Goal: Task Accomplishment & Management: Use online tool/utility

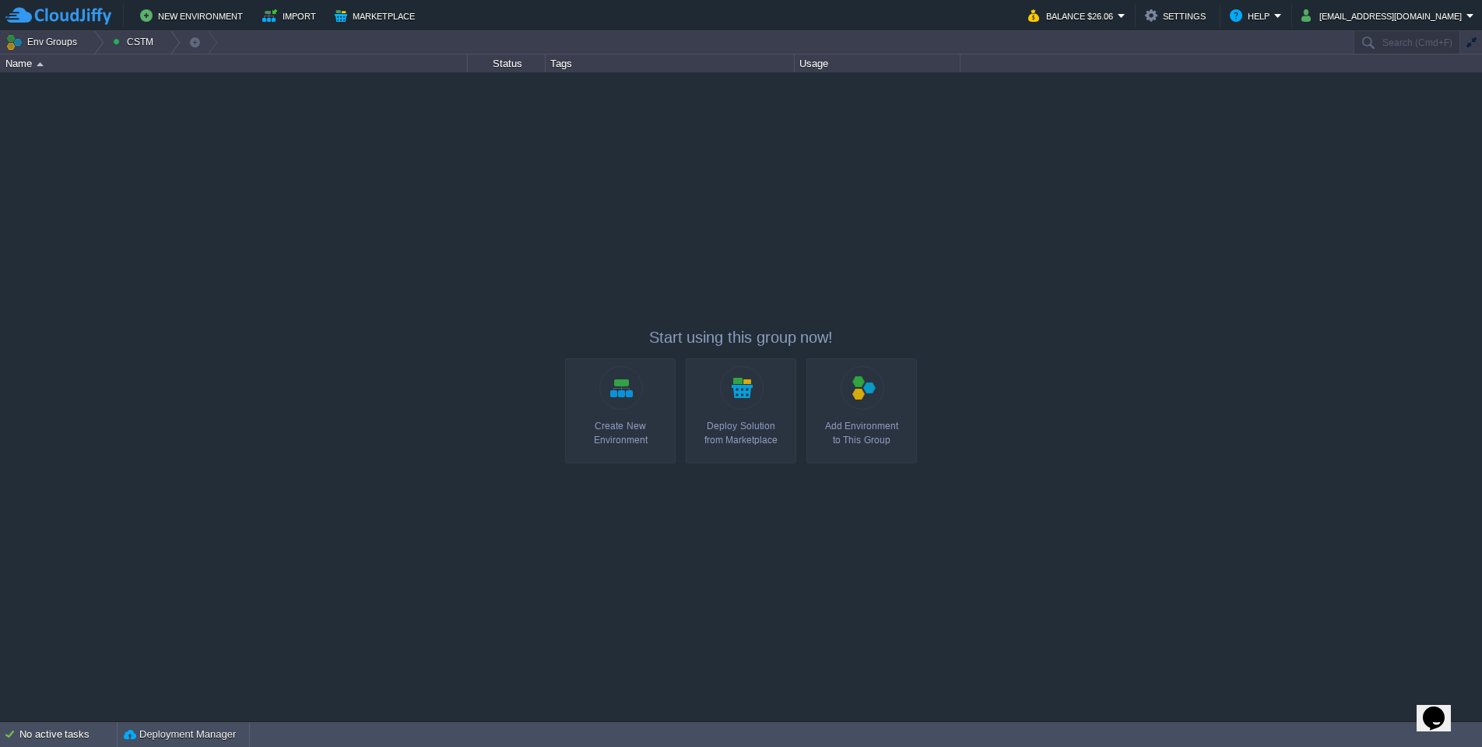
click at [193, 169] on div "Indra IT [DOMAIN_NAME] Running ITK System Edit RAM 27% CPU 1% 3 / 10 16% INDRA …" at bounding box center [741, 396] width 1482 height 648
click at [674, 217] on div "Indra IT [DOMAIN_NAME] Running ITK System Edit RAM 27% CPU 1% 3 / 10 16% INDRA …" at bounding box center [741, 396] width 1482 height 648
click at [633, 384] on link "Create New Environment" at bounding box center [620, 410] width 111 height 105
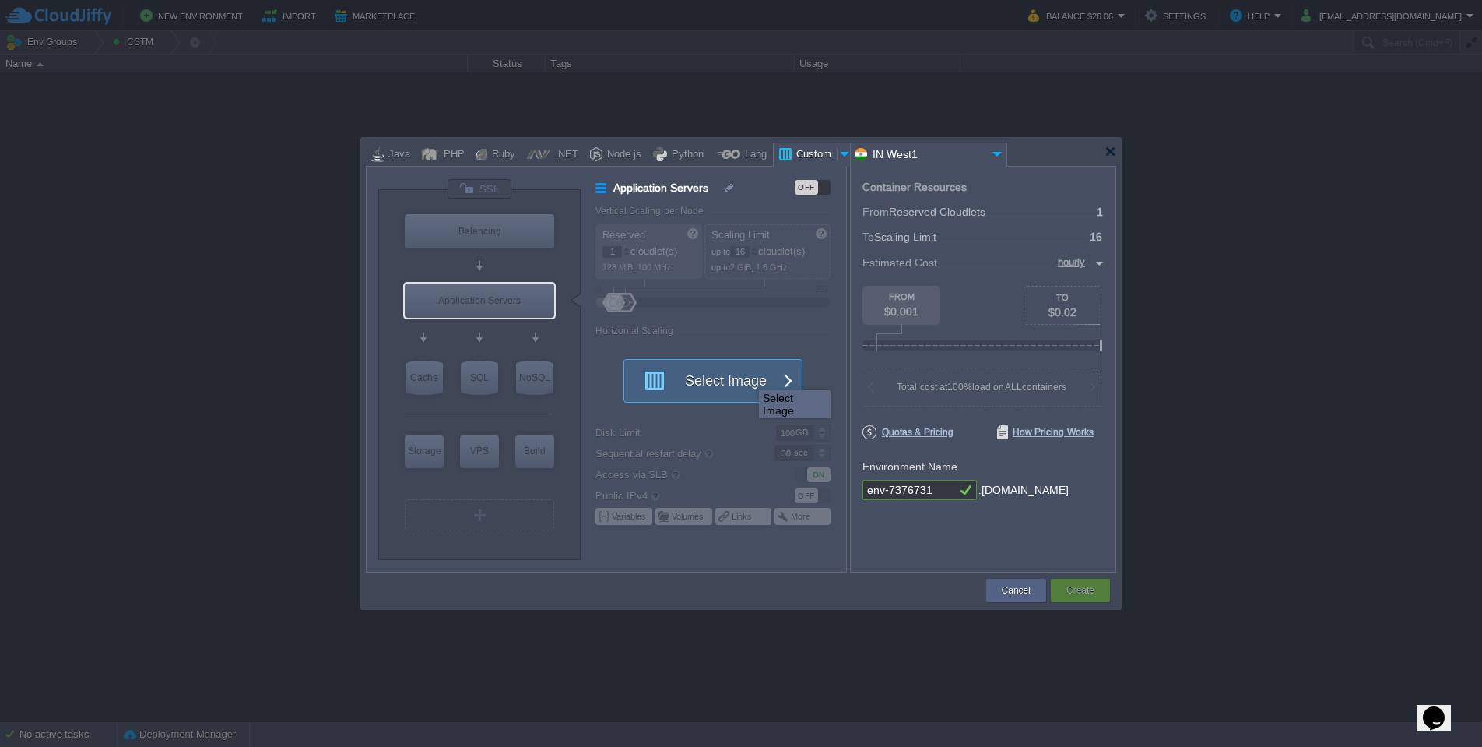
click at [747, 376] on button "Select Image" at bounding box center [704, 381] width 140 height 42
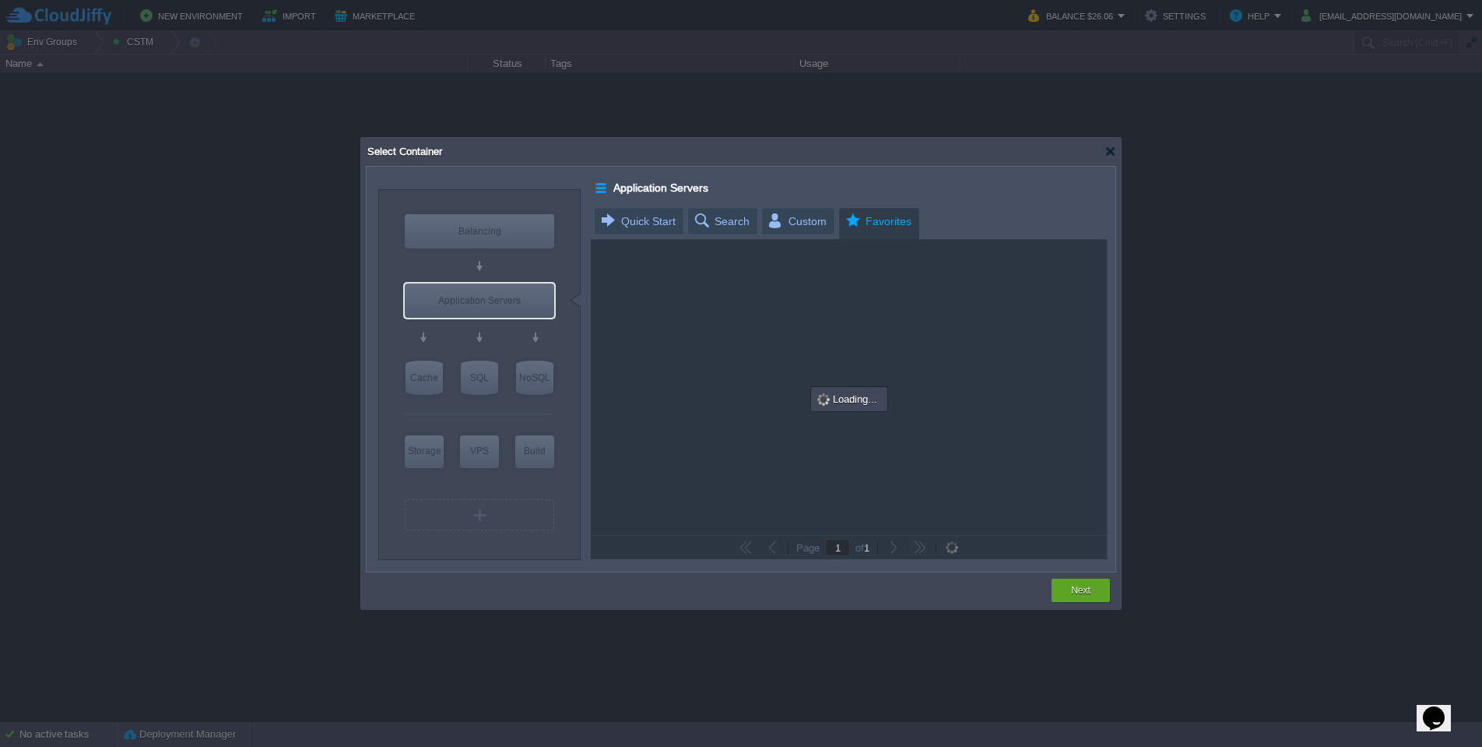
click at [855, 210] on span "Favorites" at bounding box center [878, 221] width 68 height 27
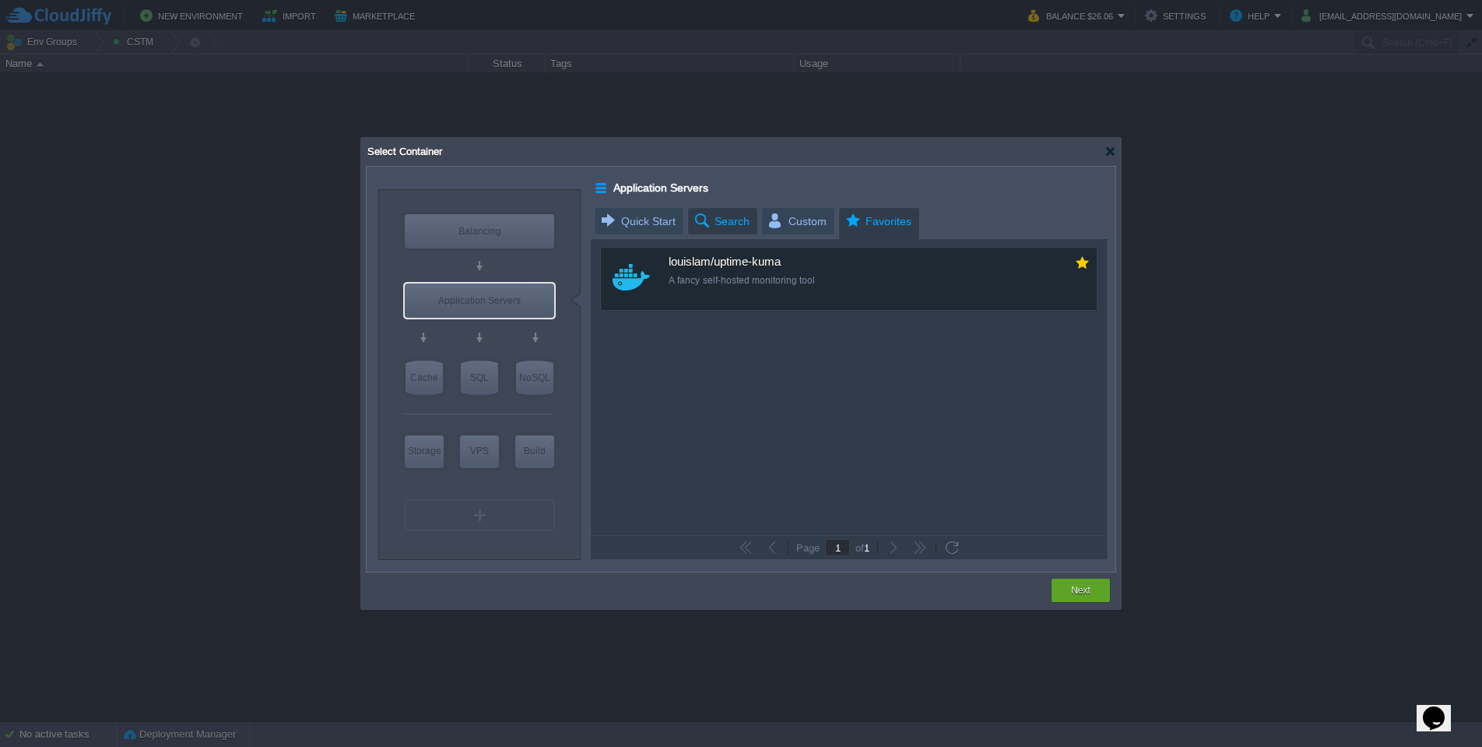
click at [739, 217] on span "Search" at bounding box center [721, 221] width 57 height 26
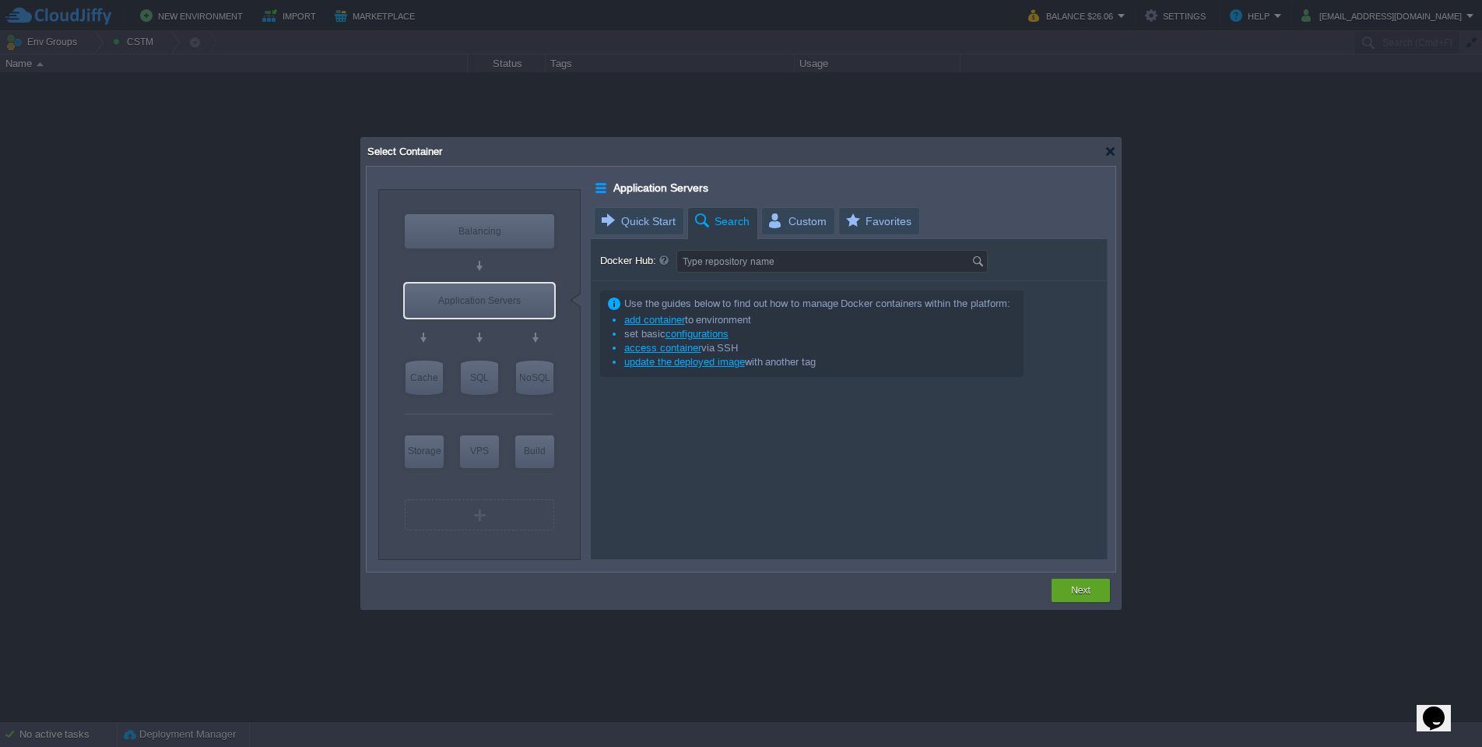
click at [723, 275] on div "Docker Hub: Type repository name Use the guides below to find out how to manage…" at bounding box center [849, 399] width 516 height 320
click at [743, 259] on input "Docker Hub:" at bounding box center [824, 261] width 294 height 21
click at [782, 257] on input "Docker Hub:" at bounding box center [824, 261] width 294 height 21
paste input "3x-ui"
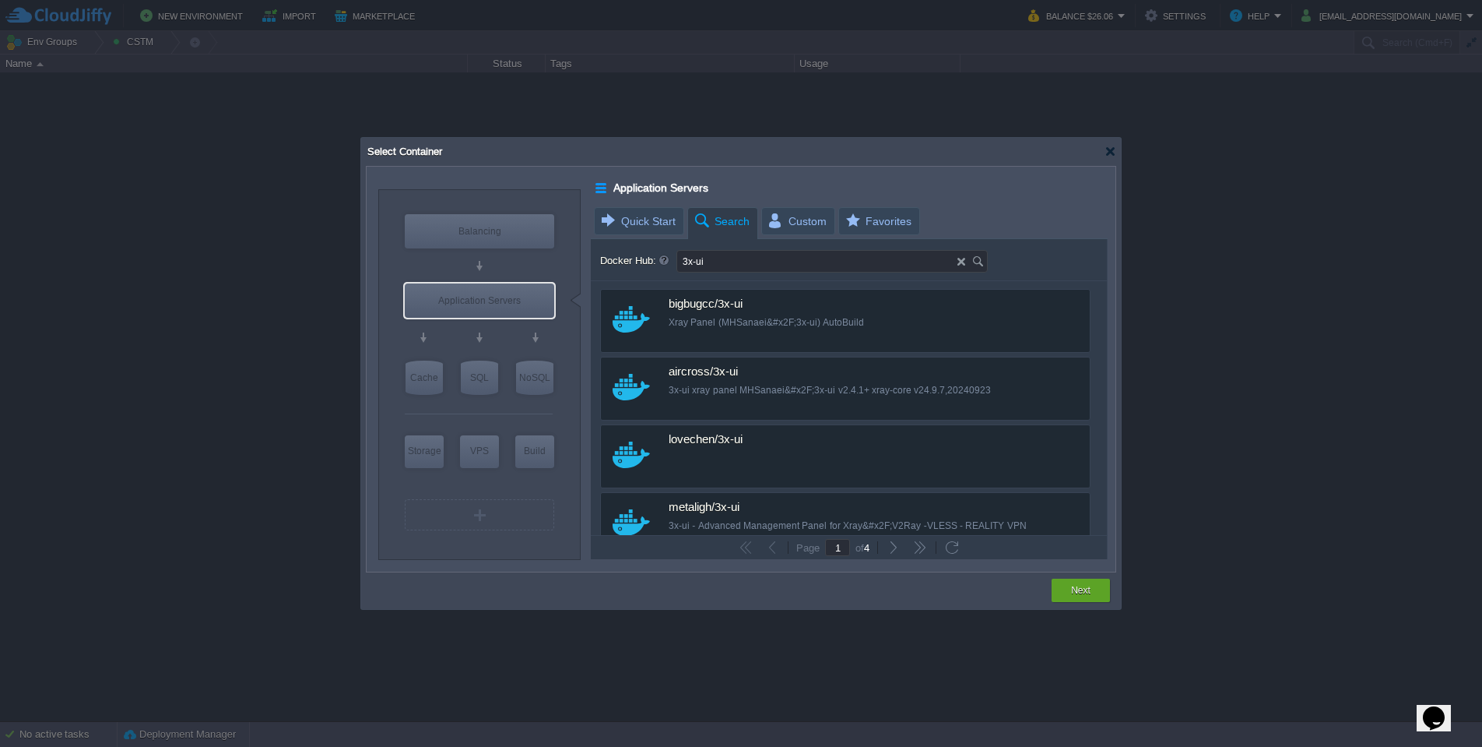
click at [784, 256] on input "3x-ui" at bounding box center [817, 261] width 280 height 21
paste input "mhsanaei/"
type input "mhsanaei/3x-ui"
click at [803, 222] on span "Custom" at bounding box center [797, 221] width 60 height 26
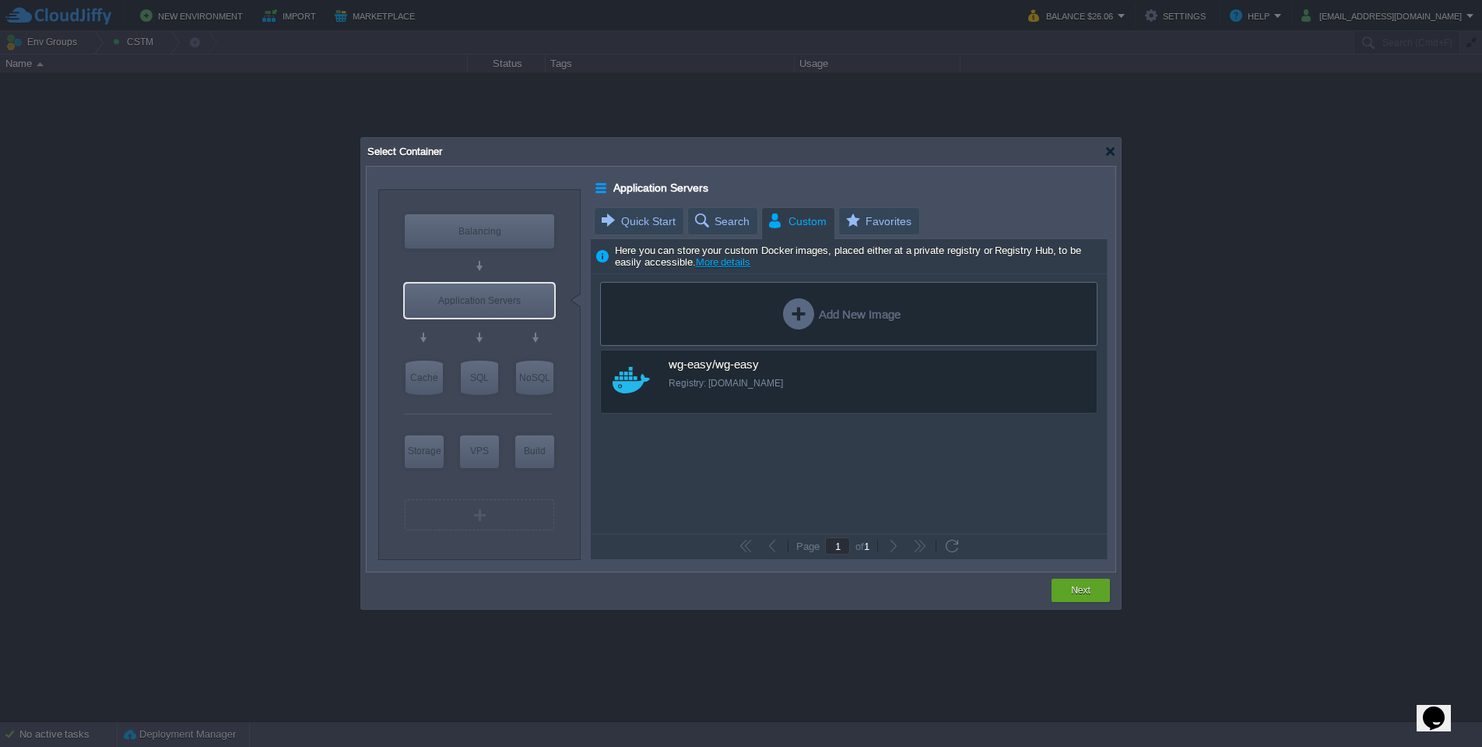
click at [903, 482] on div "Add New Image custom wg-easy/wg-easy Registry: [DOMAIN_NAME]" at bounding box center [849, 403] width 516 height 259
click at [855, 312] on div "Add New Image" at bounding box center [842, 313] width 118 height 31
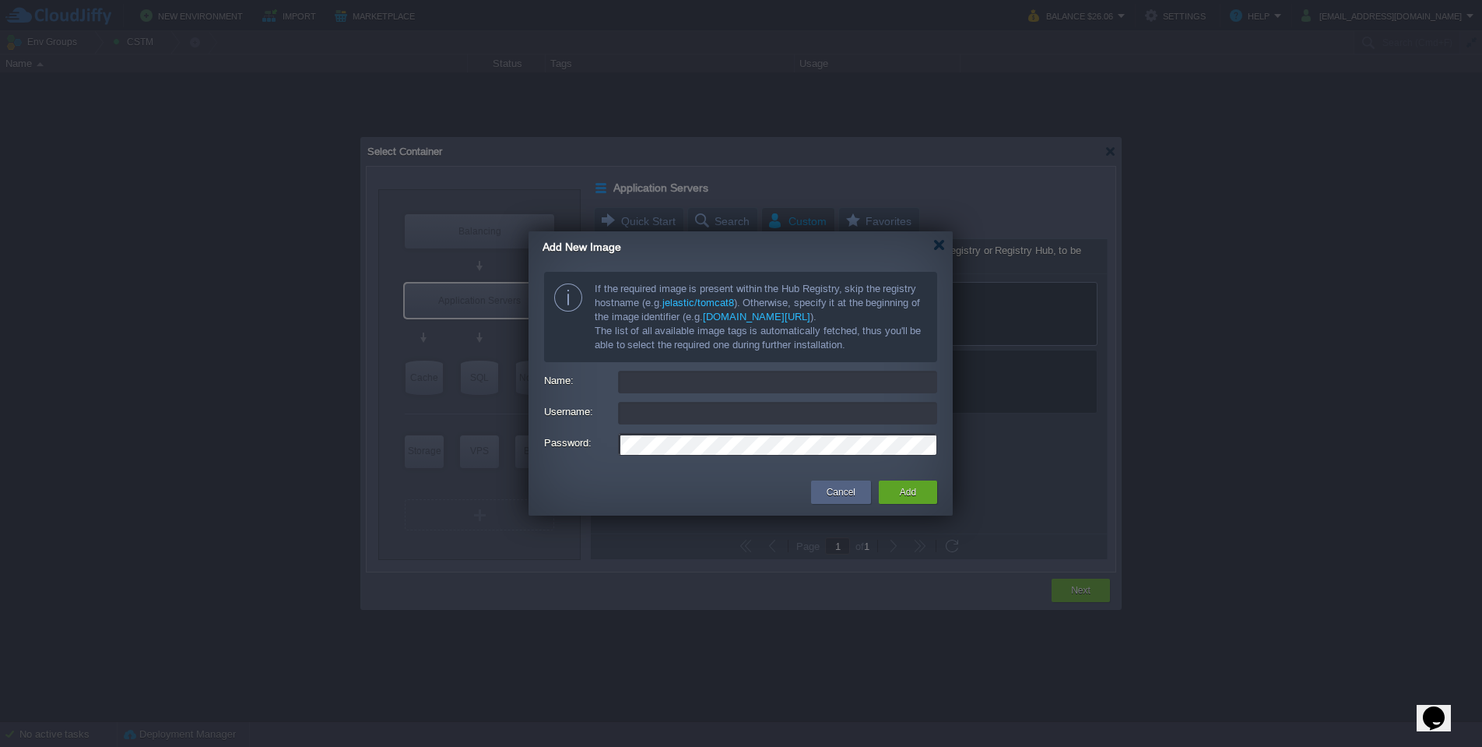
click at [676, 381] on input "Name:" at bounding box center [777, 382] width 319 height 23
type input "[registry/]namespace/image"
click at [700, 406] on input "Username:" at bounding box center [777, 413] width 319 height 23
click at [732, 386] on input "Name:" at bounding box center [777, 382] width 319 height 23
type input "[registry/]namespace/image"
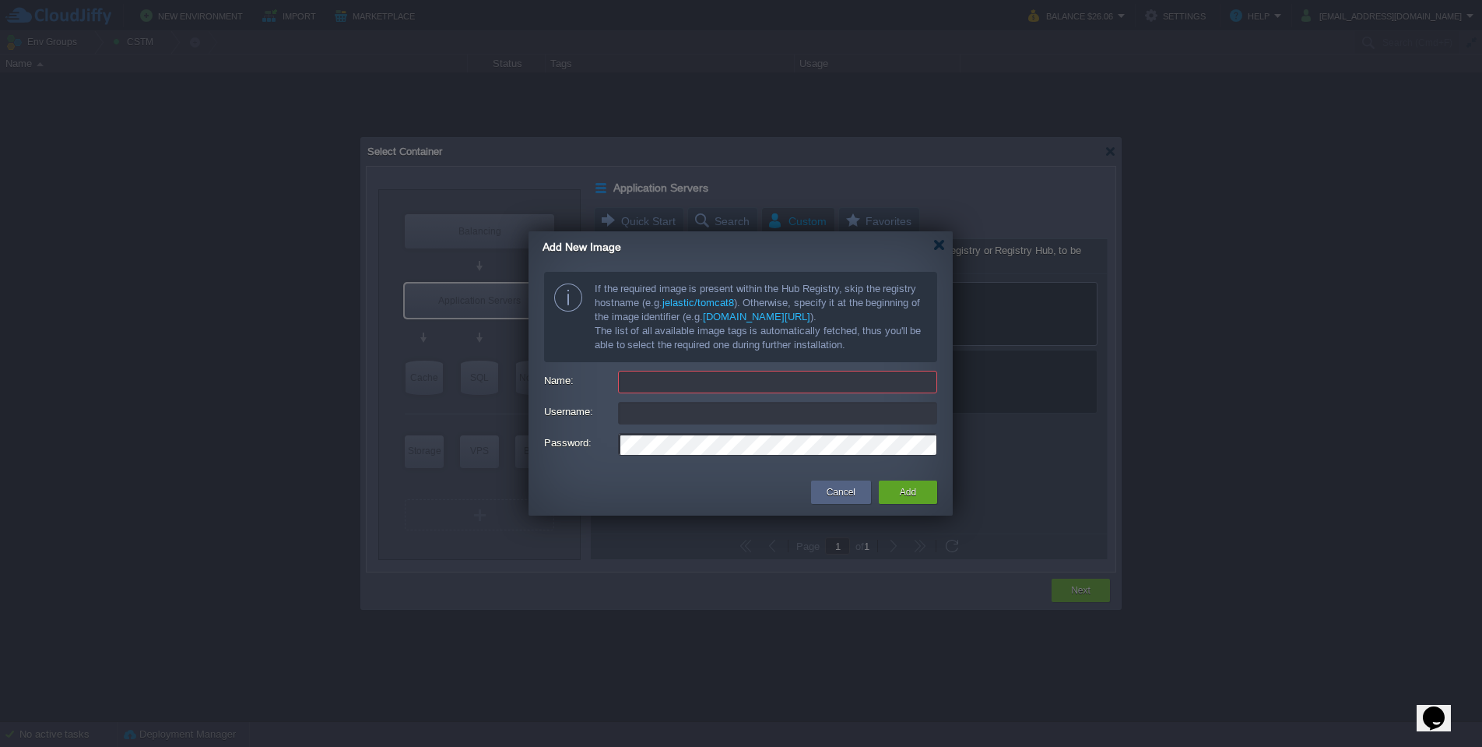
click at [740, 386] on input "Name:" at bounding box center [777, 382] width 319 height 23
paste input "[DOMAIN_NAME][URL]"
type input "[DOMAIN_NAME][URL]"
click at [897, 420] on input "Username:" at bounding box center [777, 413] width 319 height 23
click at [777, 382] on input "[DOMAIN_NAME][URL]" at bounding box center [777, 382] width 319 height 23
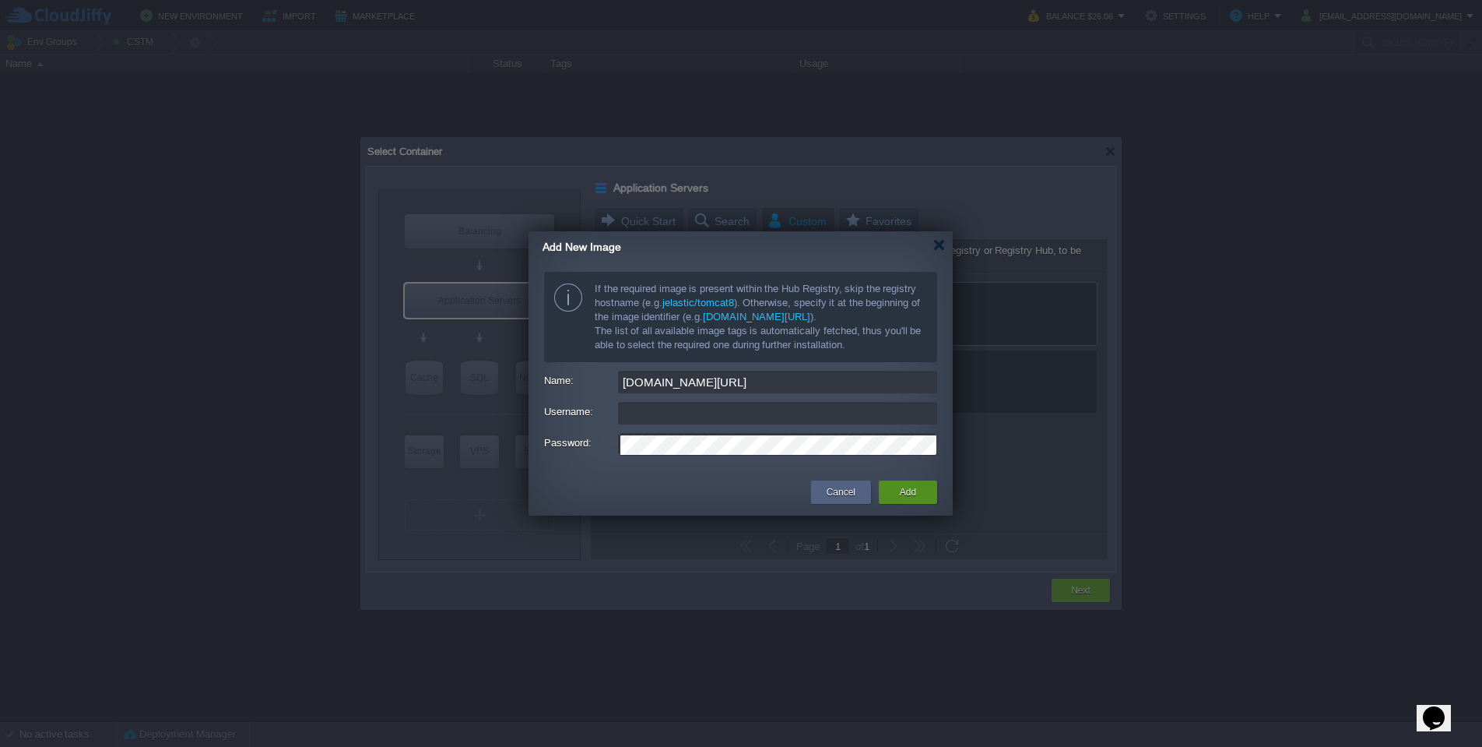
click at [908, 497] on button "Add" at bounding box center [908, 492] width 16 height 16
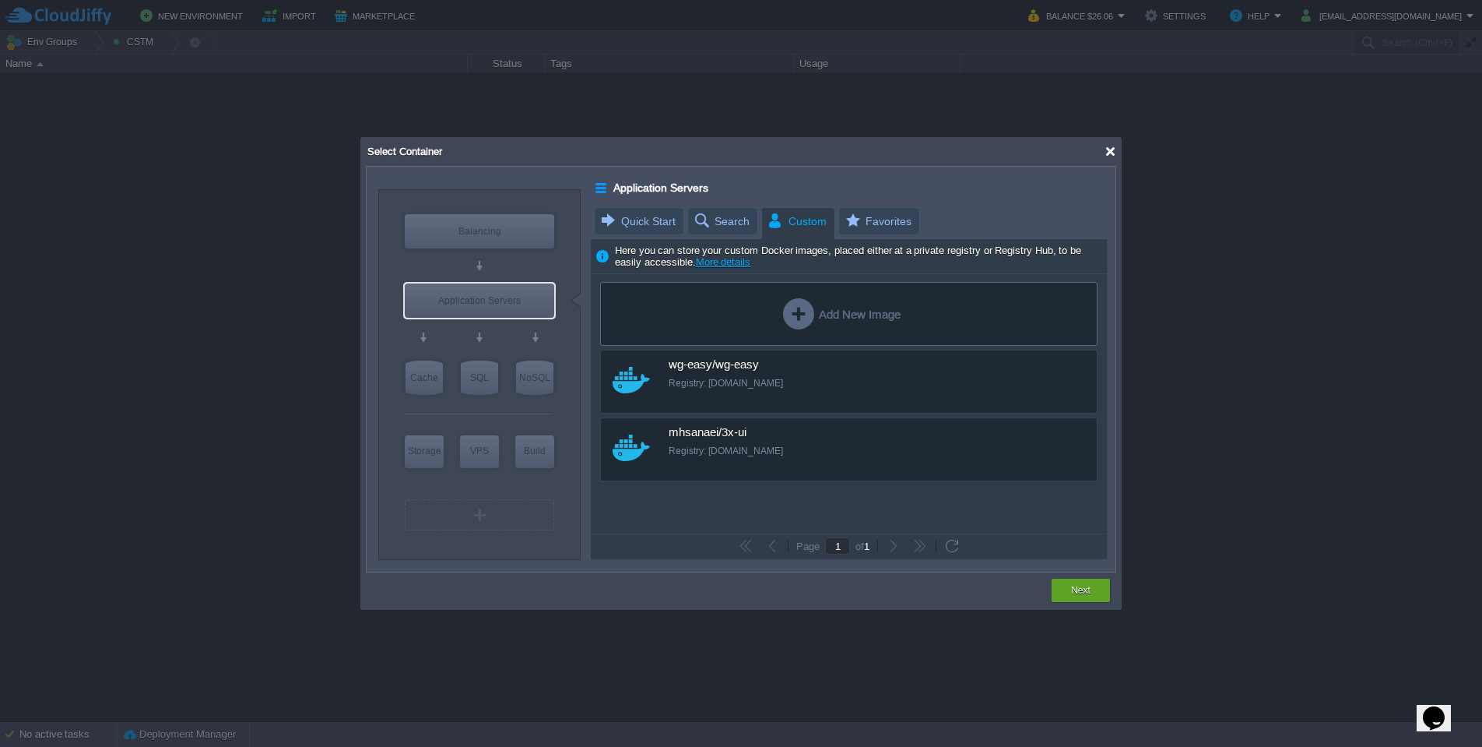
click at [1107, 149] on div at bounding box center [1111, 152] width 12 height 12
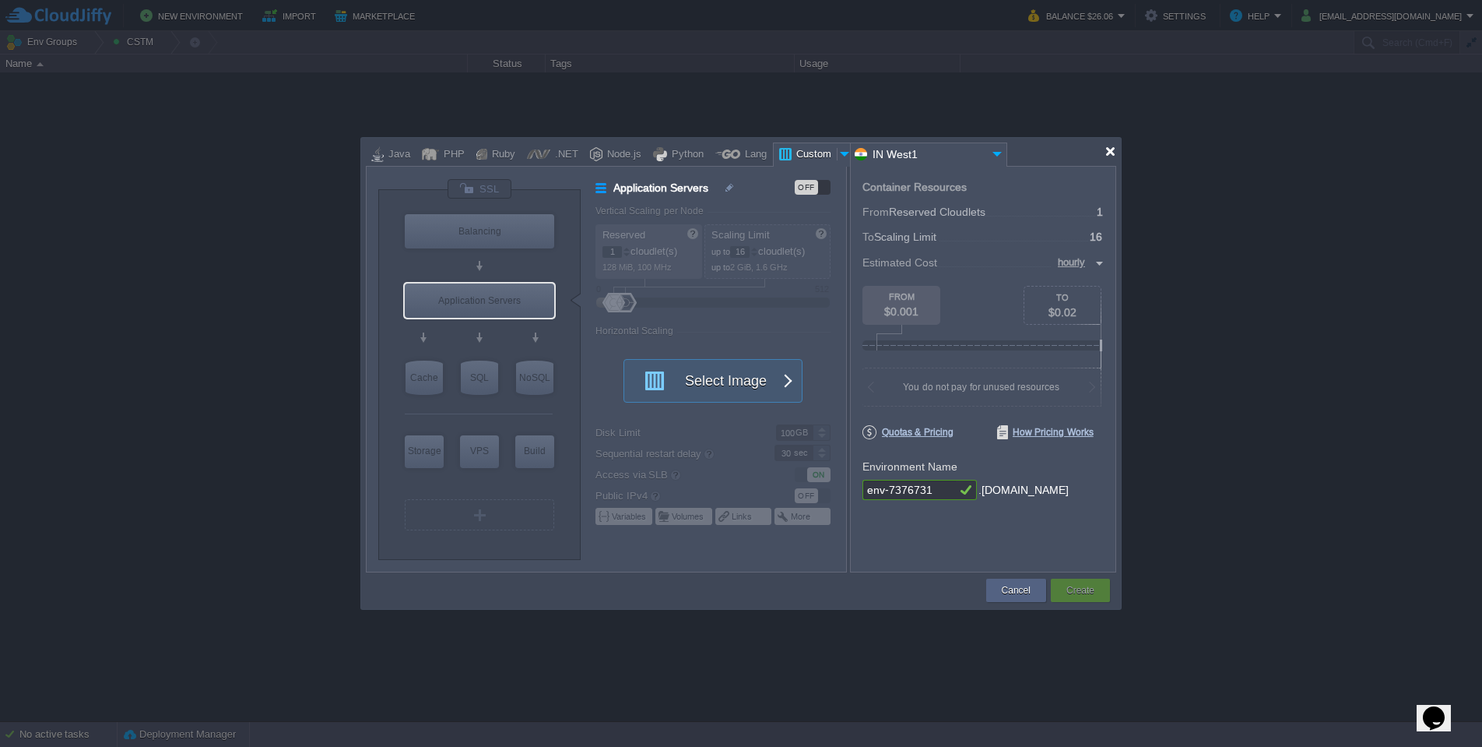
click at [1114, 149] on div at bounding box center [1111, 152] width 12 height 12
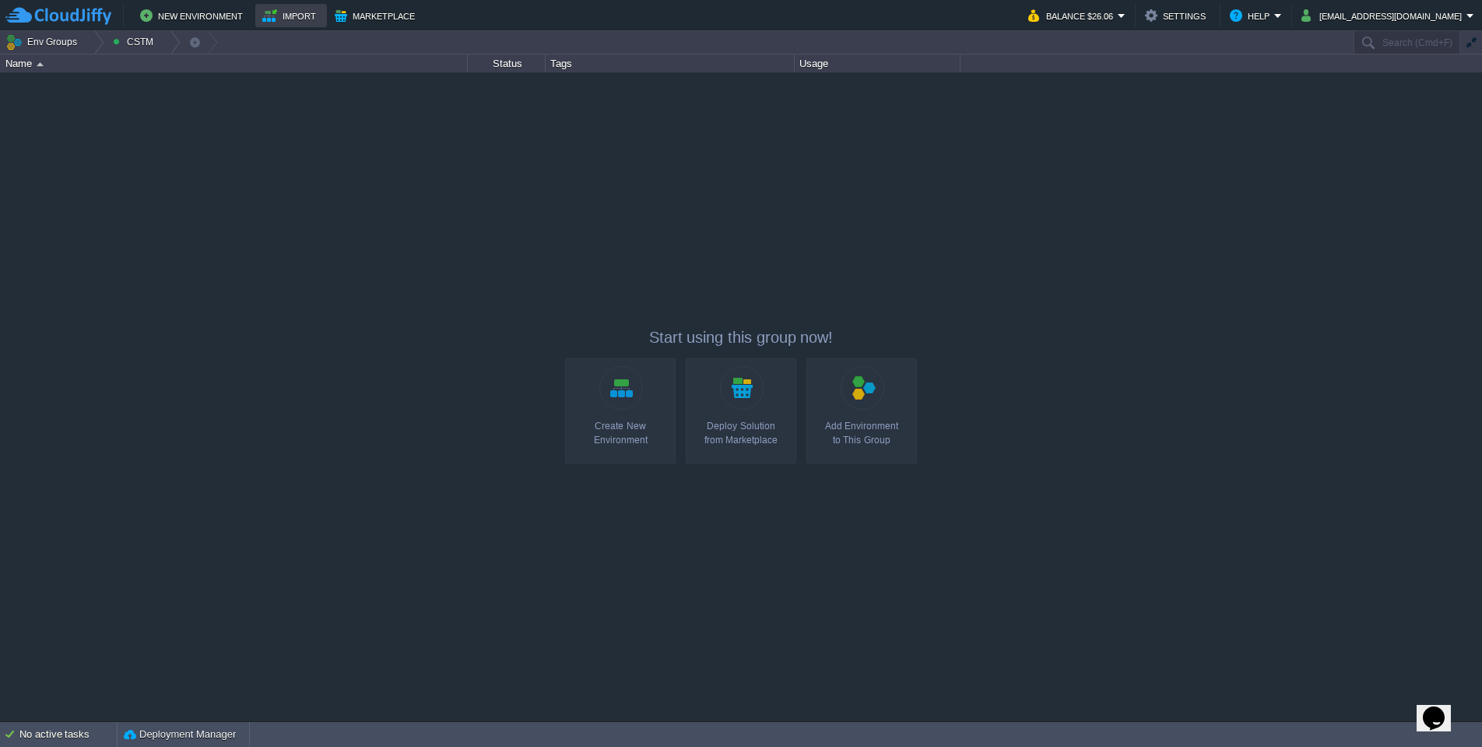
click at [297, 24] on button "Import" at bounding box center [291, 15] width 58 height 19
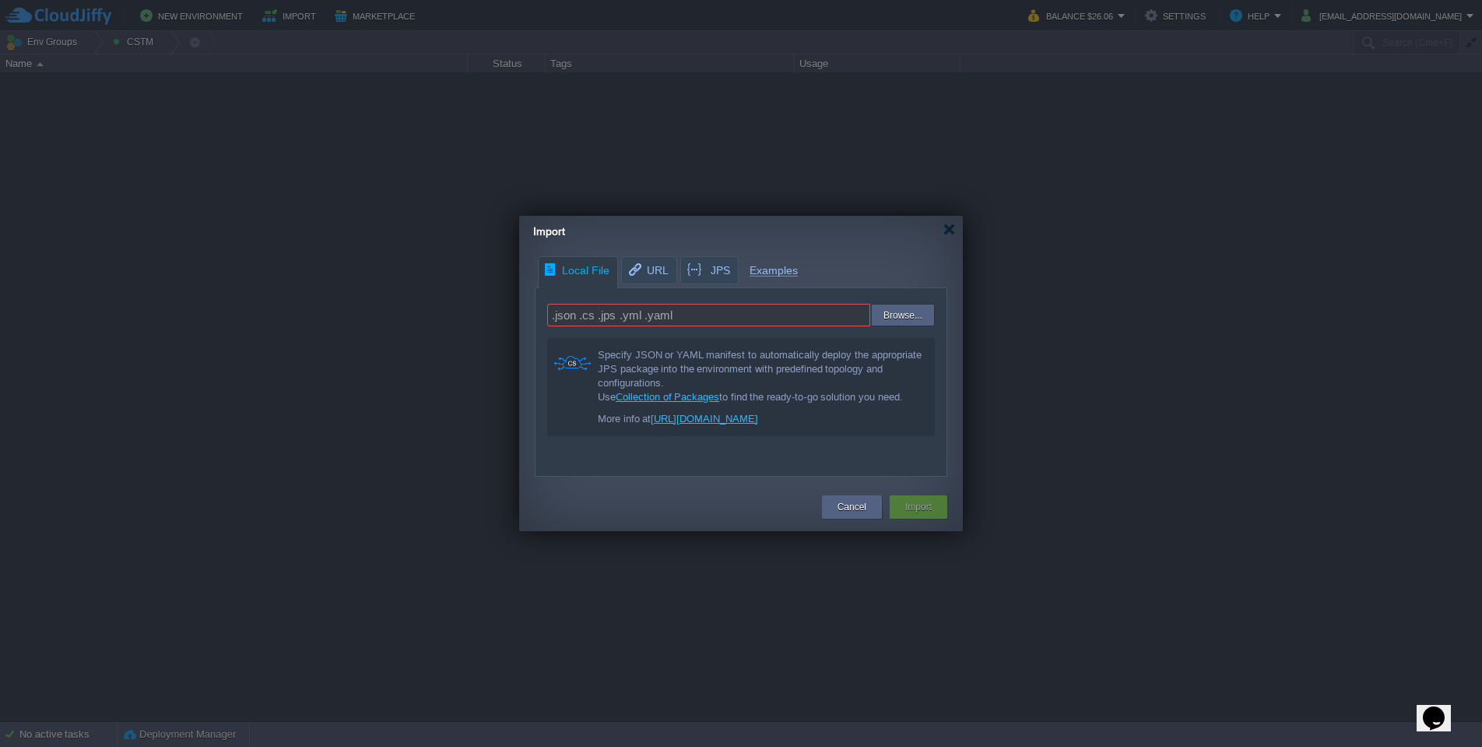
click at [661, 316] on input ".json .cs .jps .yml .yaml" at bounding box center [708, 315] width 323 height 23
click at [658, 311] on input ".json .cs .jps .yml .yaml" at bounding box center [708, 315] width 323 height 23
click at [739, 363] on div "Specify JSON or YAML manifest to automatically deploy the appropriate JPS packa…" at bounding box center [761, 376] width 327 height 56
click at [844, 377] on div "Specify JSON or YAML manifest to automatically deploy the appropriate JPS packa…" at bounding box center [761, 376] width 327 height 56
click at [742, 304] on input "text" at bounding box center [741, 315] width 388 height 23
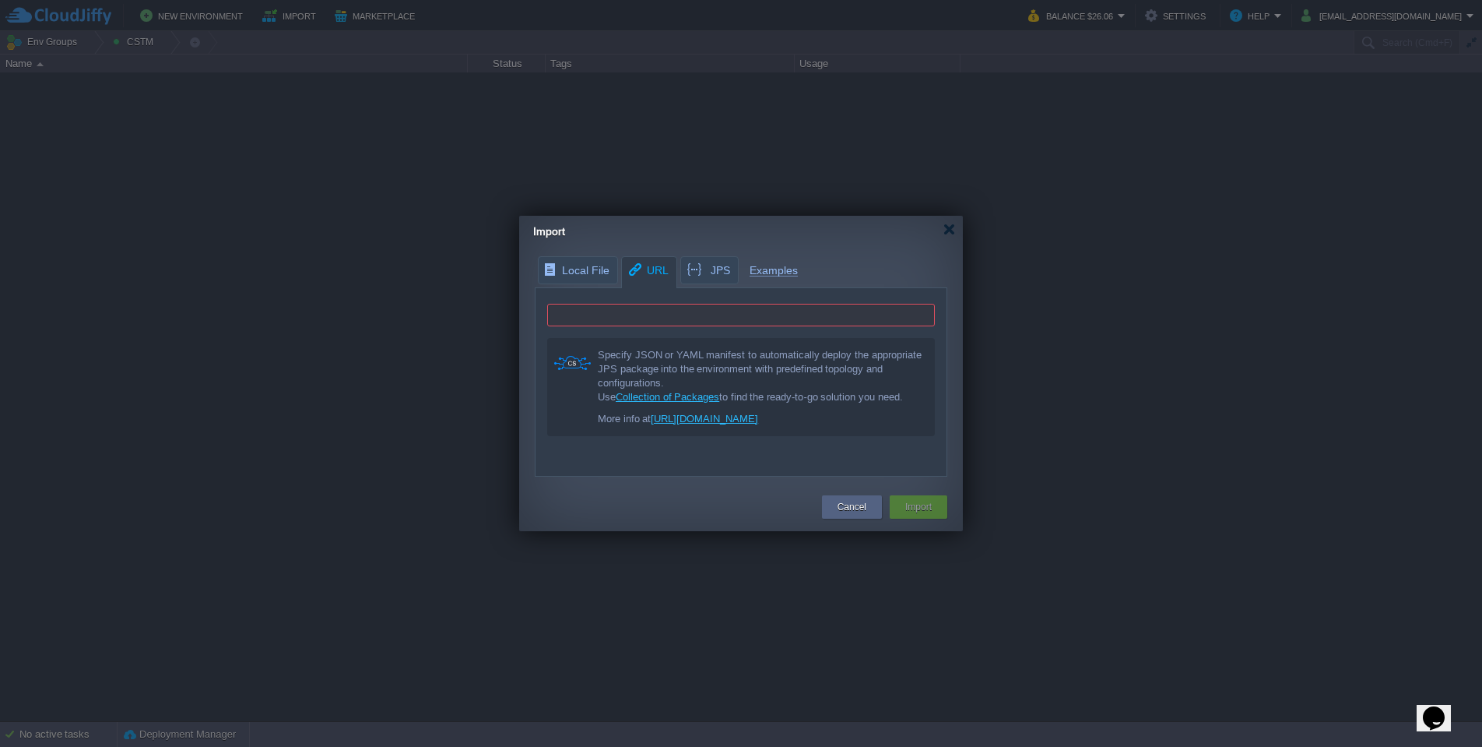
type input "http://..."
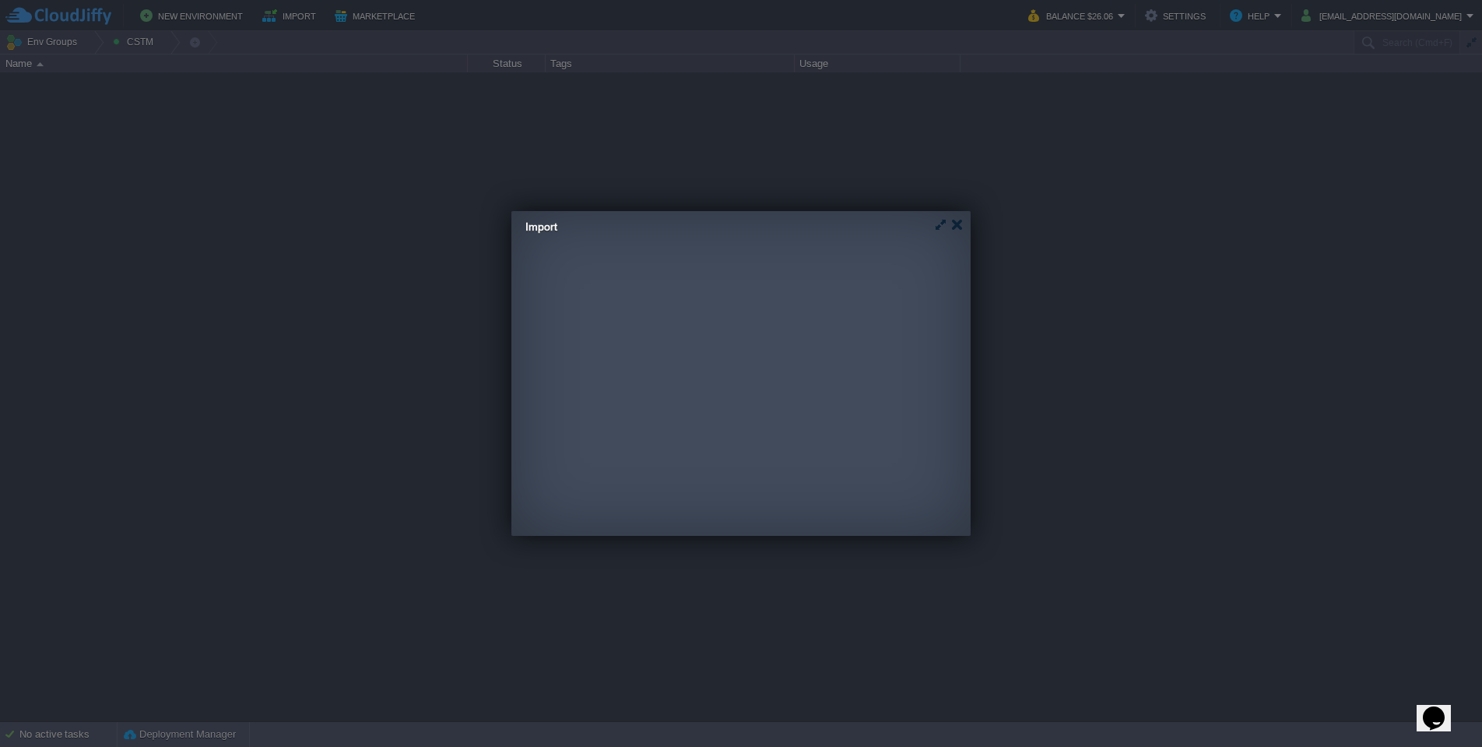
click at [677, 271] on div "Local File URL JPS Examples .json .cs .jps .yml .yaml Browse... Specify JSON or…" at bounding box center [733, 361] width 444 height 220
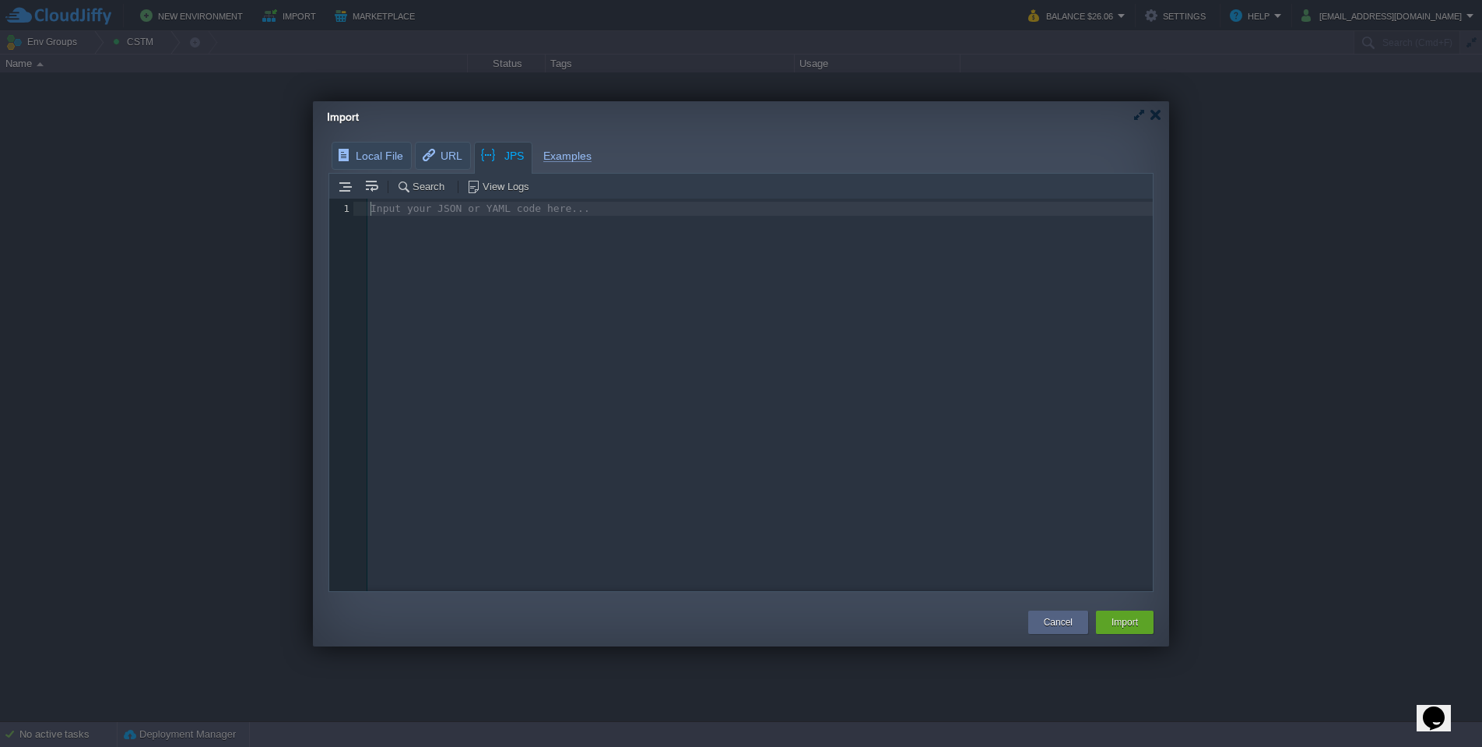
click at [511, 223] on div "Input your JSON or YAML code here... 1 1 ​" at bounding box center [752, 406] width 847 height 416
click at [587, 251] on div "Input your JSON or YAML code here... 1 1 ​" at bounding box center [752, 406] width 847 height 416
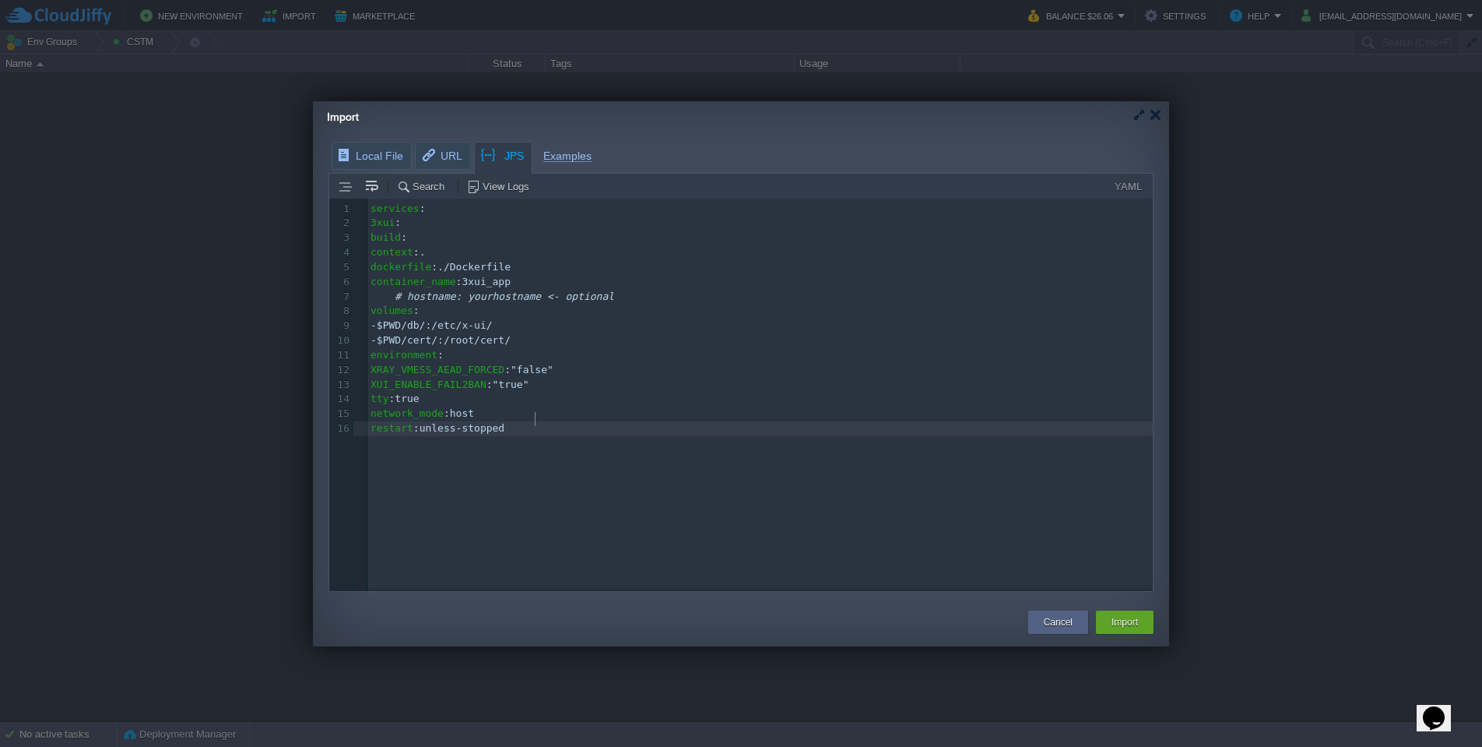
click at [636, 352] on pre "environment :" at bounding box center [762, 355] width 791 height 15
click at [579, 406] on pre "network_mode : host" at bounding box center [762, 413] width 791 height 15
click at [1156, 114] on div at bounding box center [1156, 115] width 12 height 12
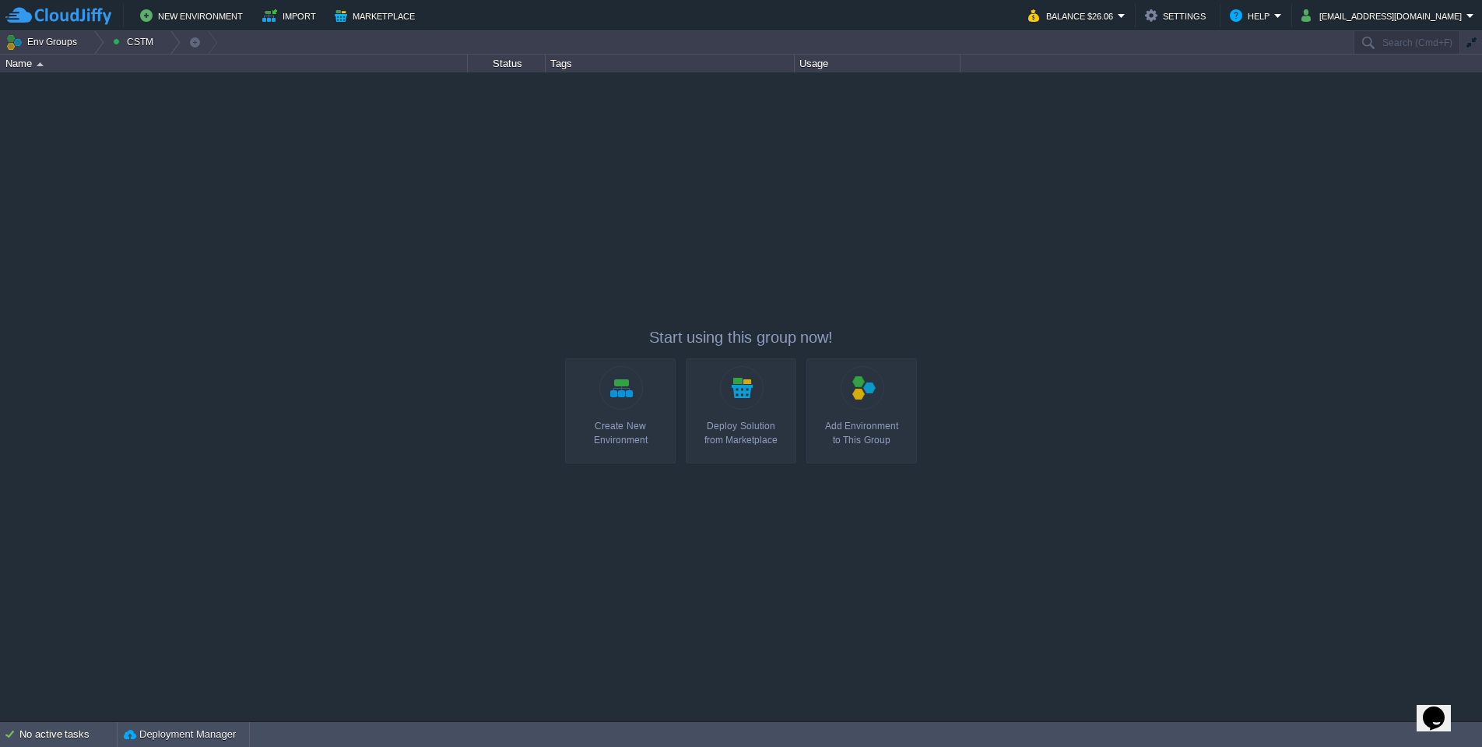
click at [886, 429] on div "Add Environment to This Group" at bounding box center [861, 433] width 101 height 28
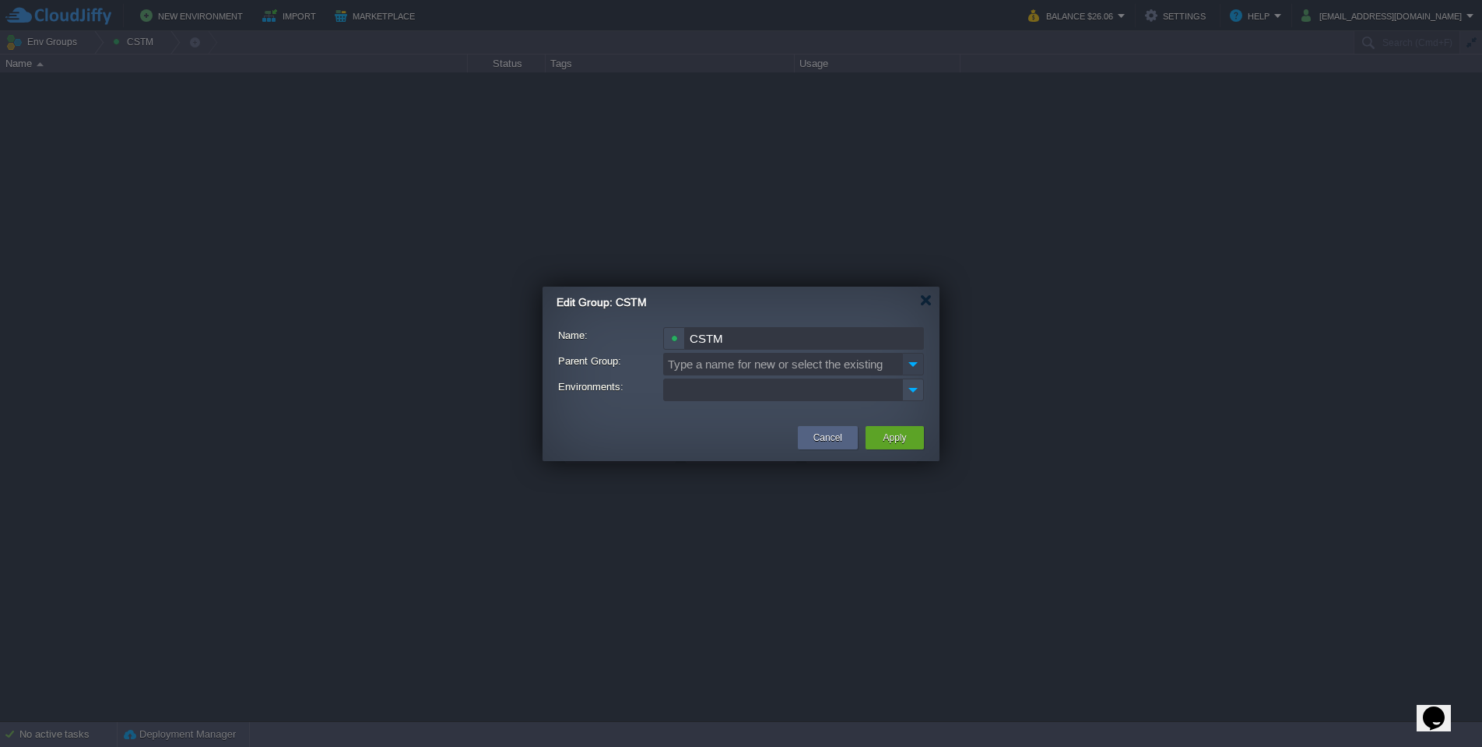
click at [915, 367] on img at bounding box center [913, 364] width 22 height 23
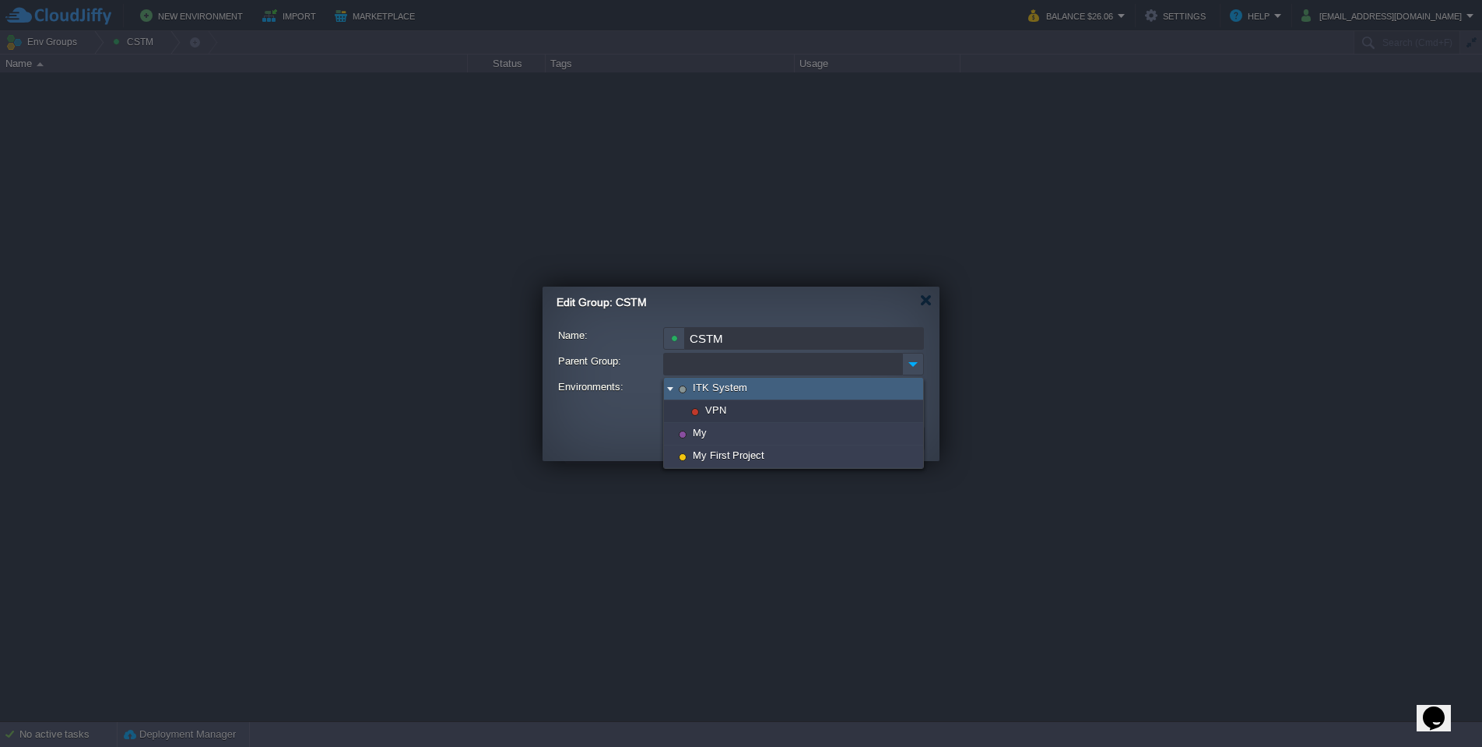
type input "Type a name for new or select the existing"
click at [924, 310] on div "Edit Group: CSTM" at bounding box center [748, 302] width 383 height 32
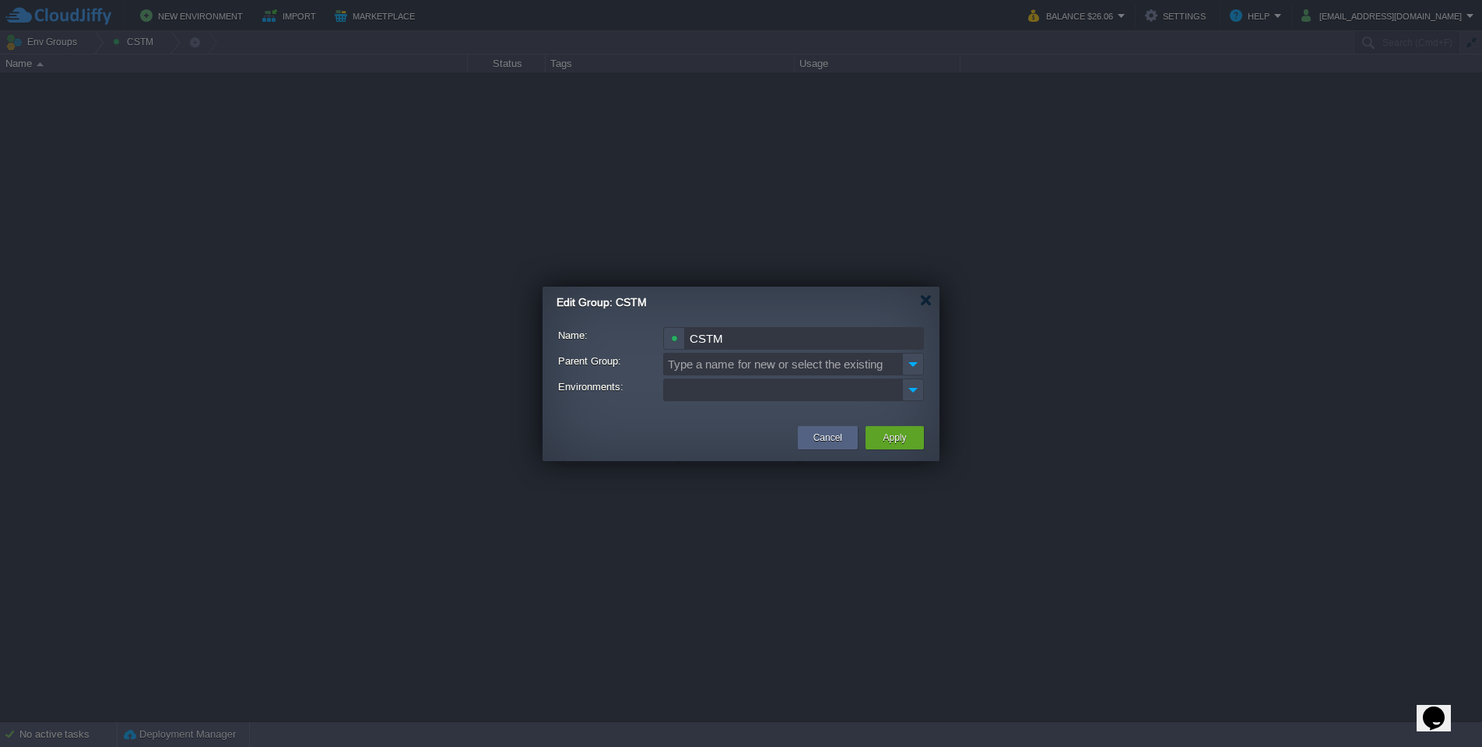
click at [924, 307] on div "Edit Group: CSTM" at bounding box center [748, 302] width 383 height 32
click at [924, 300] on div at bounding box center [926, 300] width 12 height 12
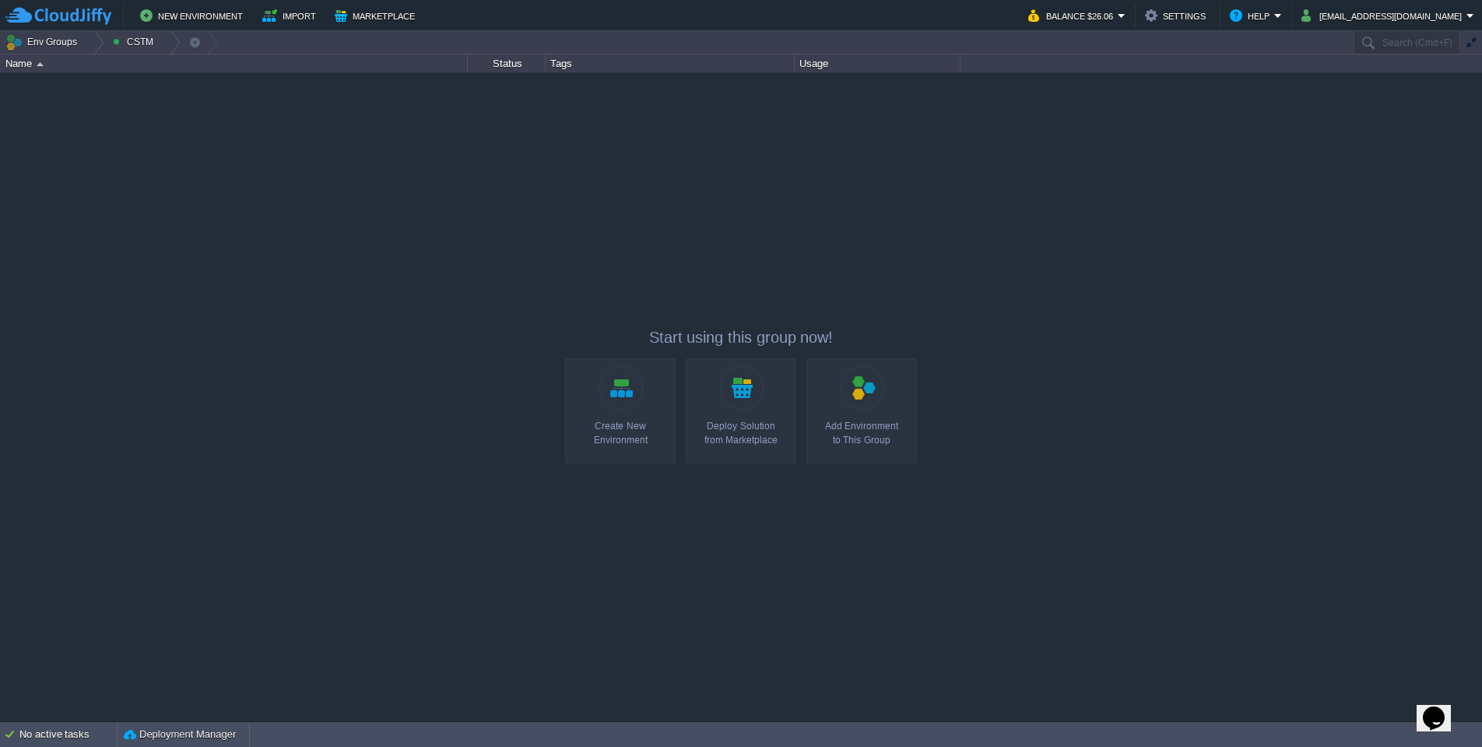
click at [198, 3] on div "New Environment Import Marketplace Bonus $0.00 Upgrade Account Balance $26.06 S…" at bounding box center [741, 15] width 1482 height 31
click at [198, 9] on button "New Environment" at bounding box center [193, 15] width 107 height 19
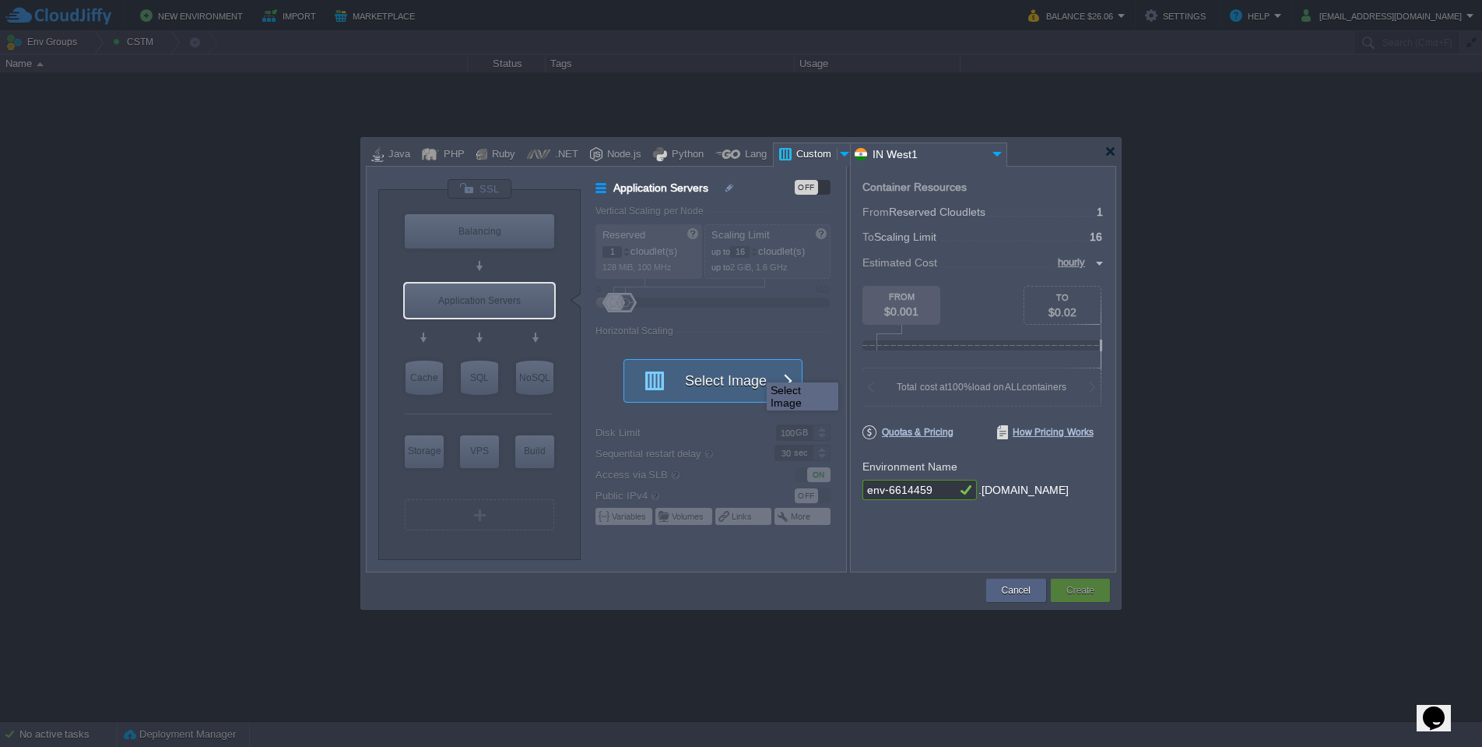
click at [755, 368] on button "Select Image" at bounding box center [704, 381] width 140 height 42
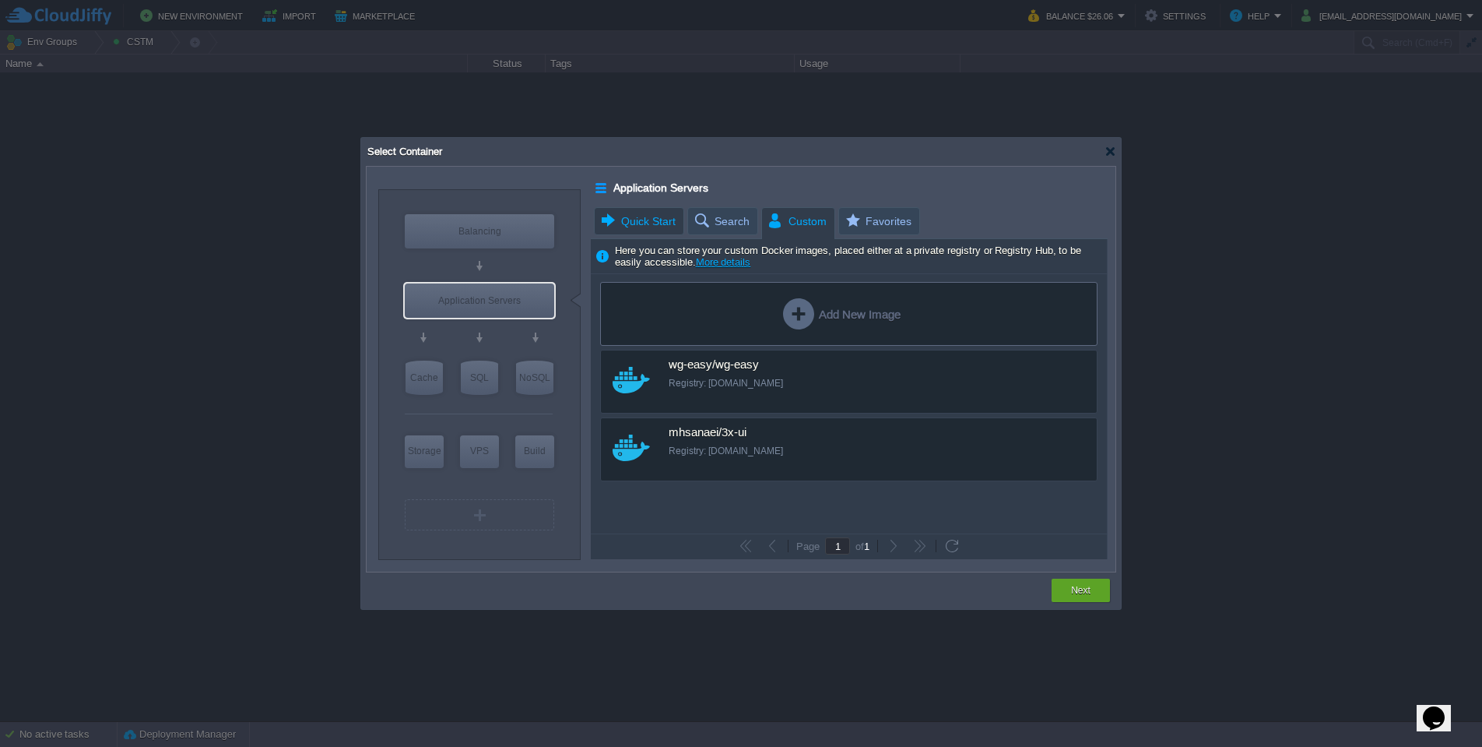
click at [665, 225] on span "Quick Start" at bounding box center [637, 221] width 76 height 26
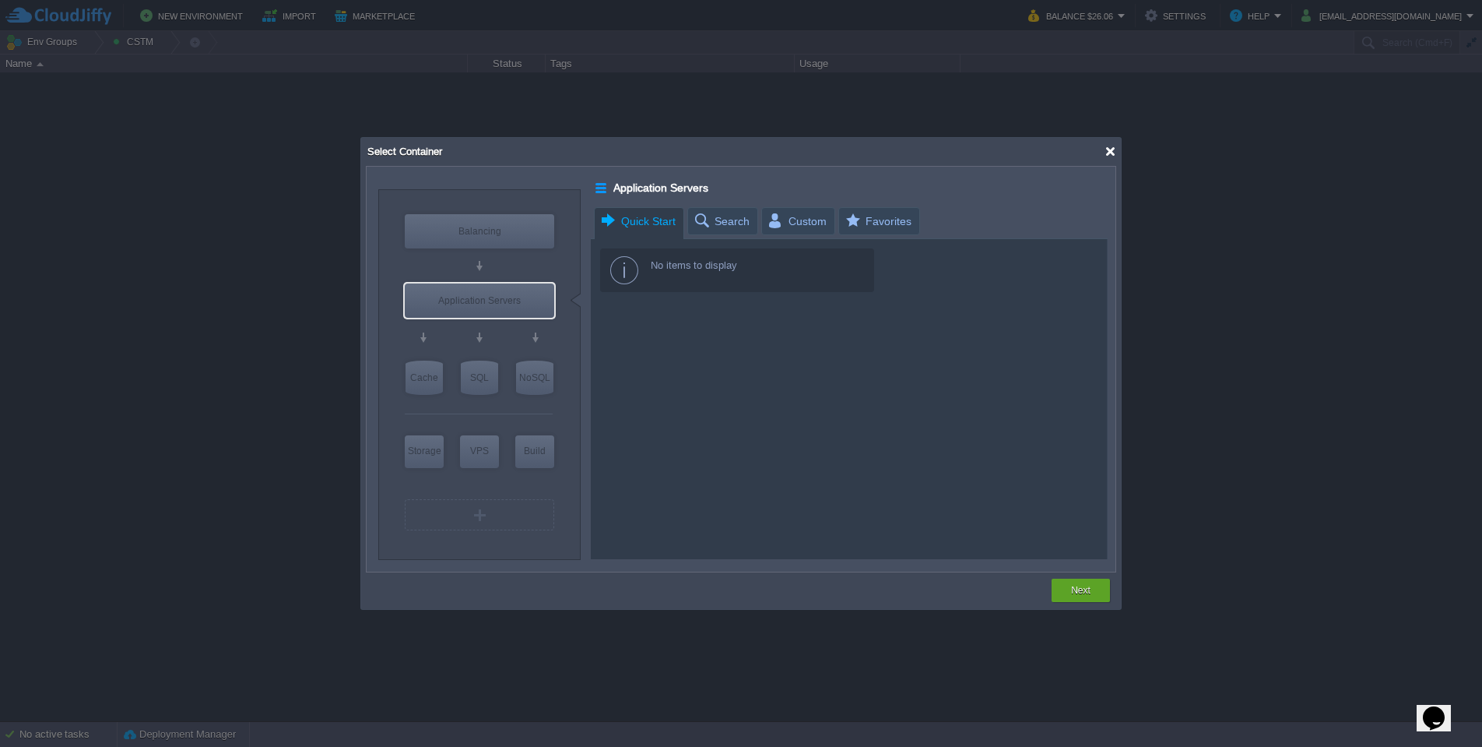
click at [1111, 152] on div at bounding box center [1111, 152] width 12 height 12
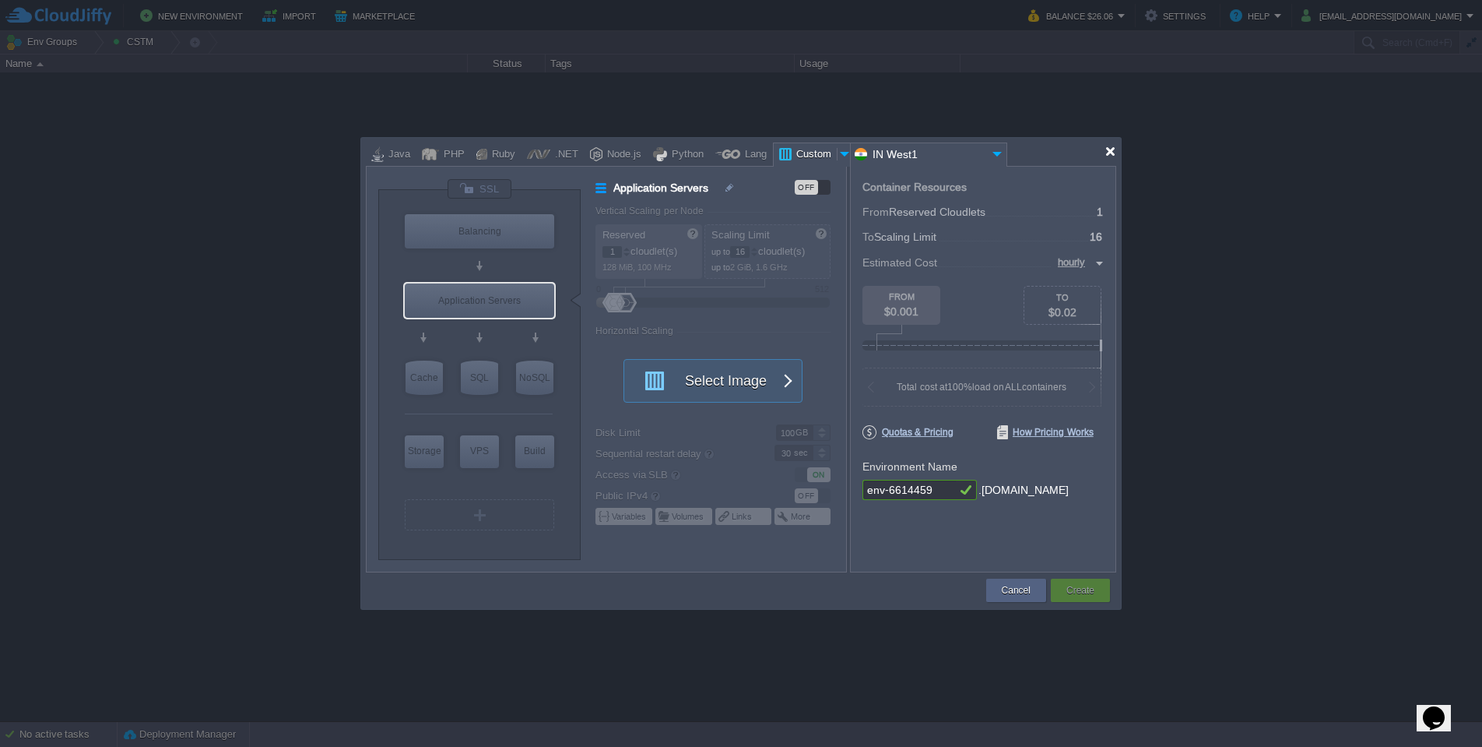
click at [1115, 153] on div at bounding box center [1111, 152] width 12 height 12
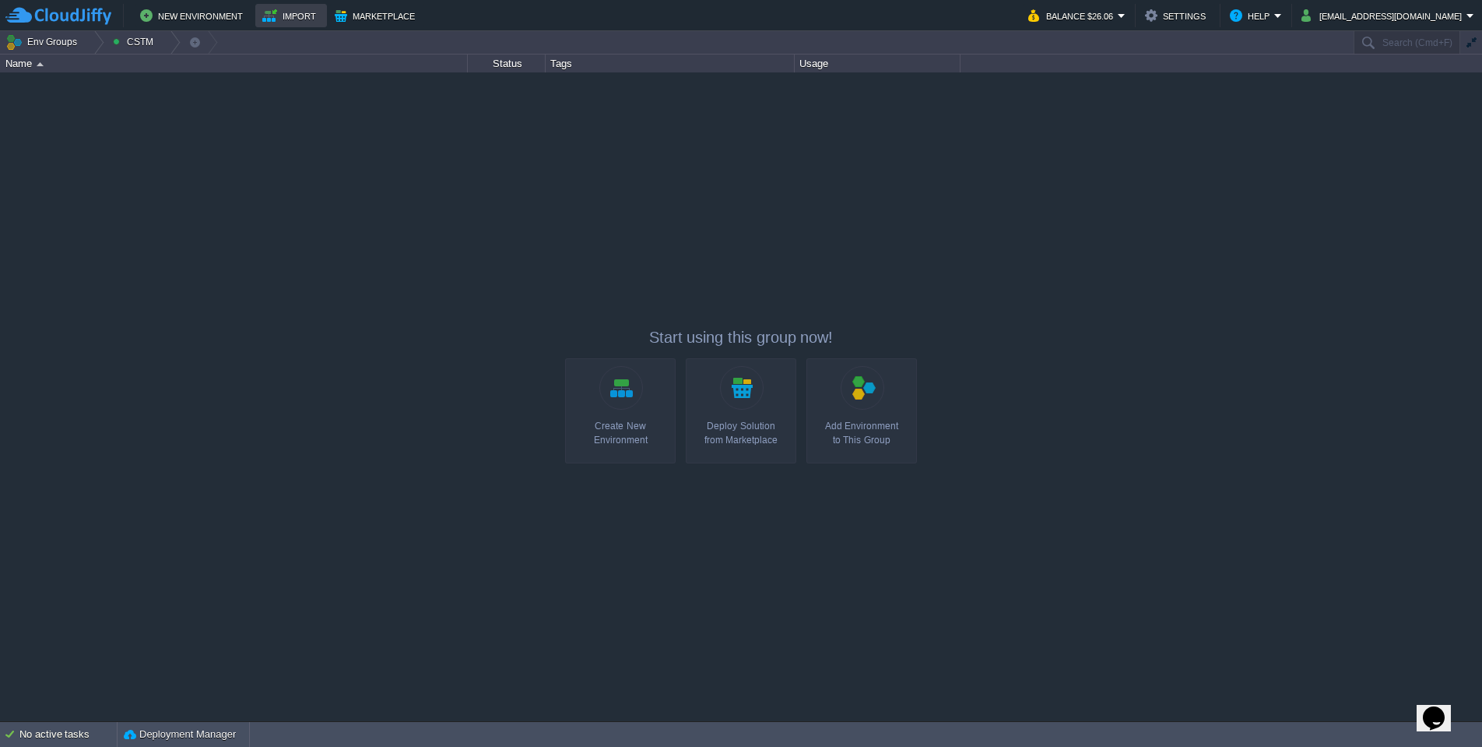
click at [276, 4] on td "Import" at bounding box center [291, 15] width 72 height 23
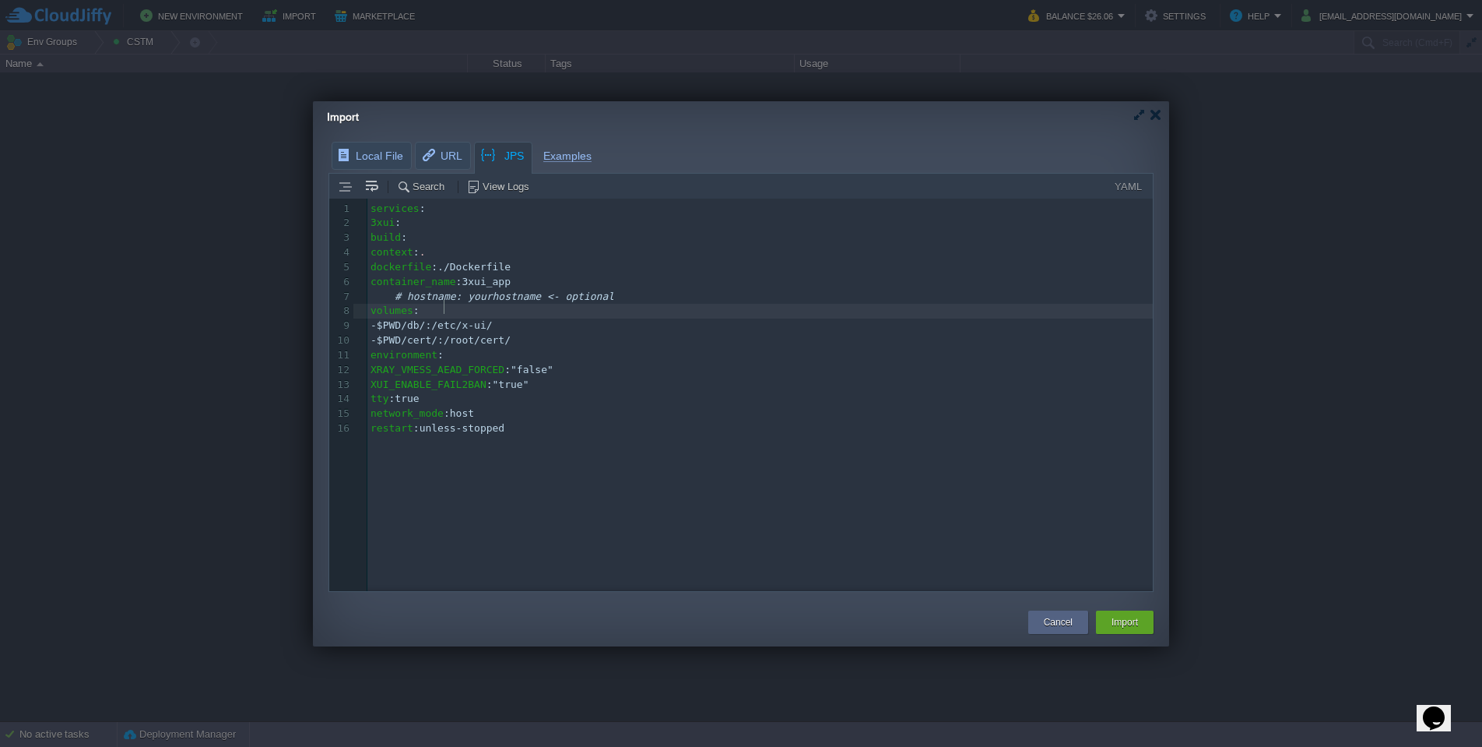
click at [568, 304] on pre "volumes :" at bounding box center [762, 311] width 791 height 15
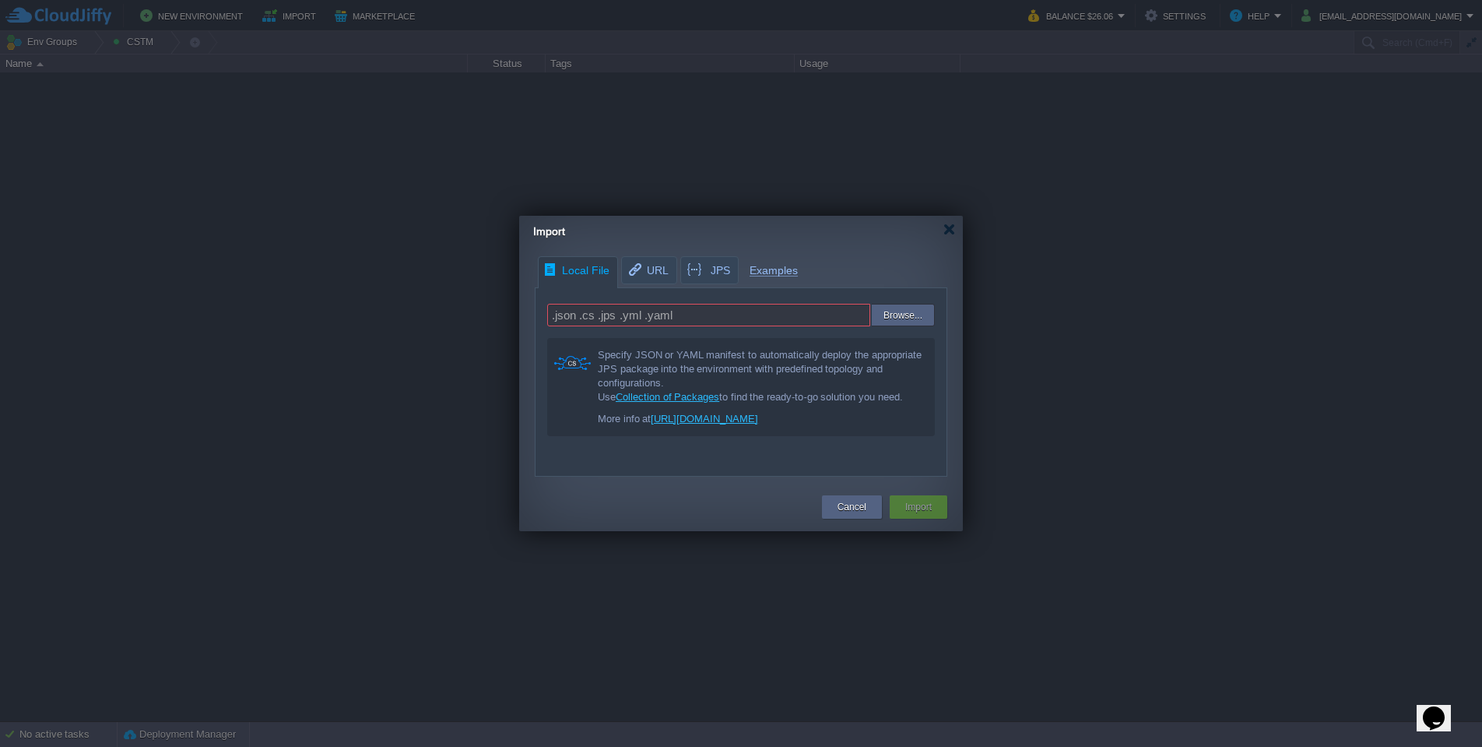
drag, startPoint x: 673, startPoint y: 451, endPoint x: 577, endPoint y: 344, distance: 143.8
click at [577, 344] on div "Specify JSON or YAML manifest to automatically deploy the appropriate JPS packa…" at bounding box center [741, 387] width 388 height 98
copy div "Specify JSON or YAML manifest to automatically deploy the appropriate JPS packa…"
click at [954, 228] on div at bounding box center [949, 229] width 12 height 12
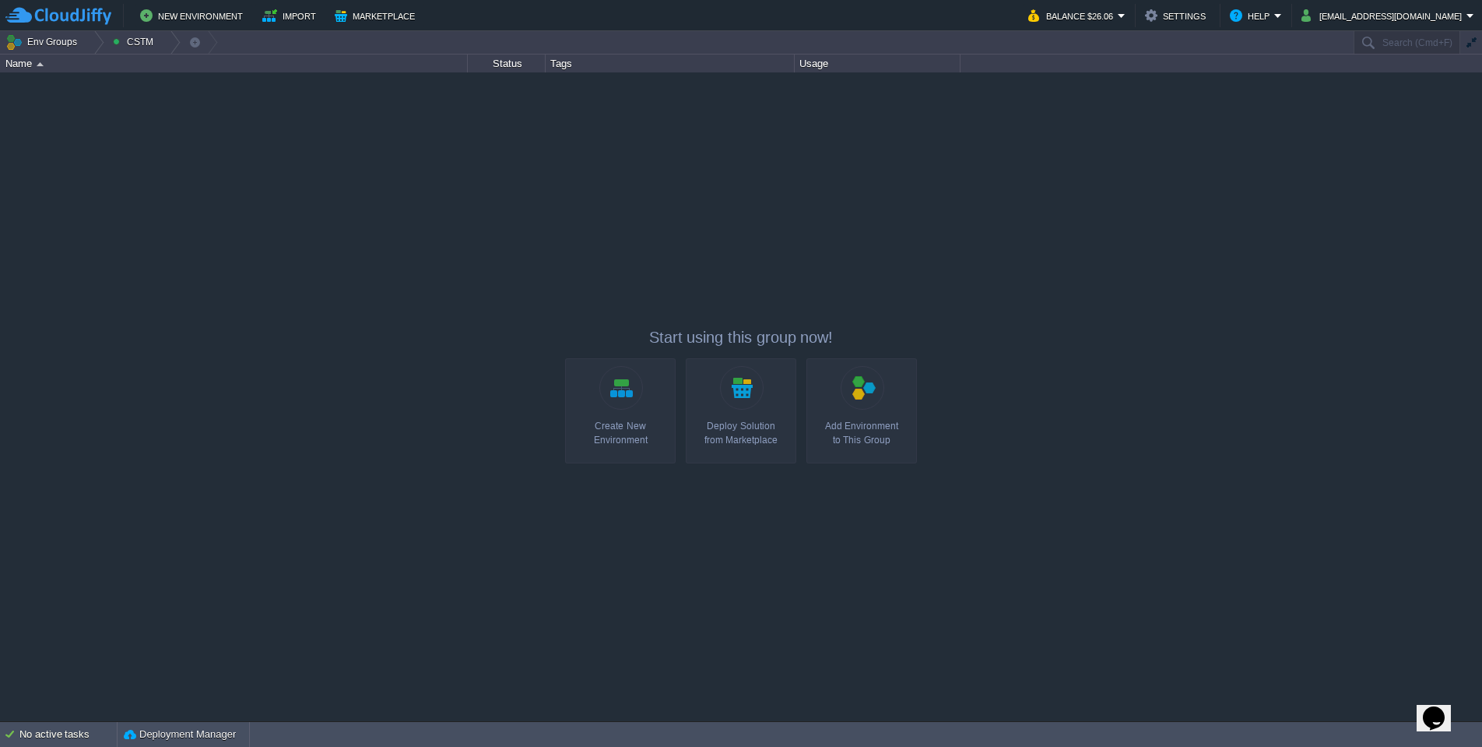
click at [296, 190] on div "Indra IT [DOMAIN_NAME] Running ITK System Edit RAM 28% CPU 2% 3 / 10 16% INDRA …" at bounding box center [741, 396] width 1482 height 648
click at [291, 26] on td "Import" at bounding box center [291, 15] width 72 height 23
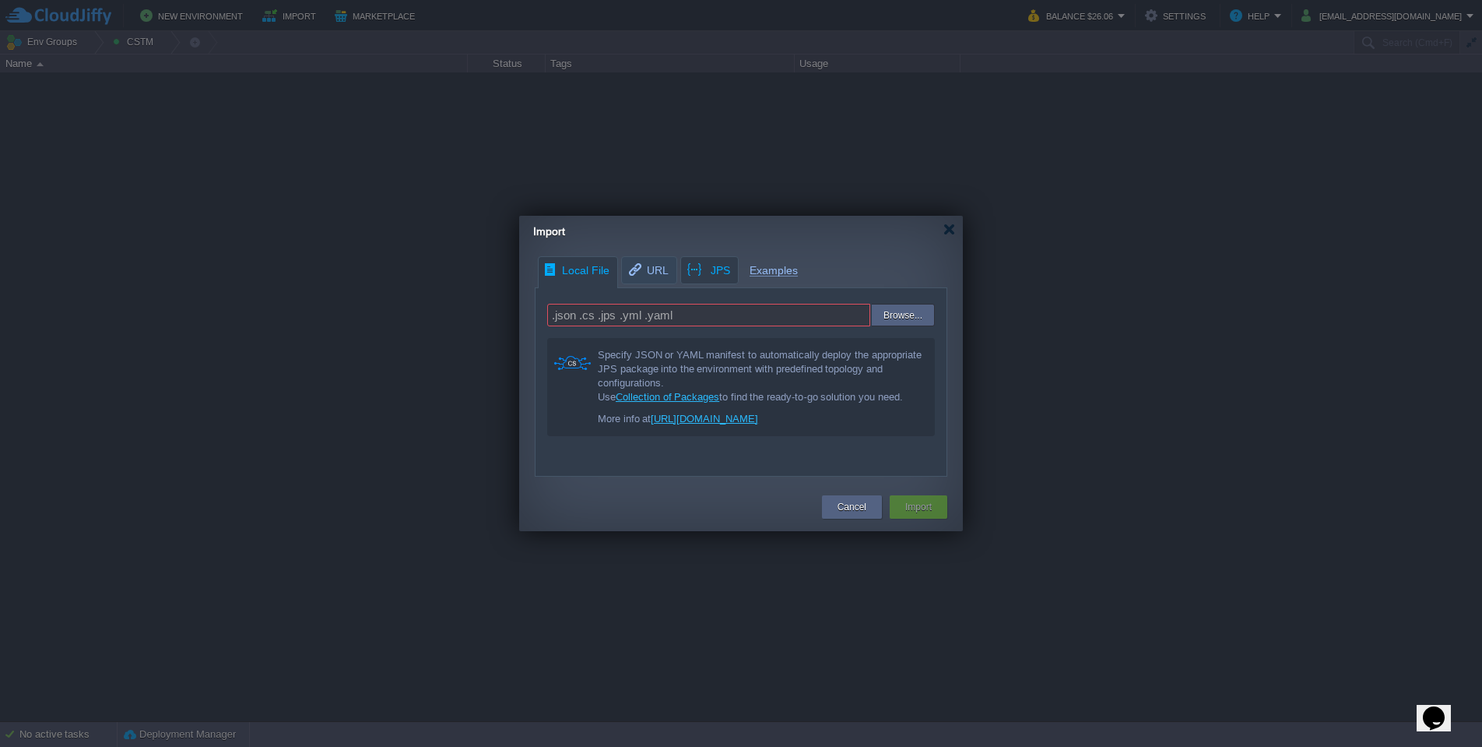
click at [699, 269] on div "Local File URL JPS Examples .json .cs .jps .yml .yaml Browse... Specify JSON or…" at bounding box center [741, 366] width 444 height 220
click at [703, 276] on div "Local File URL JPS Examples .json .cs .jps .yml .yaml Browse... Specify JSON or…" at bounding box center [741, 366] width 444 height 220
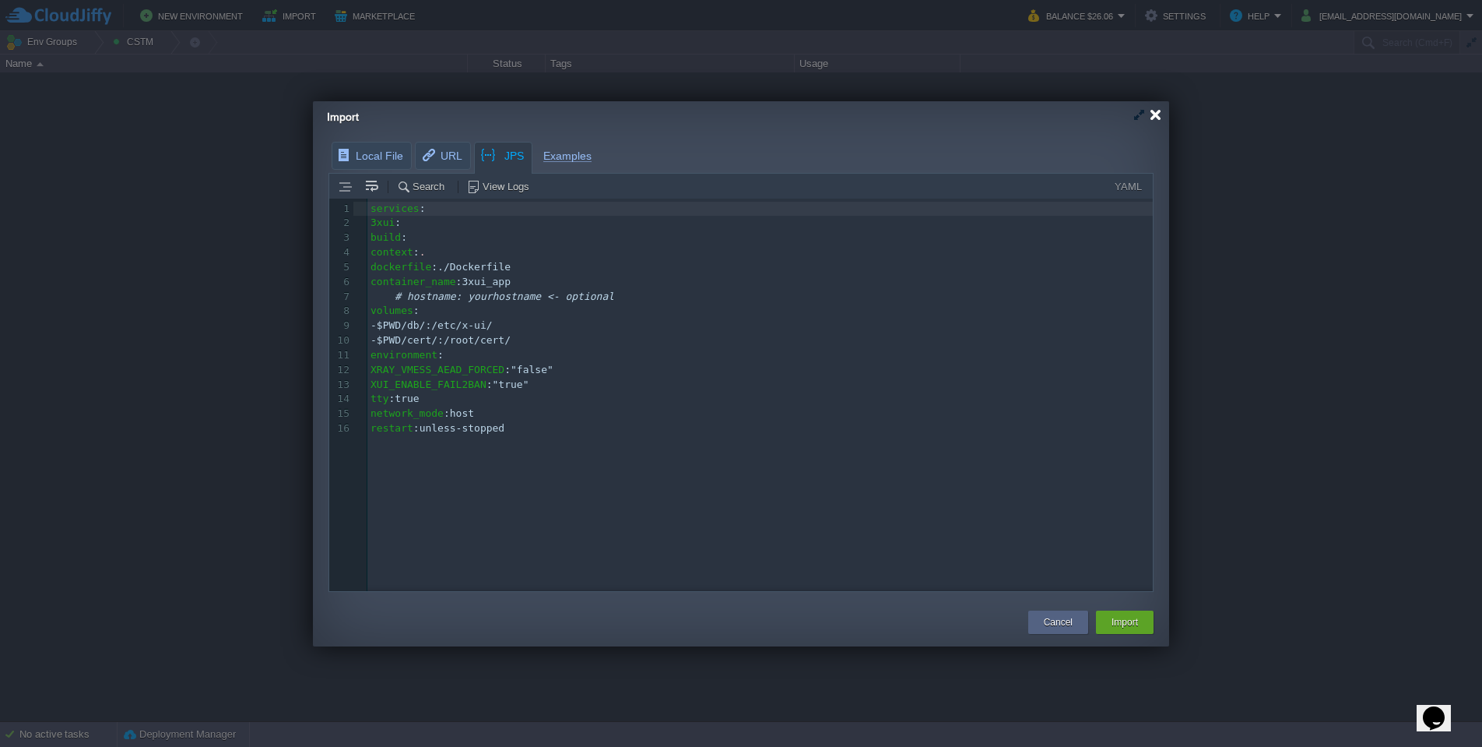
click at [1152, 114] on div at bounding box center [1156, 115] width 12 height 12
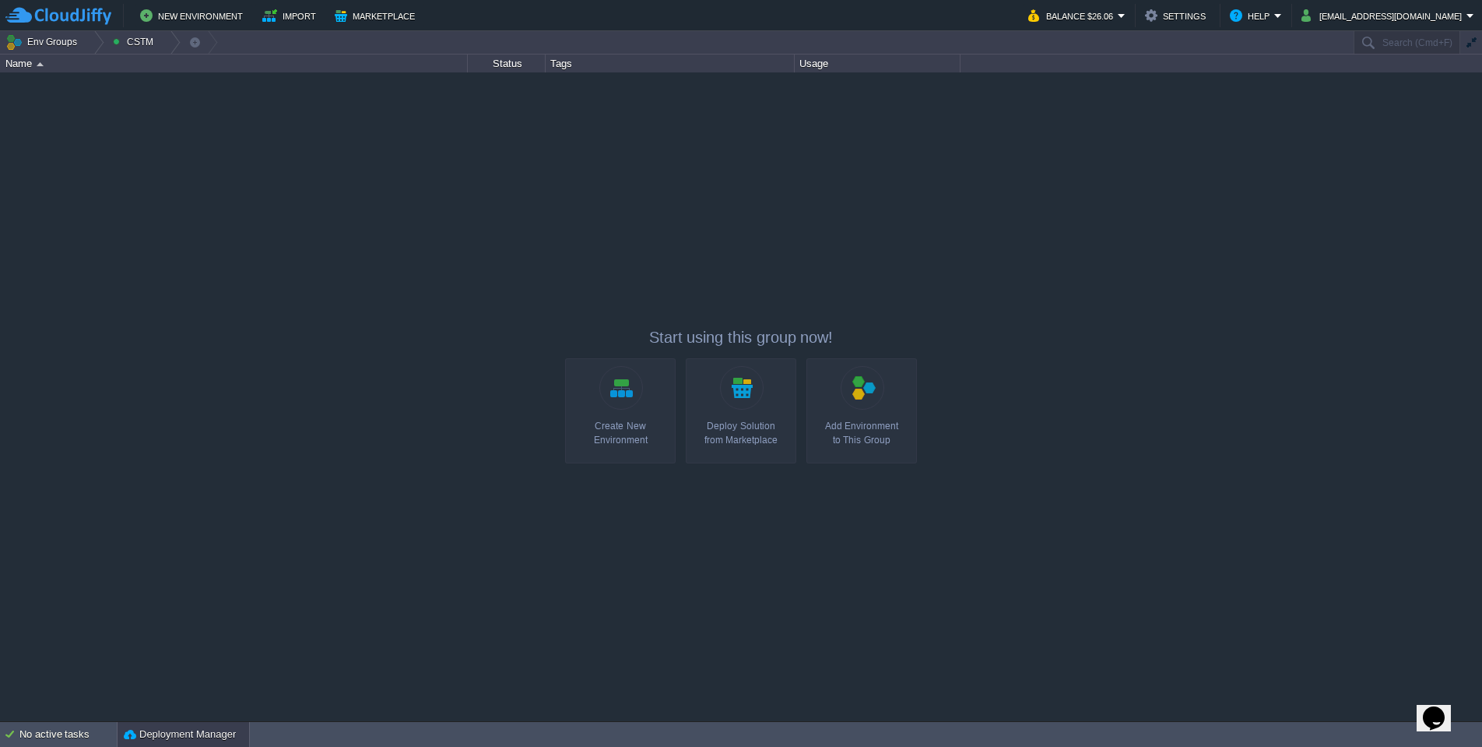
click at [172, 736] on button "Deployment Manager" at bounding box center [180, 734] width 112 height 16
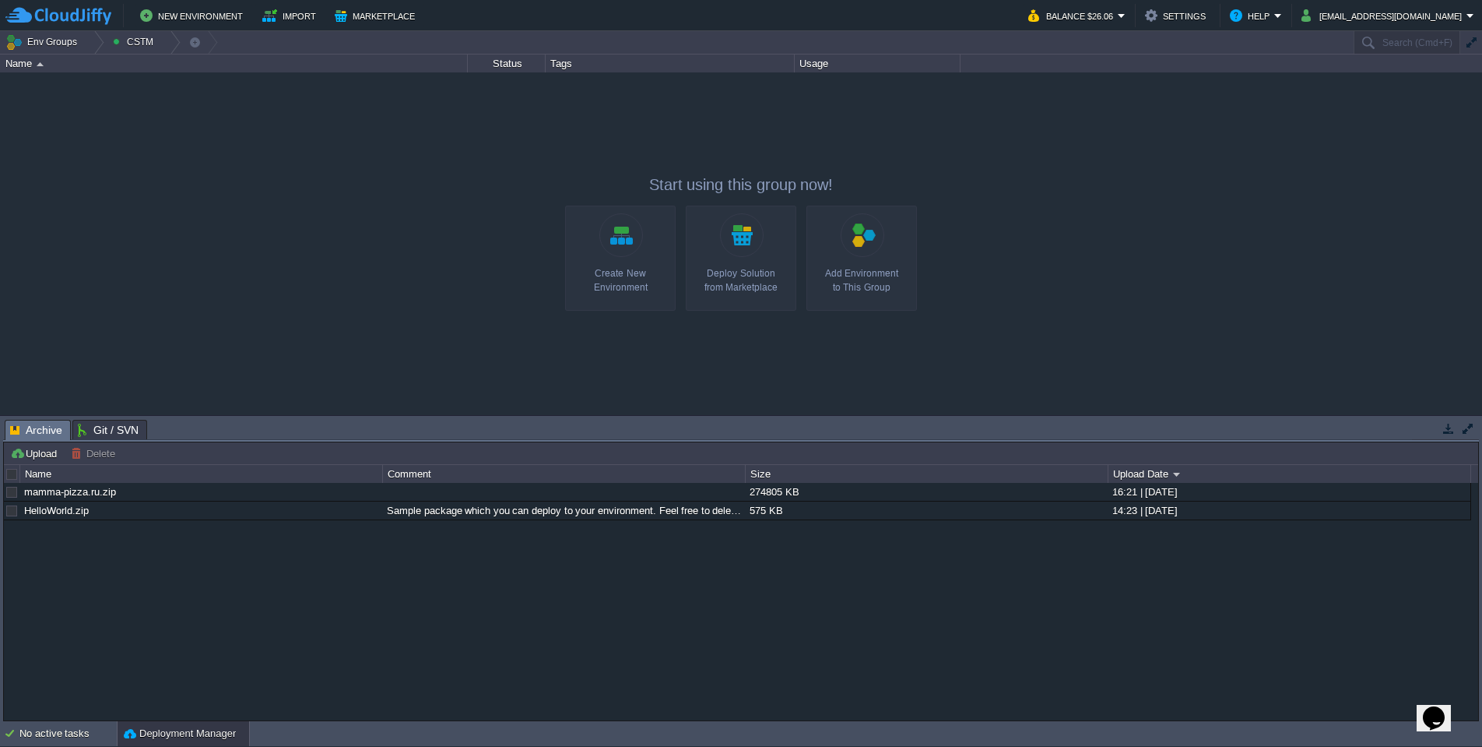
click at [125, 610] on div "mamma-pizza.ru.zip 274805 KB 16:21 | [DATE] HelloWorld.zip Sample package which…" at bounding box center [741, 601] width 1474 height 237
click at [86, 429] on span "Git / SVN" at bounding box center [108, 429] width 61 height 19
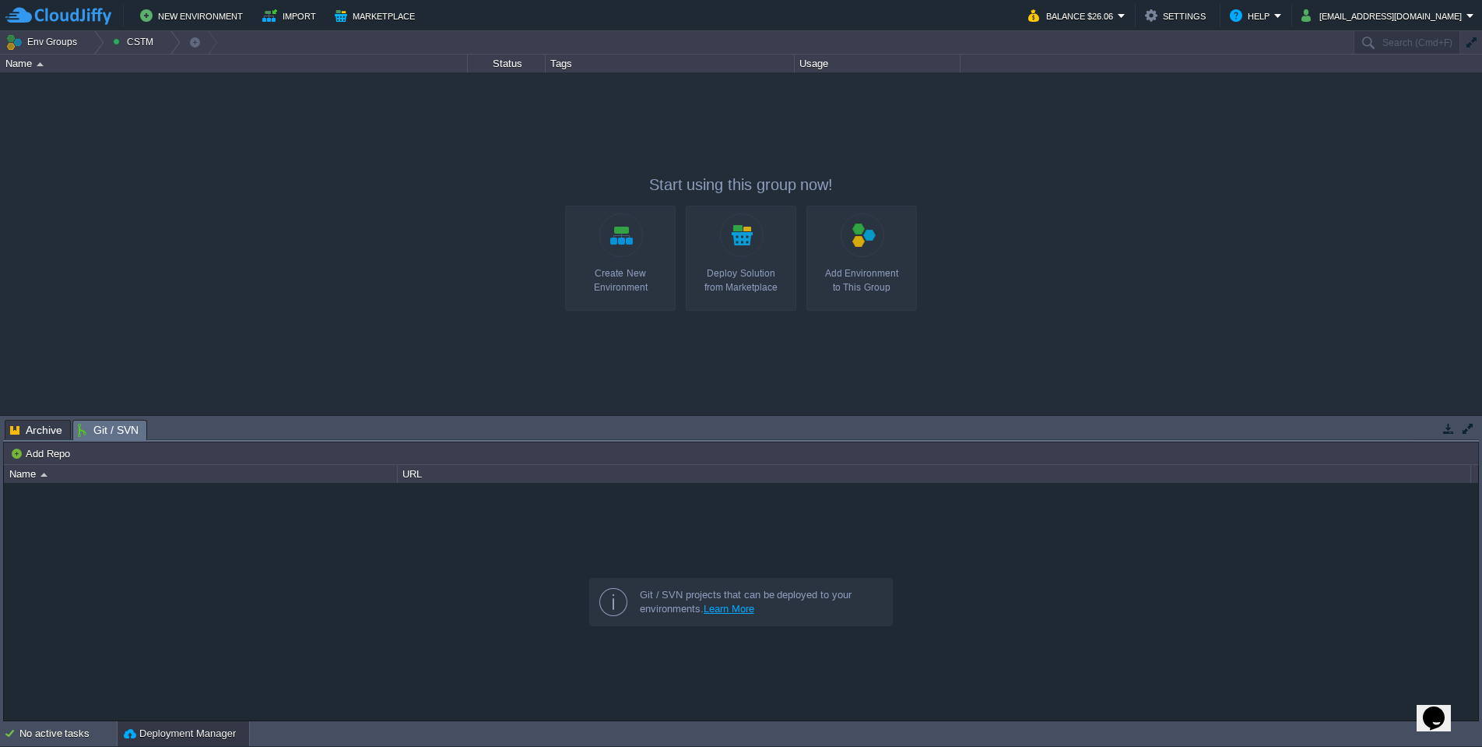
click at [122, 547] on div at bounding box center [741, 601] width 1474 height 237
click at [257, 566] on div at bounding box center [741, 601] width 1474 height 237
click at [48, 454] on button "Add Repo" at bounding box center [42, 453] width 65 height 14
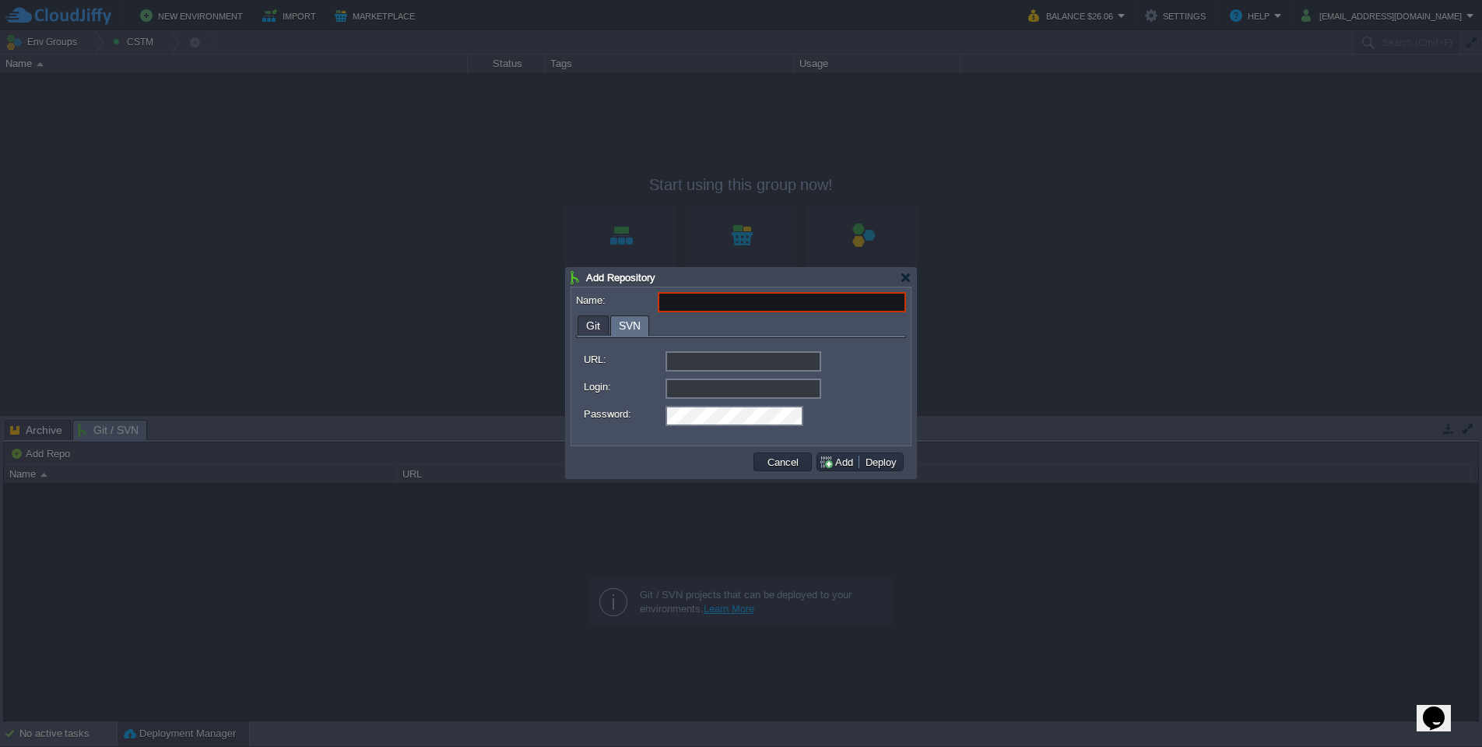
click at [624, 313] on div "Name: Git SVN URL: https://... git://... ftp://... [DOMAIN_NAME]:repo... Branch…" at bounding box center [741, 366] width 330 height 149
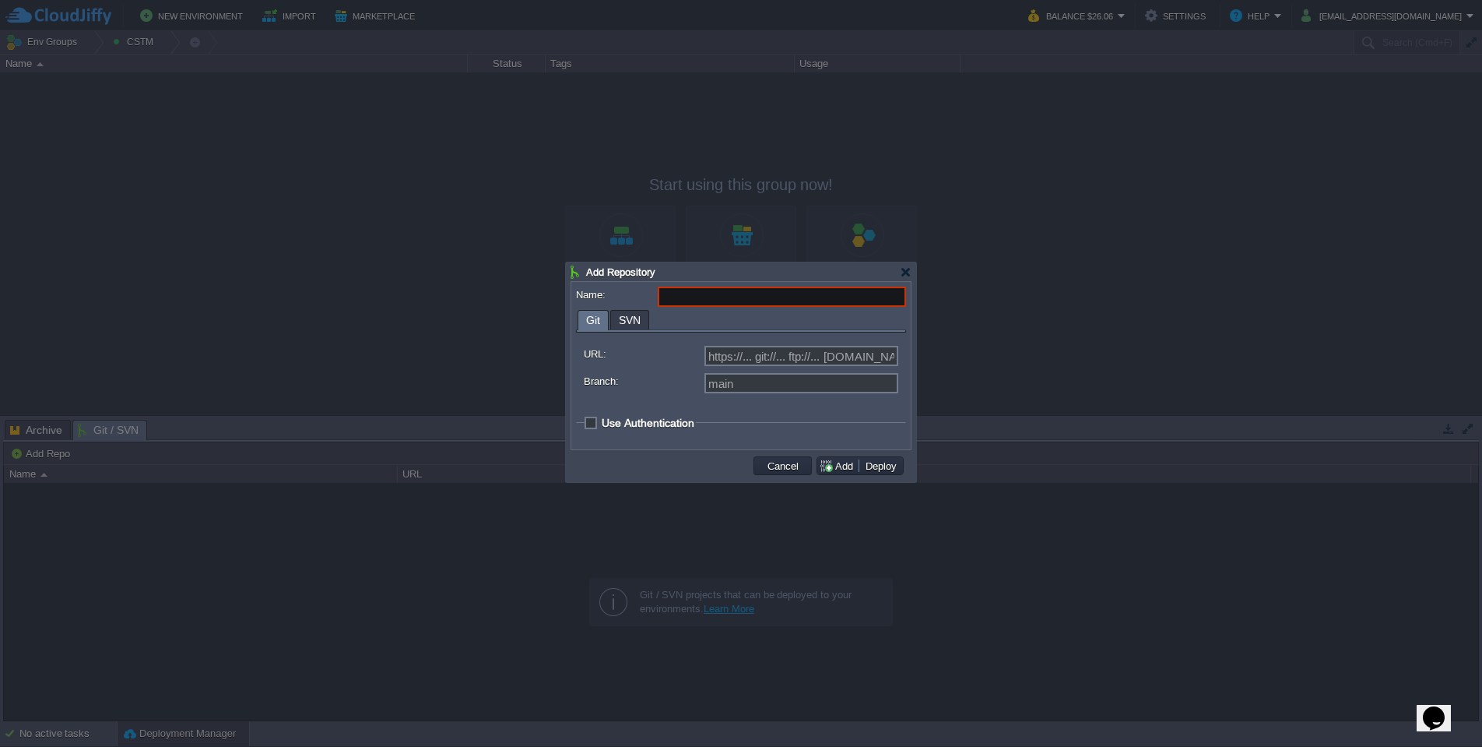
click at [595, 332] on div "Git SVN" at bounding box center [741, 321] width 330 height 23
click at [905, 271] on div at bounding box center [906, 272] width 12 height 12
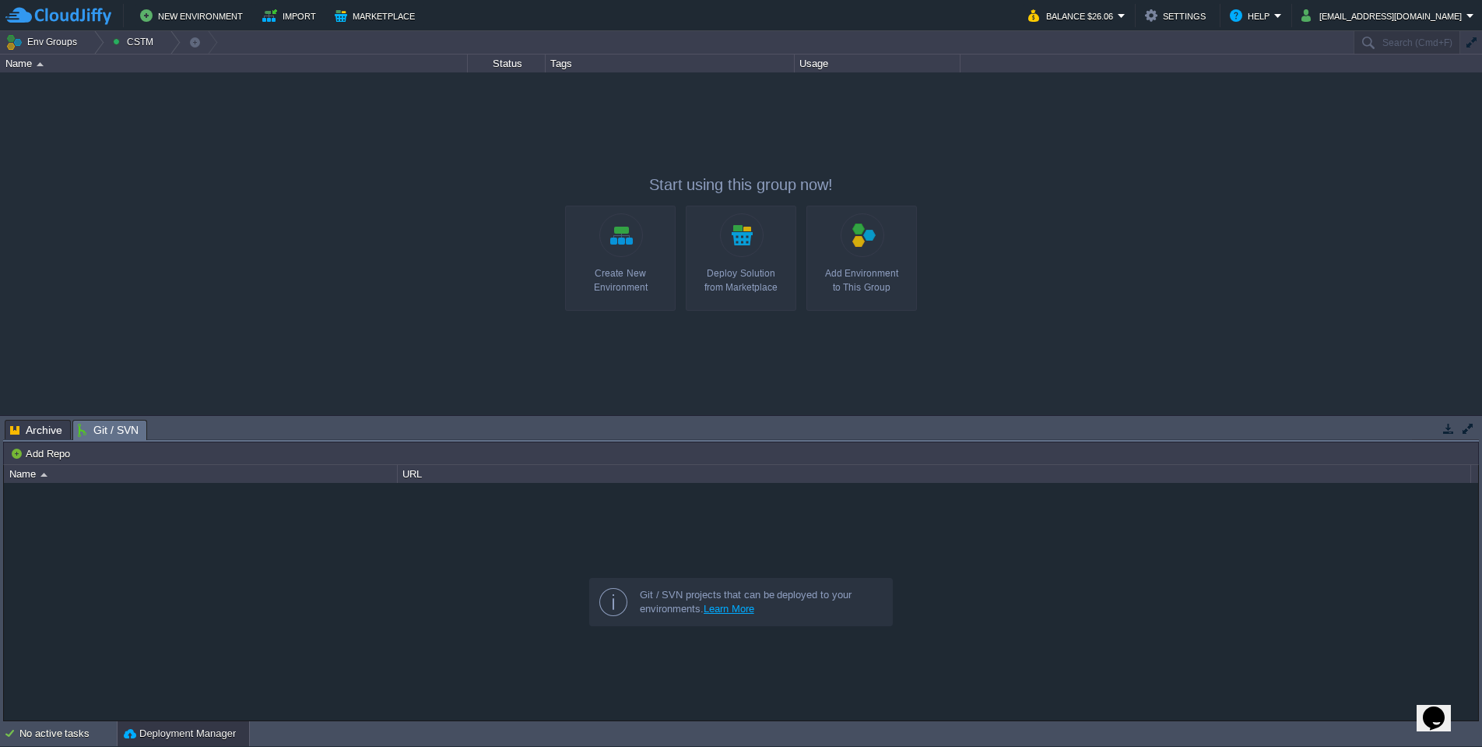
click at [40, 434] on span "Archive" at bounding box center [36, 429] width 52 height 19
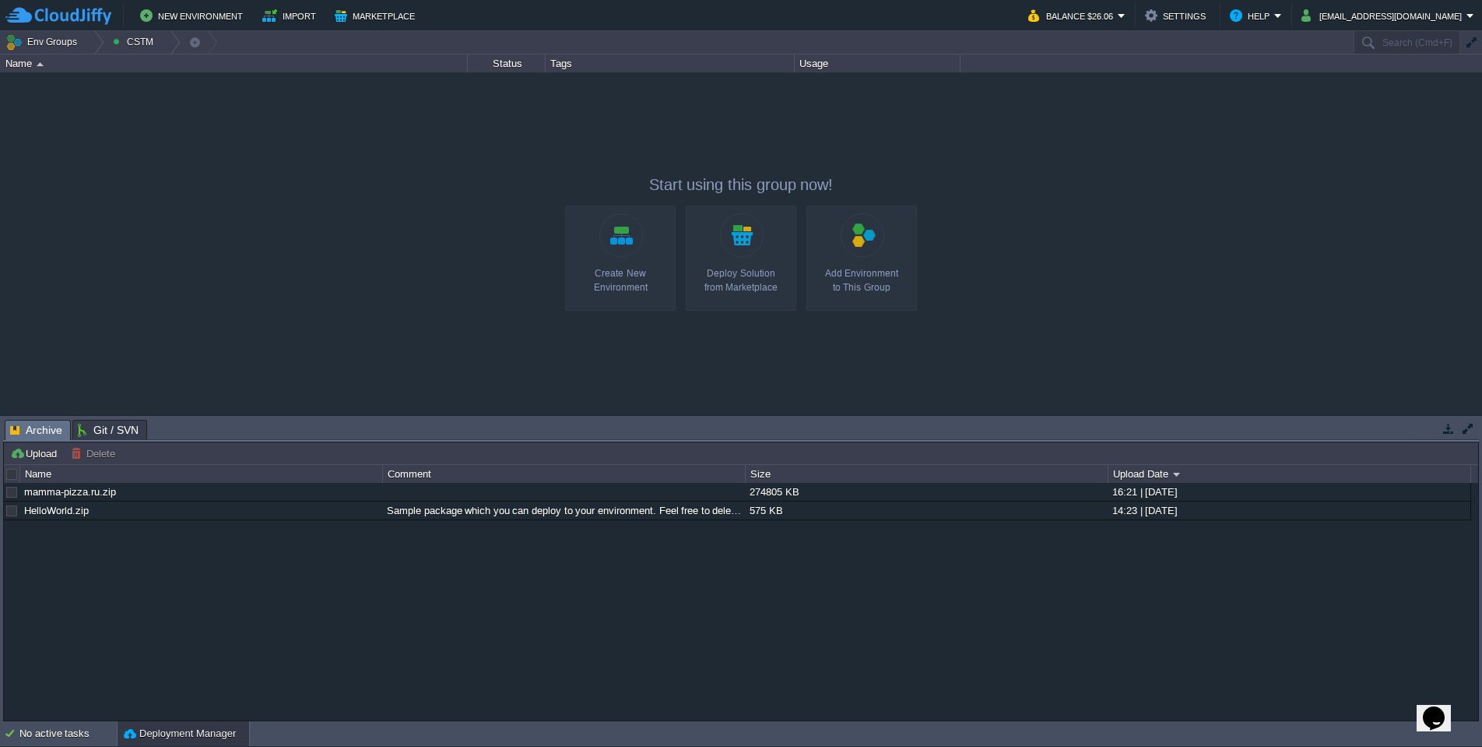
click at [76, 581] on div "mamma-pizza.ru.zip 274805 KB 16:21 | [DATE] HelloWorld.zip Sample package which…" at bounding box center [741, 601] width 1474 height 237
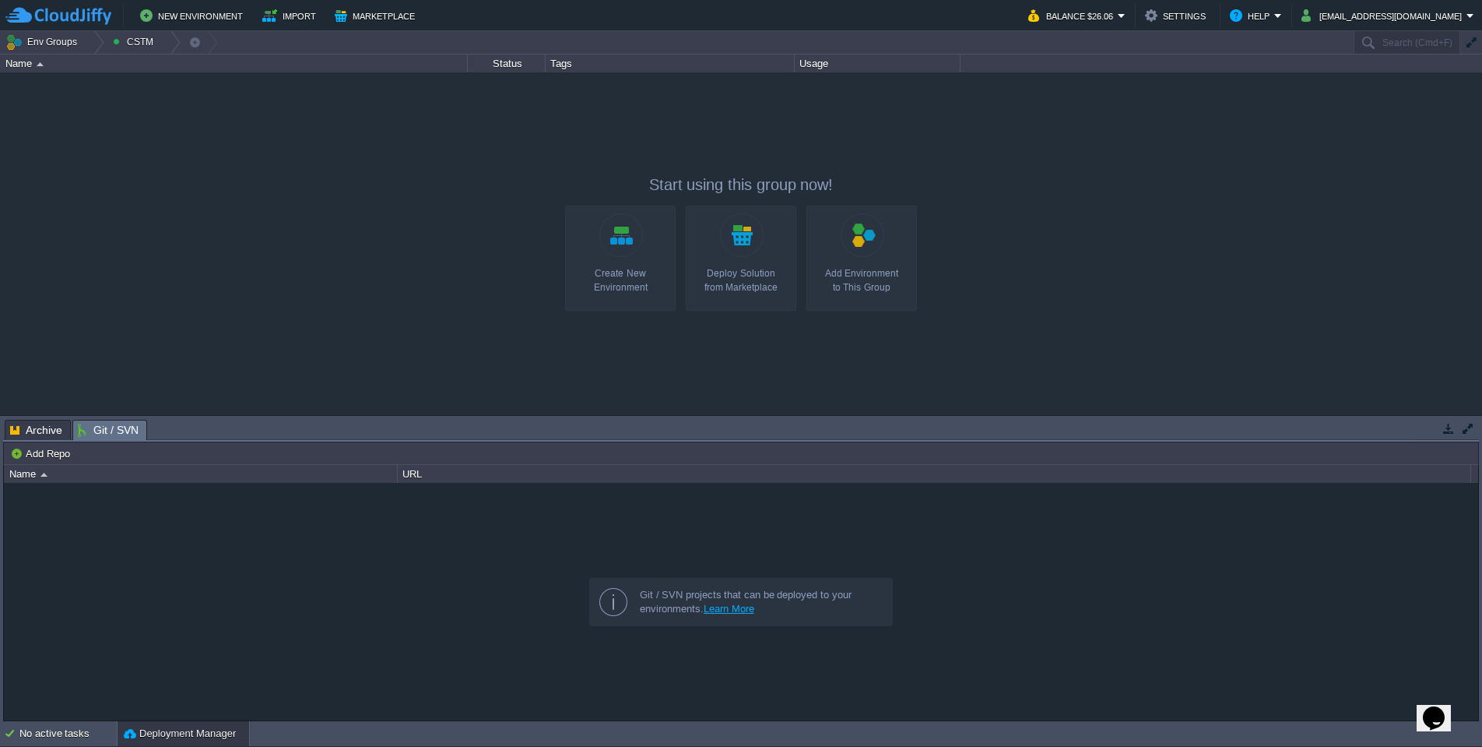
click at [97, 433] on span "Git / SVN" at bounding box center [108, 429] width 61 height 19
click at [399, 594] on div at bounding box center [741, 601] width 1474 height 237
click at [218, 19] on button "New Environment" at bounding box center [193, 15] width 107 height 19
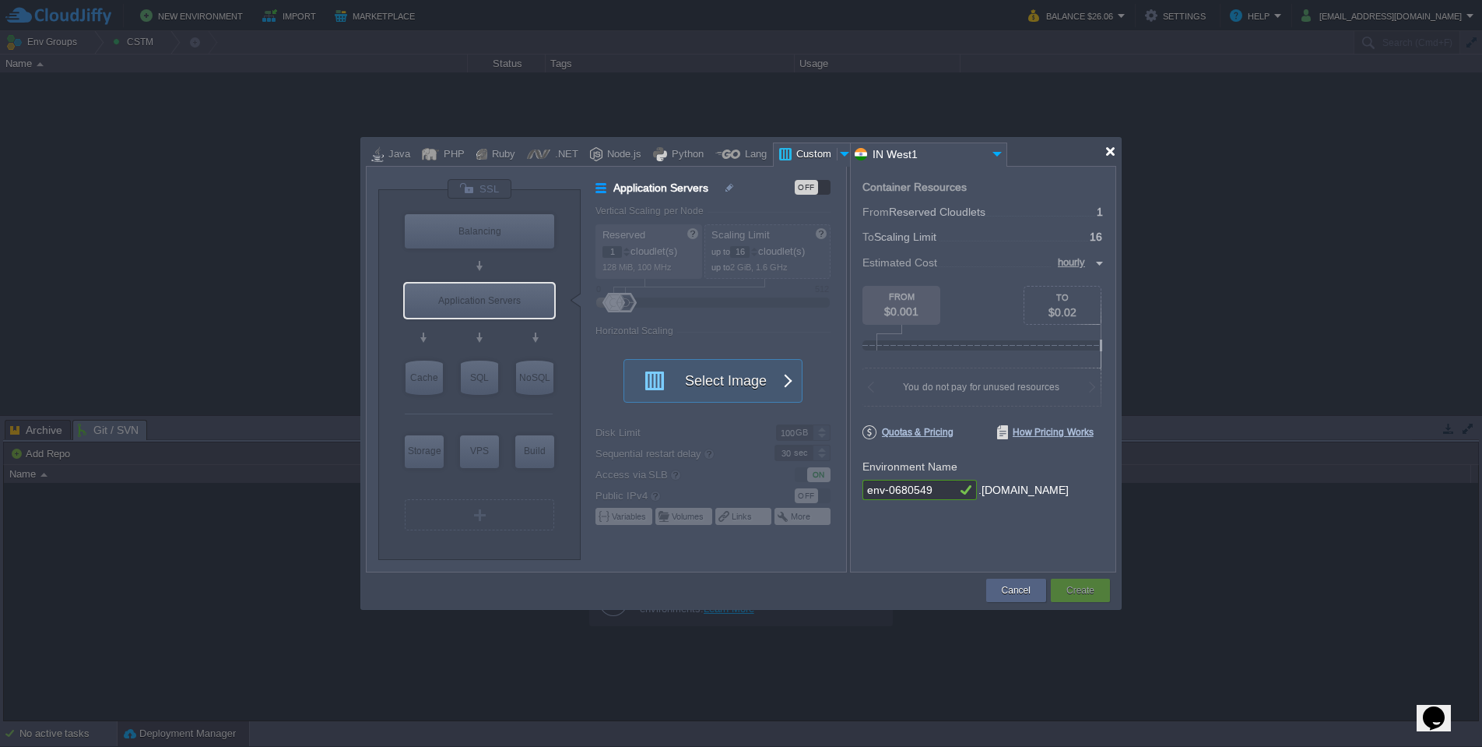
click at [1108, 153] on div at bounding box center [1111, 152] width 12 height 12
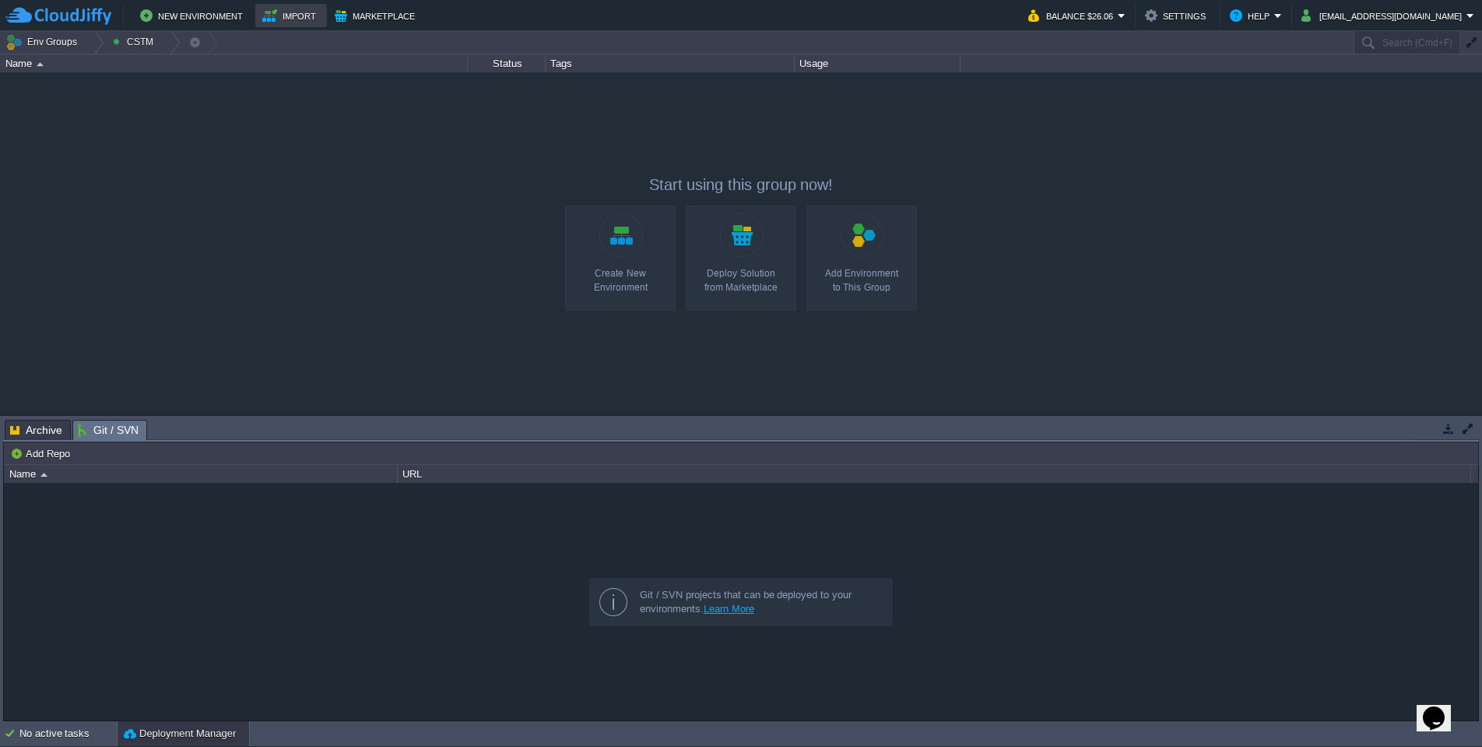
click at [288, 8] on button "Import" at bounding box center [291, 15] width 58 height 19
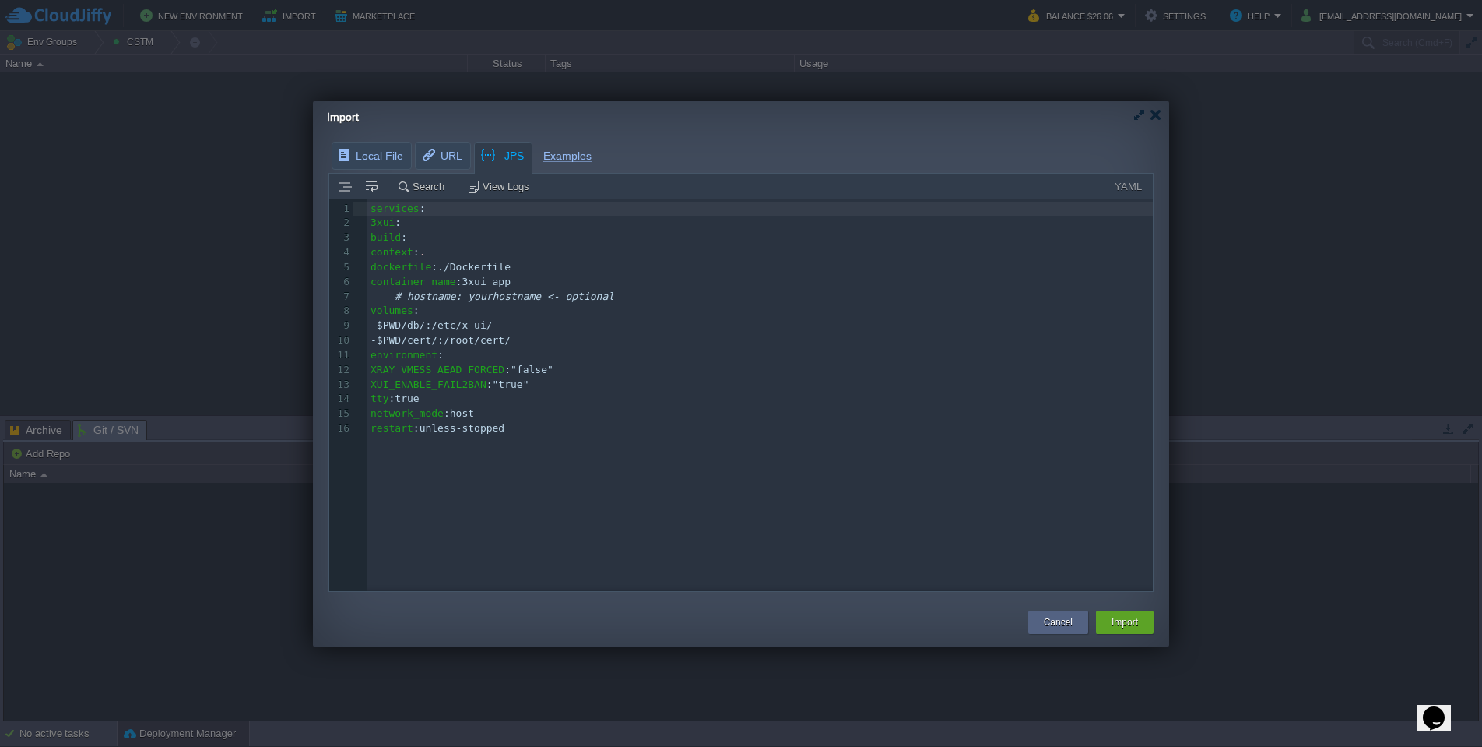
click at [531, 304] on pre "volumes :" at bounding box center [762, 311] width 791 height 15
type textarea "services: 3xui: build: context: . dockerfile: ./Dockerfile container_name: 3xui…"
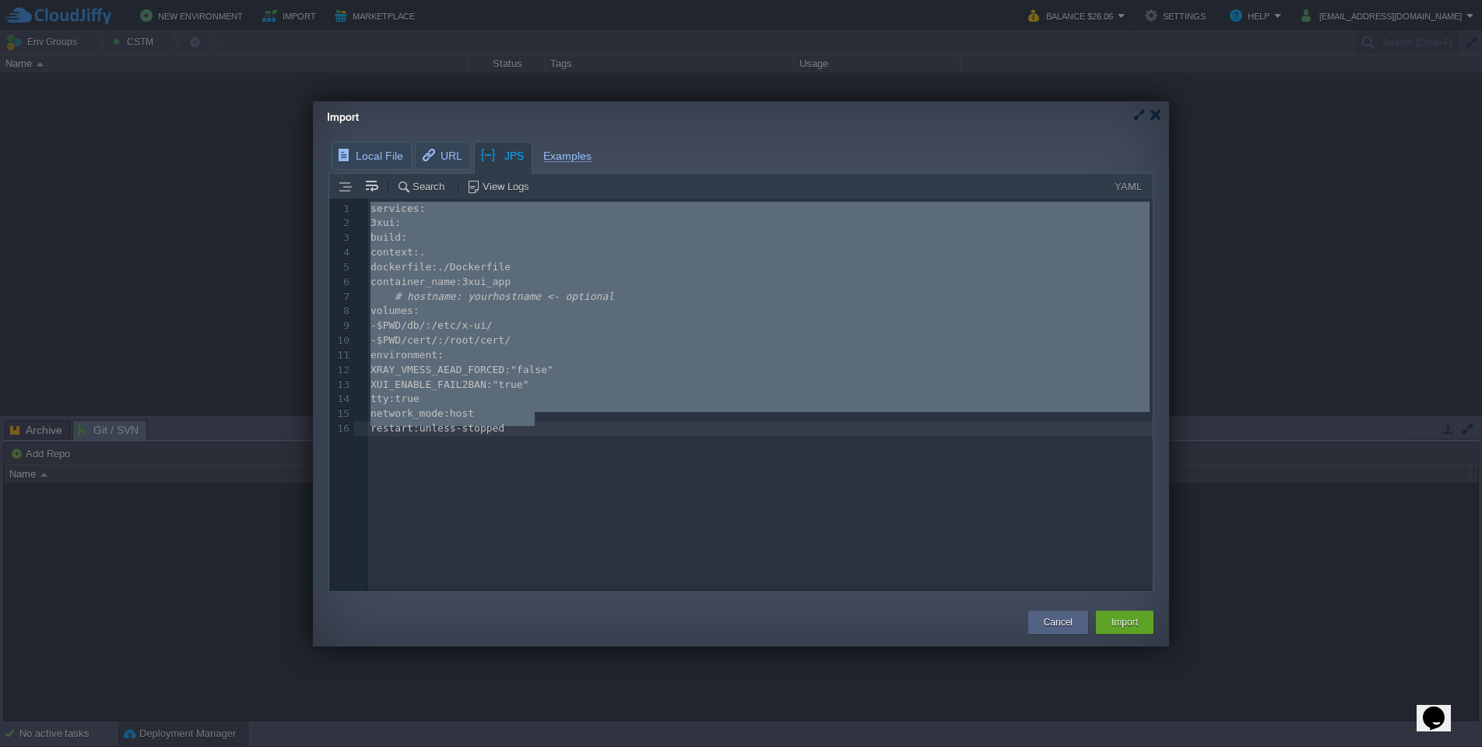
paste textarea
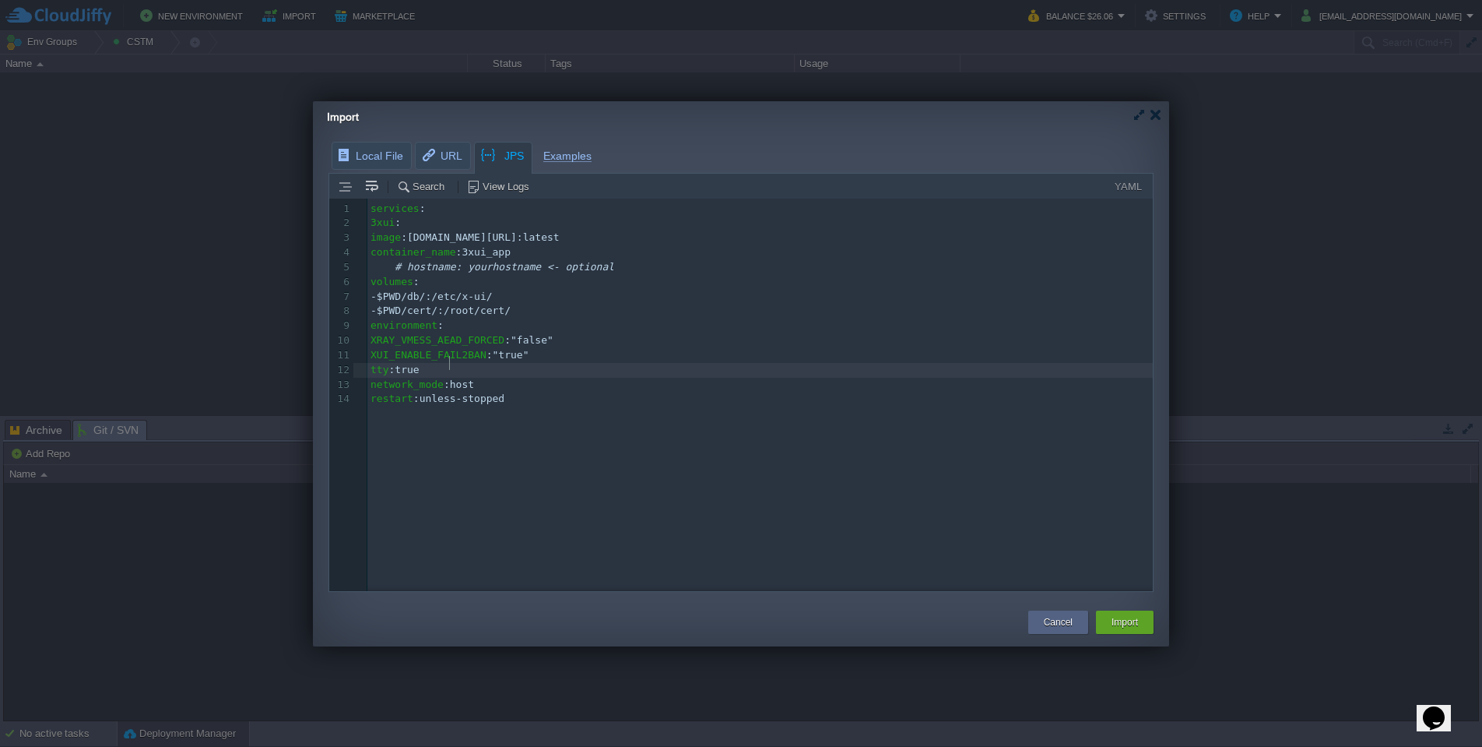
click at [708, 363] on pre "tty : true" at bounding box center [762, 370] width 791 height 15
click at [629, 260] on pre "# hostname: yourhostname <- optional" at bounding box center [762, 267] width 791 height 15
click at [1119, 620] on button "Import" at bounding box center [1125, 622] width 26 height 16
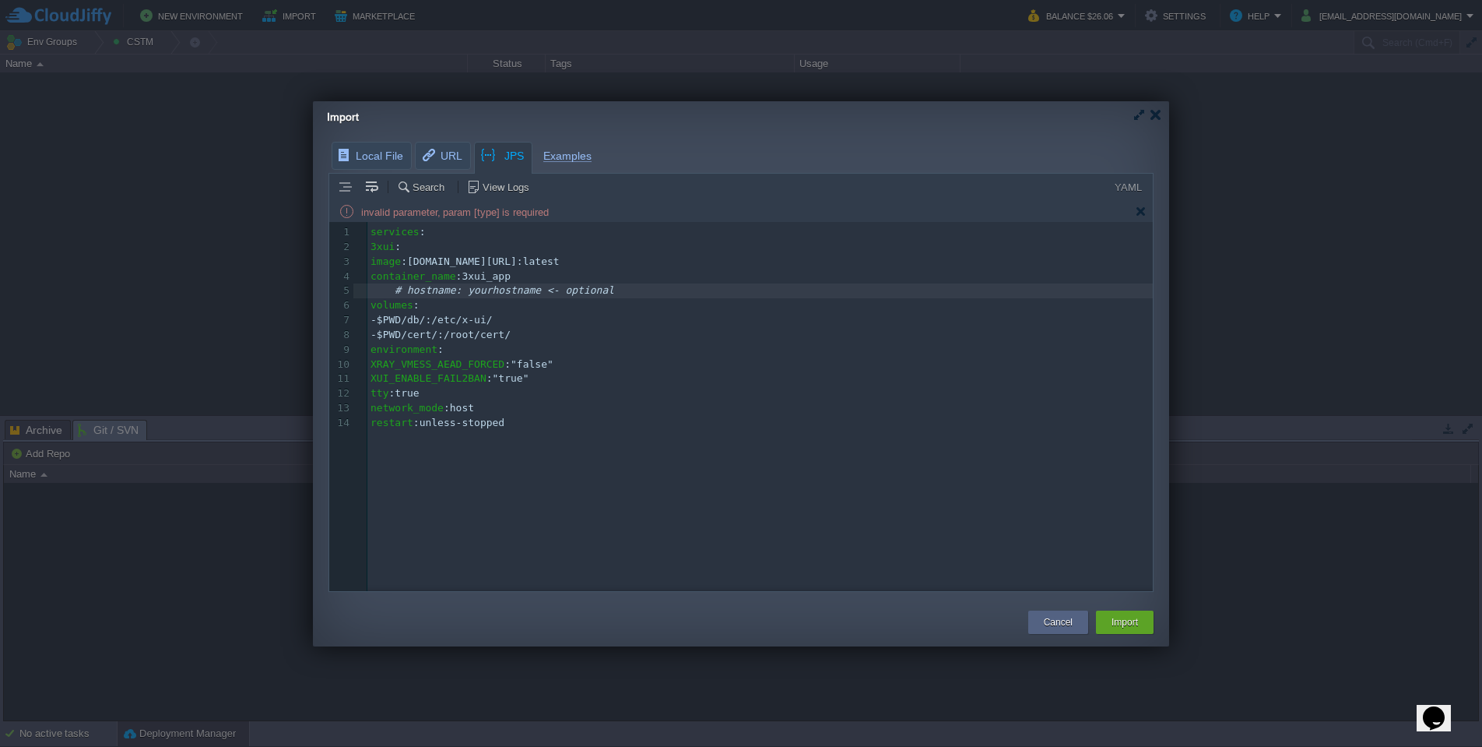
scroll to position [6, 1]
click at [559, 269] on pre "container_name : 3xui_app" at bounding box center [762, 276] width 791 height 15
click at [505, 419] on span "unless-stopped" at bounding box center [463, 422] width 86 height 12
type textarea "services: 3xui: image: [DOMAIN_NAME][URL] container_name: 3xui_app # hostname: …"
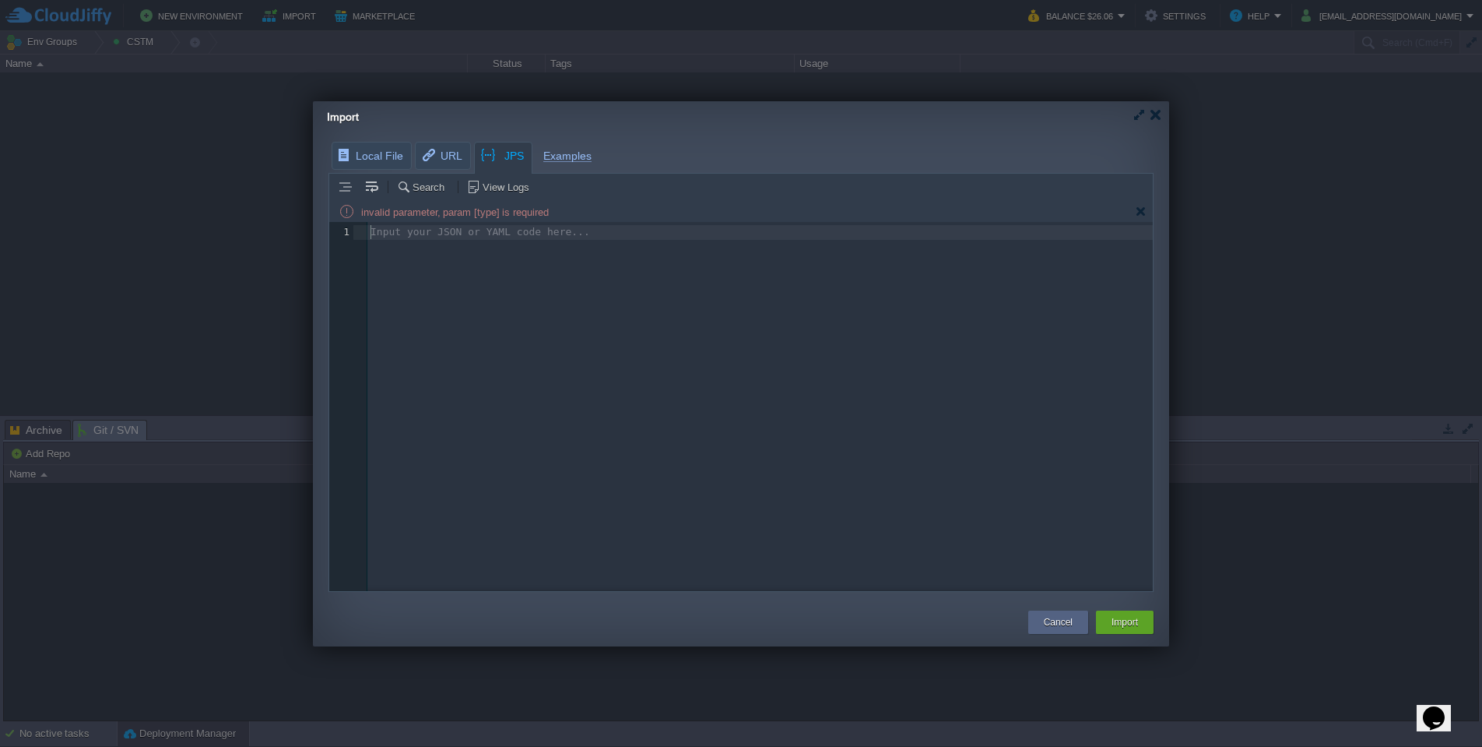
click at [604, 309] on div "Input your JSON or YAML code here... x 1 1 ​" at bounding box center [752, 418] width 847 height 392
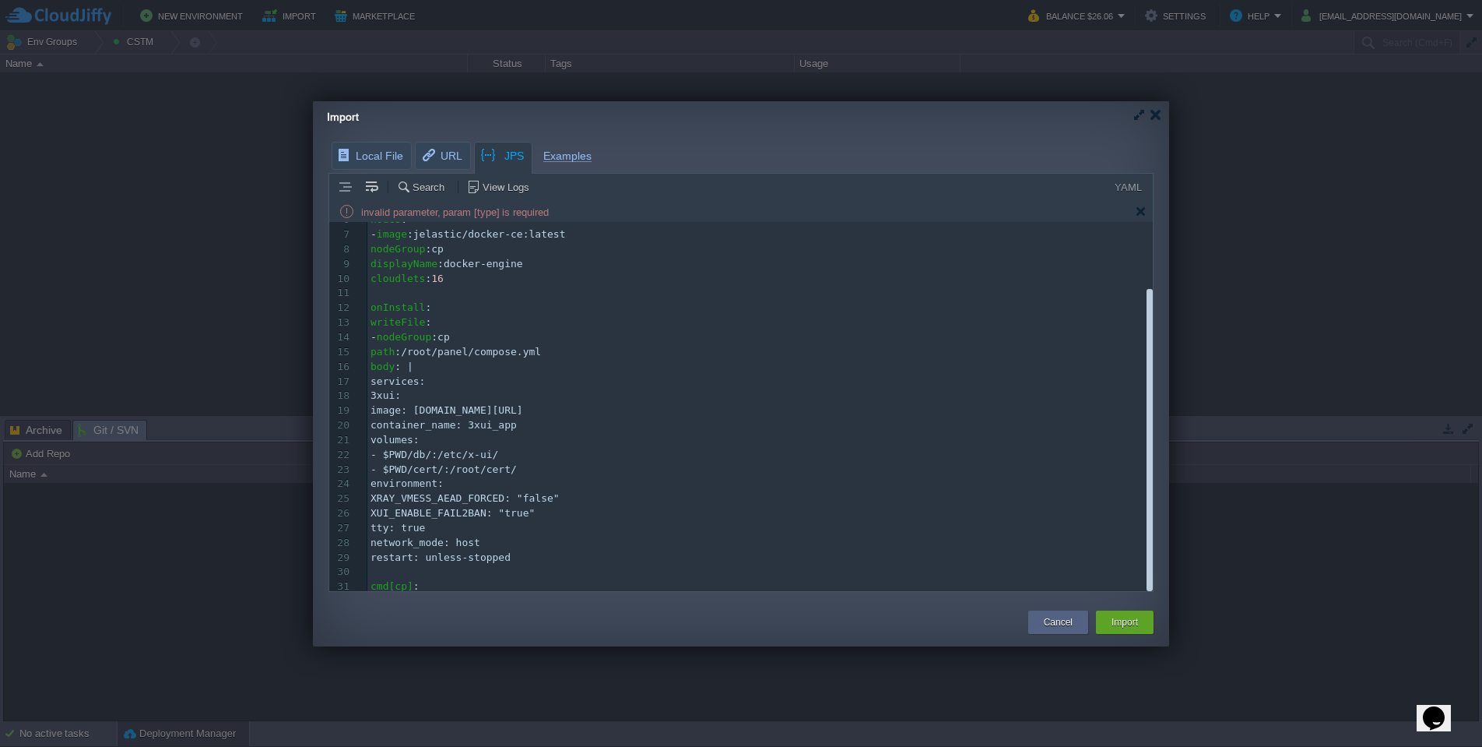
scroll to position [0, 0]
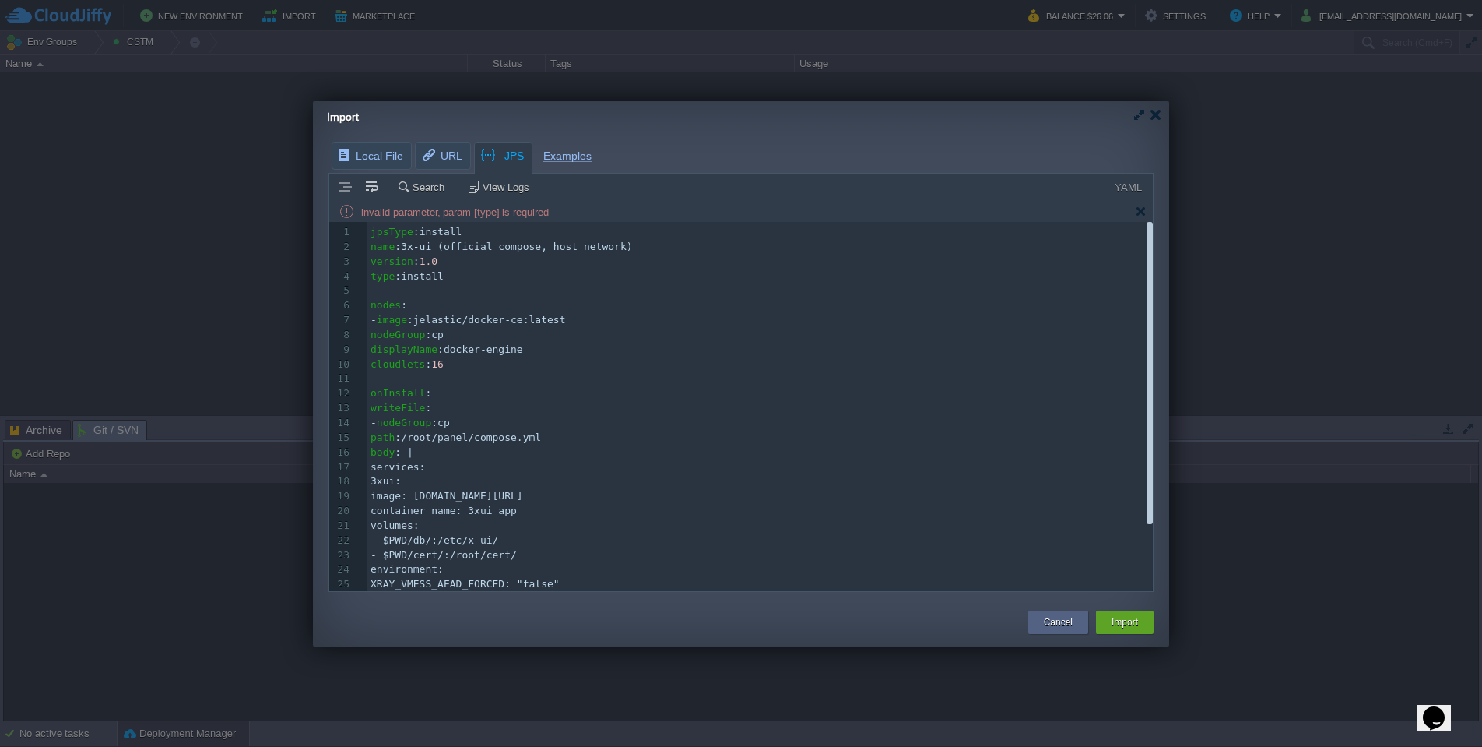
click at [602, 402] on pre "writeFile :" at bounding box center [759, 408] width 785 height 15
type textarea "jpsType: install name: 3x-ui (official compose, host network) version: 1.0 type…"
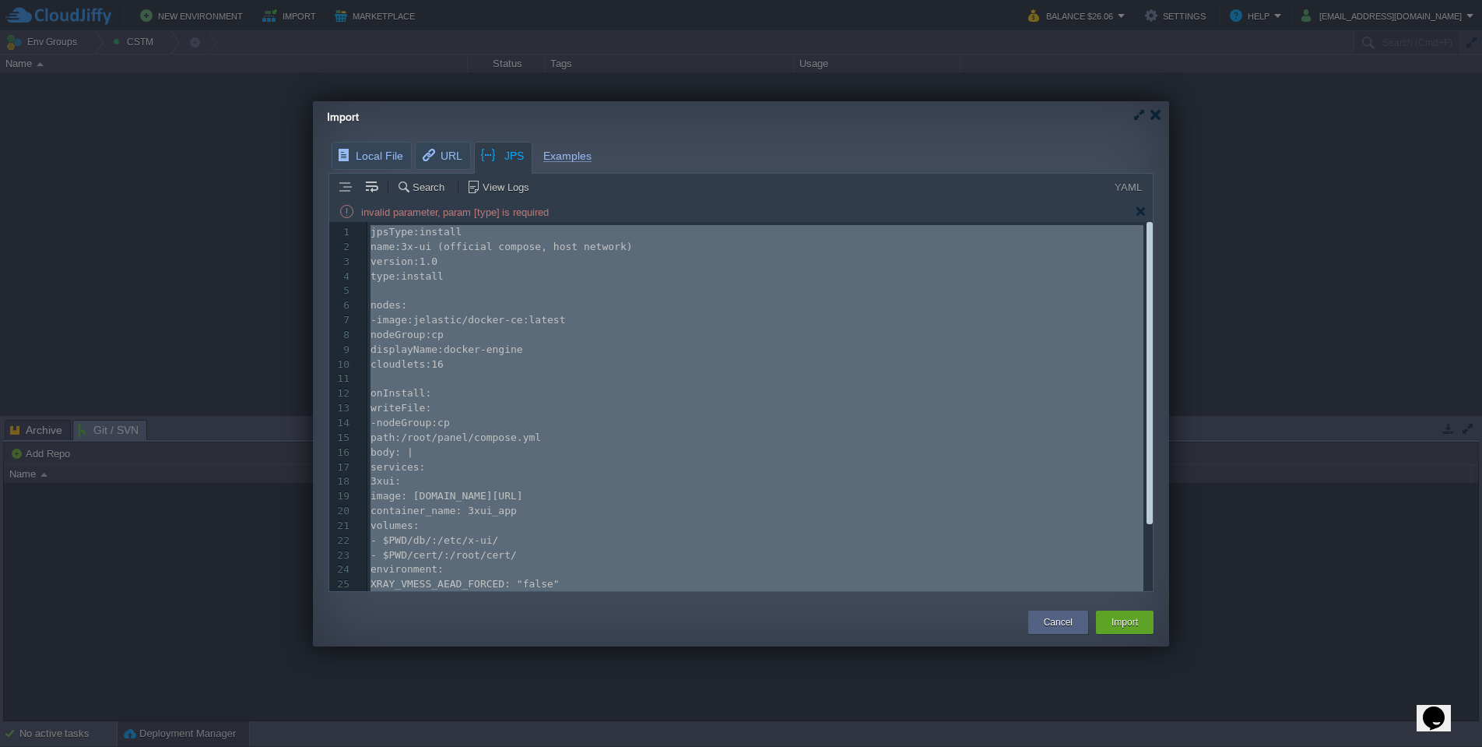
paste textarea
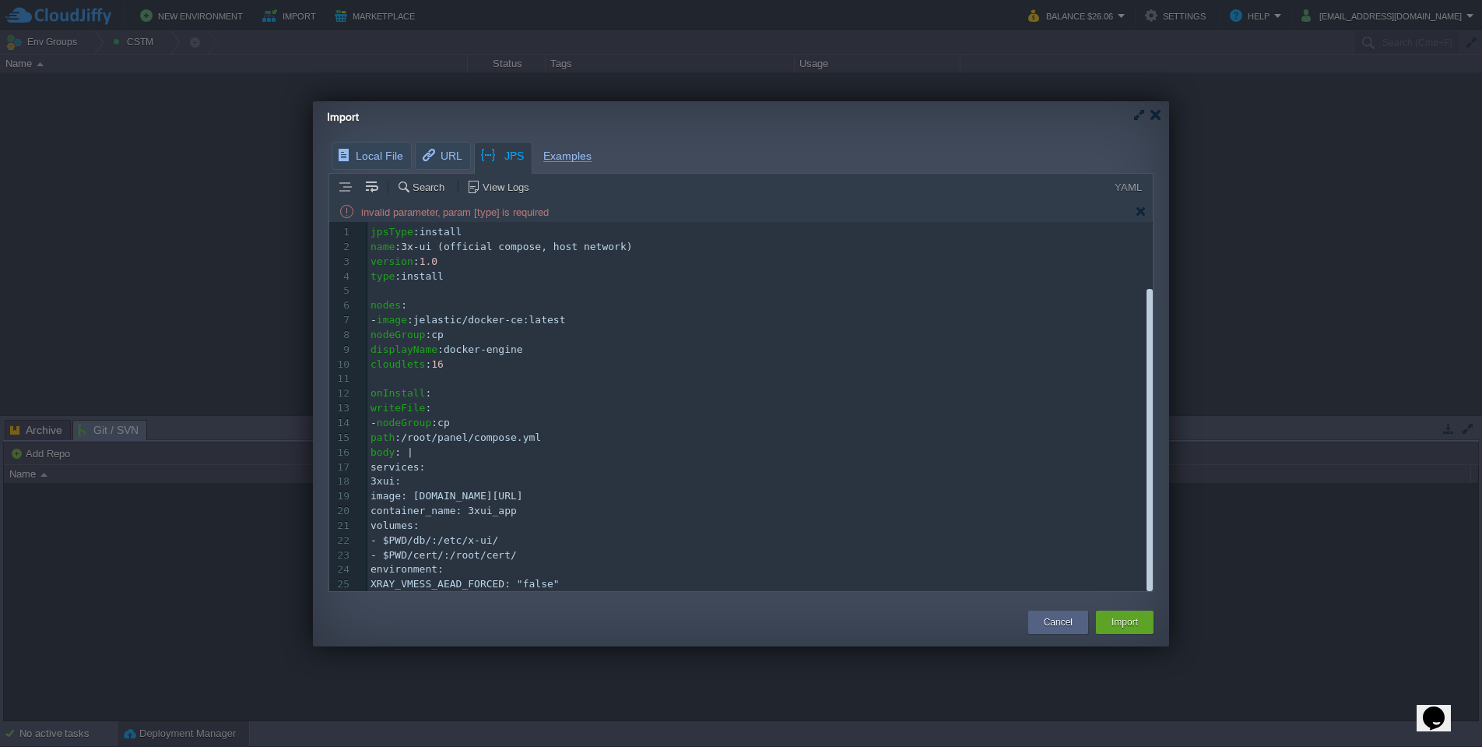
scroll to position [86, 0]
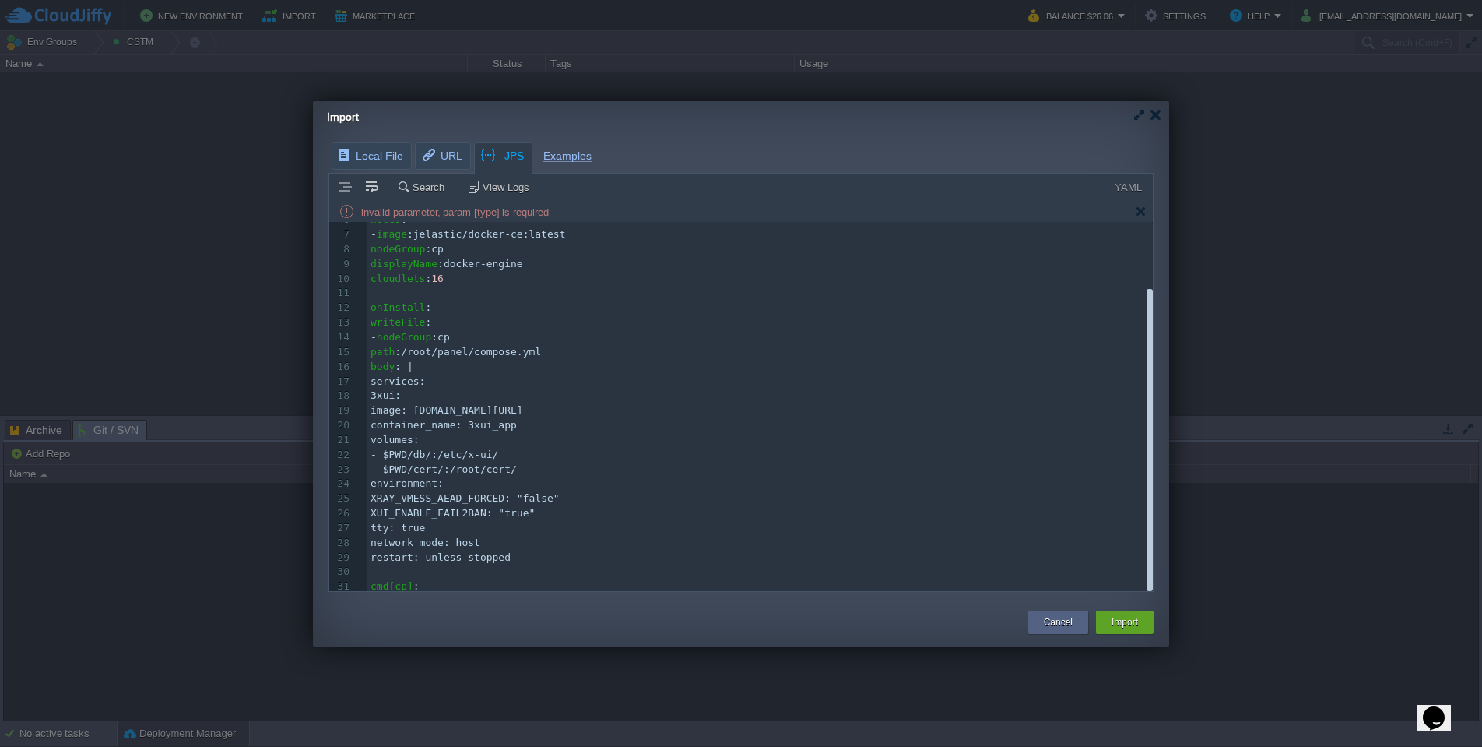
click at [655, 345] on pre "path : /root/panel/compose.yml" at bounding box center [759, 352] width 785 height 15
click at [1132, 626] on button "Import" at bounding box center [1125, 622] width 26 height 16
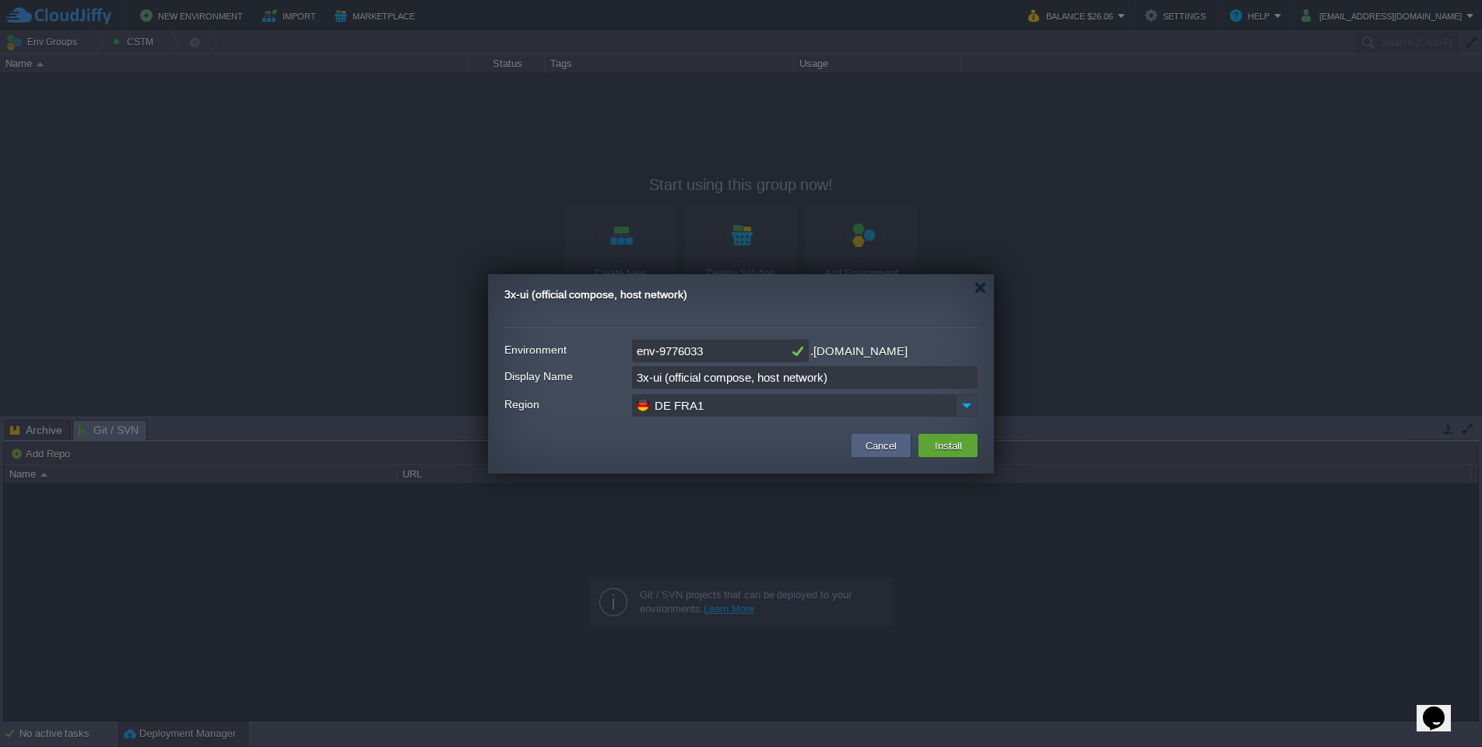
click at [974, 404] on img at bounding box center [967, 405] width 22 height 23
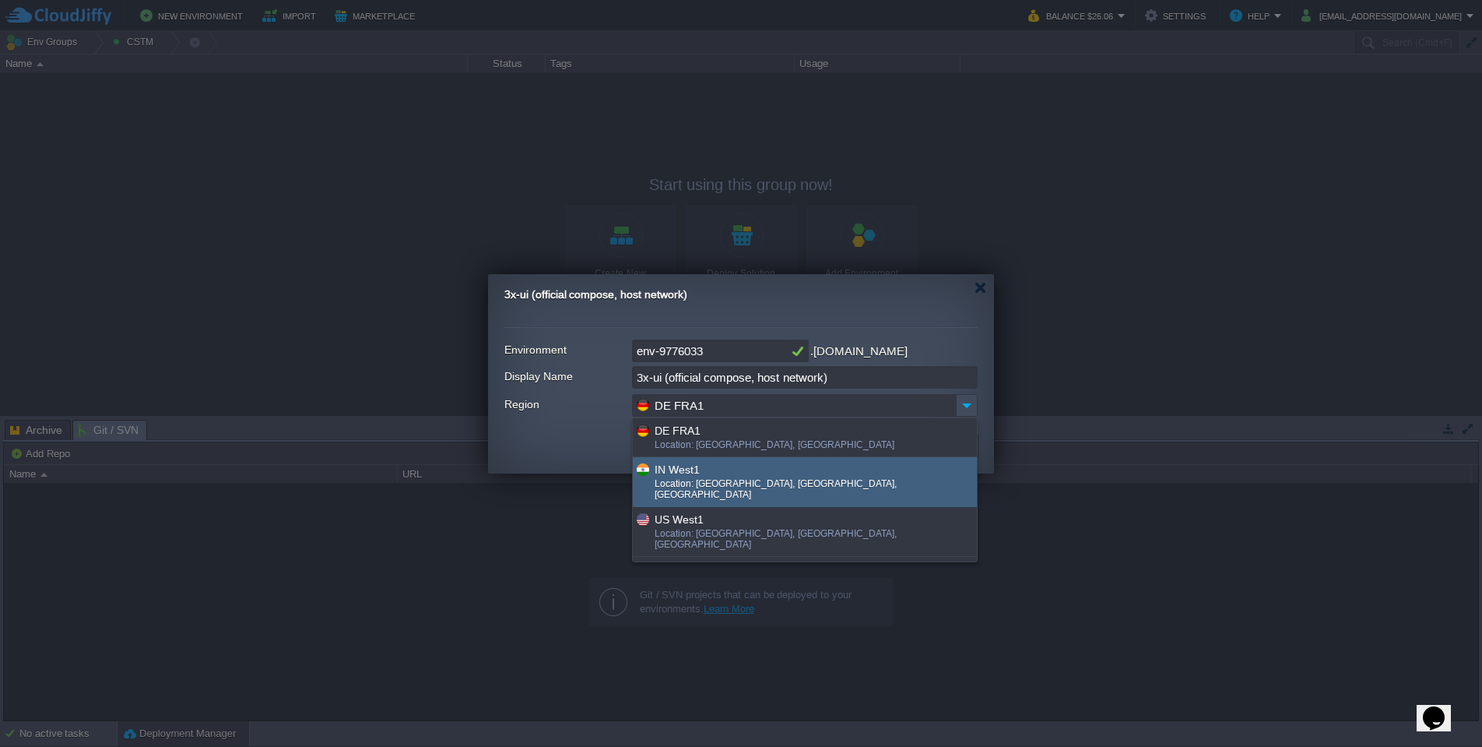
click at [753, 483] on div "Location: [GEOGRAPHIC_DATA], [GEOGRAPHIC_DATA], [GEOGRAPHIC_DATA]" at bounding box center [815, 490] width 321 height 25
type input "IN West1"
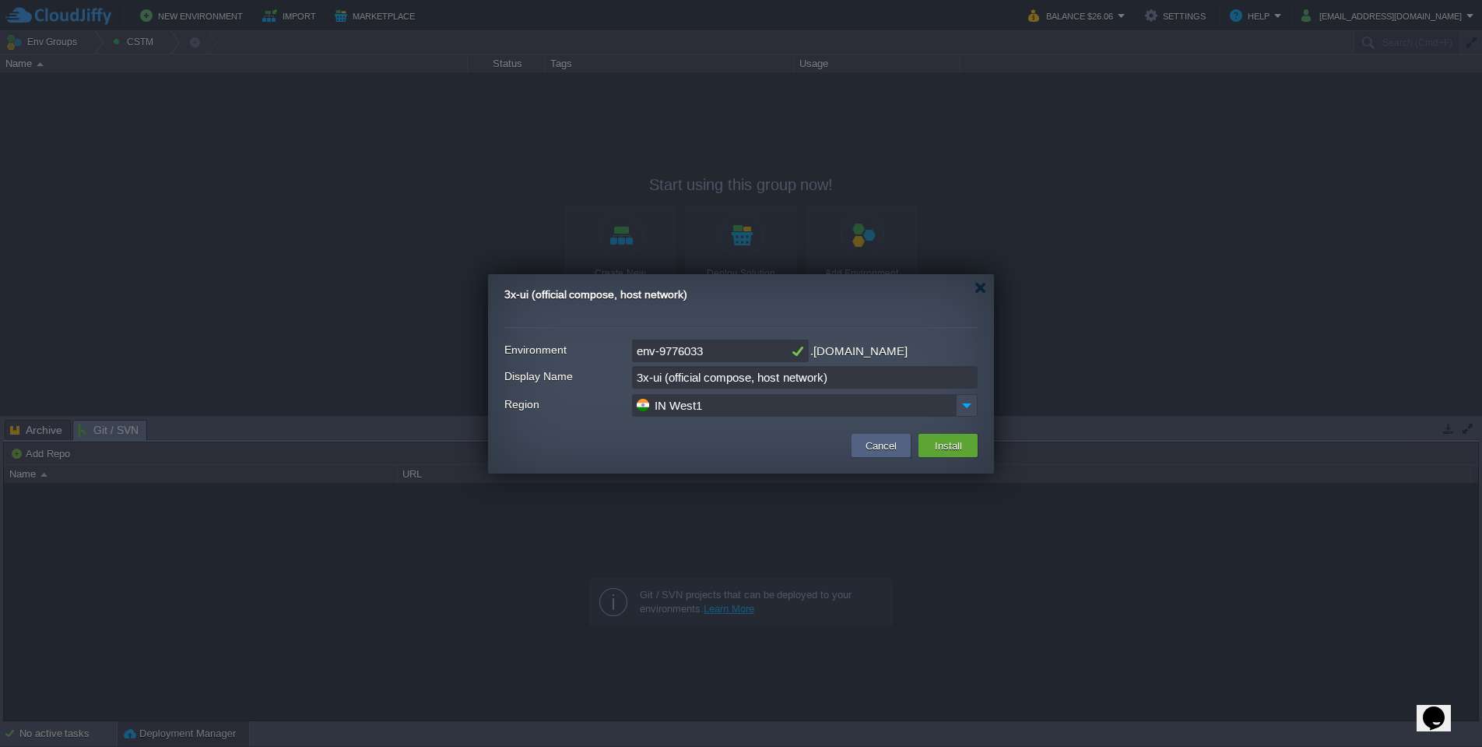
click at [736, 446] on td at bounding box center [672, 445] width 352 height 28
click at [796, 378] on input "3x-ui (official compose, host network)" at bounding box center [805, 377] width 346 height 23
click at [769, 455] on td at bounding box center [672, 445] width 352 height 28
click at [963, 443] on button "Install" at bounding box center [948, 445] width 37 height 19
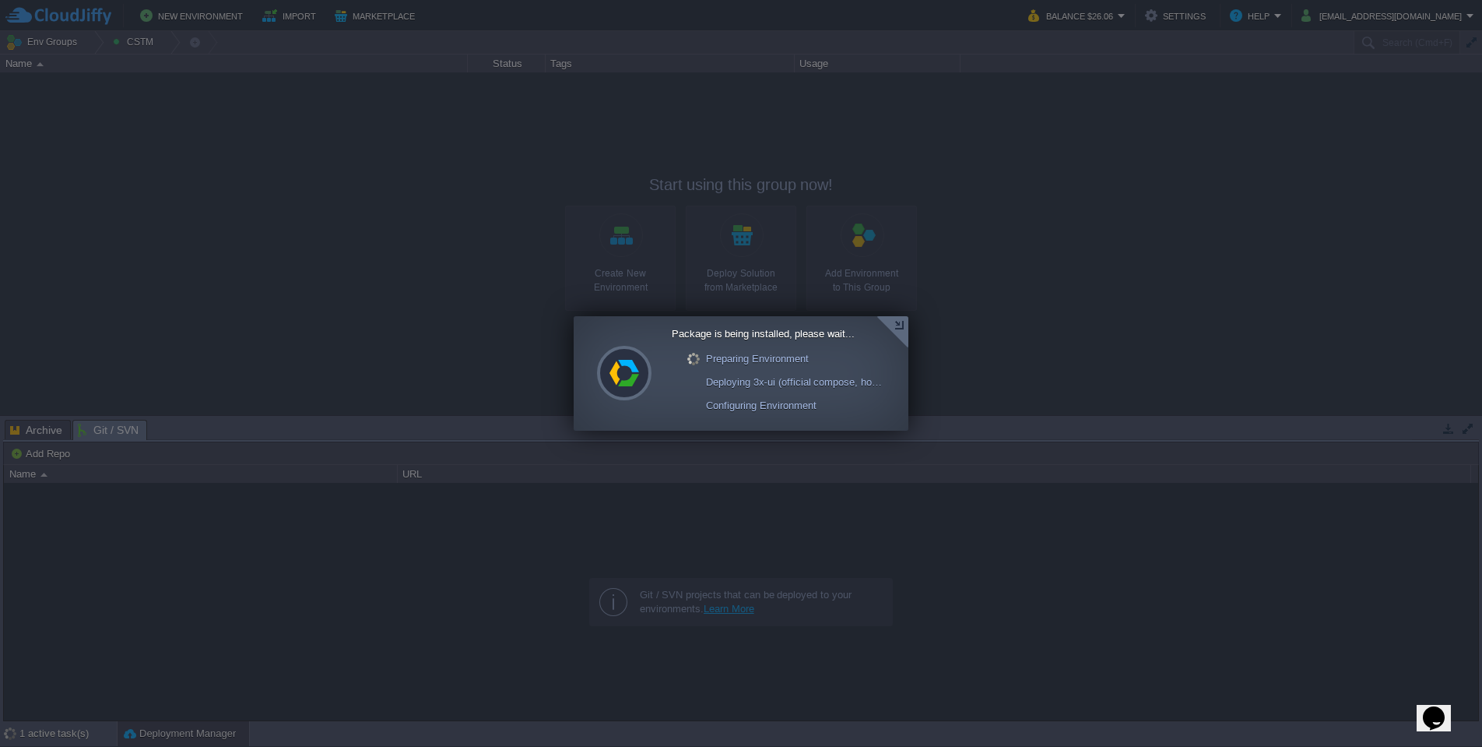
click at [841, 405] on div "Configuring Environment" at bounding box center [786, 405] width 198 height 23
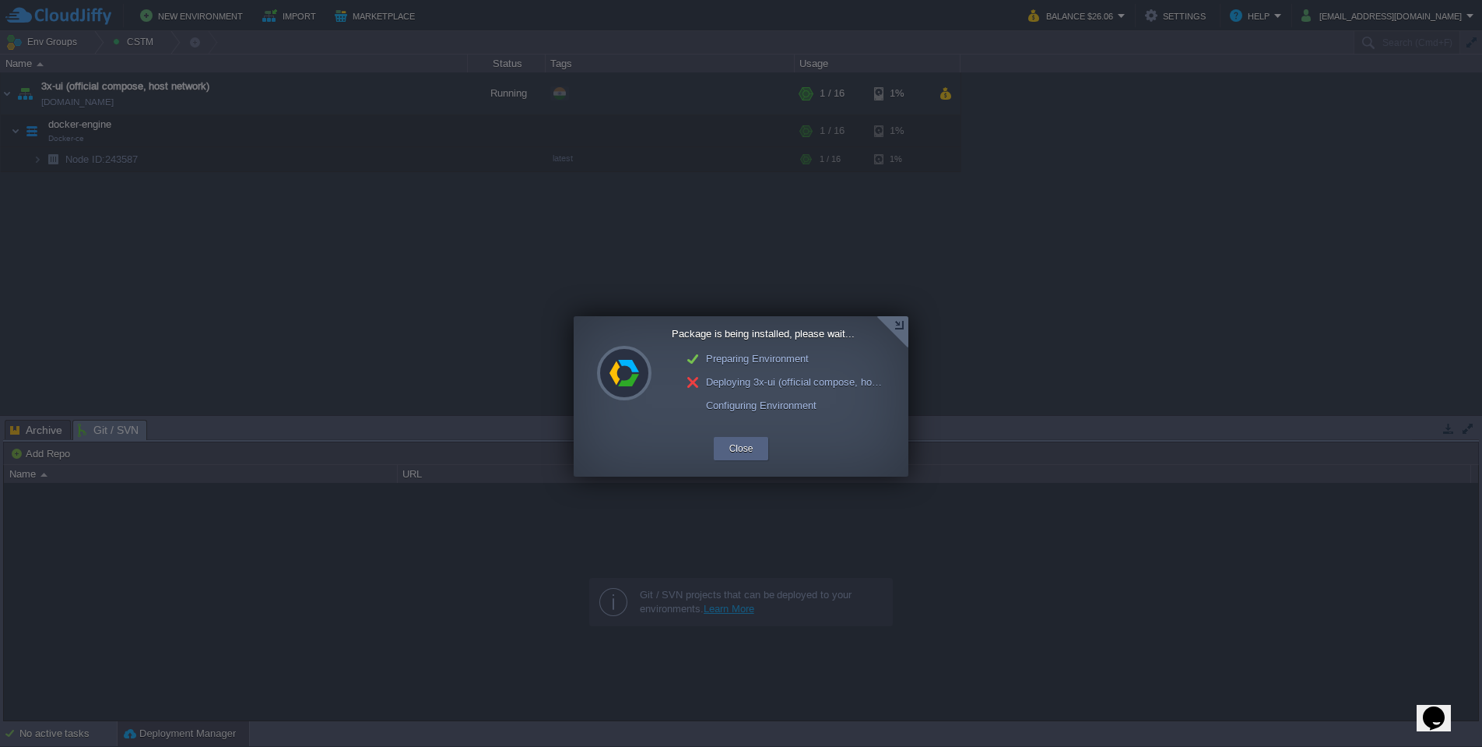
click at [901, 328] on div at bounding box center [893, 332] width 32 height 32
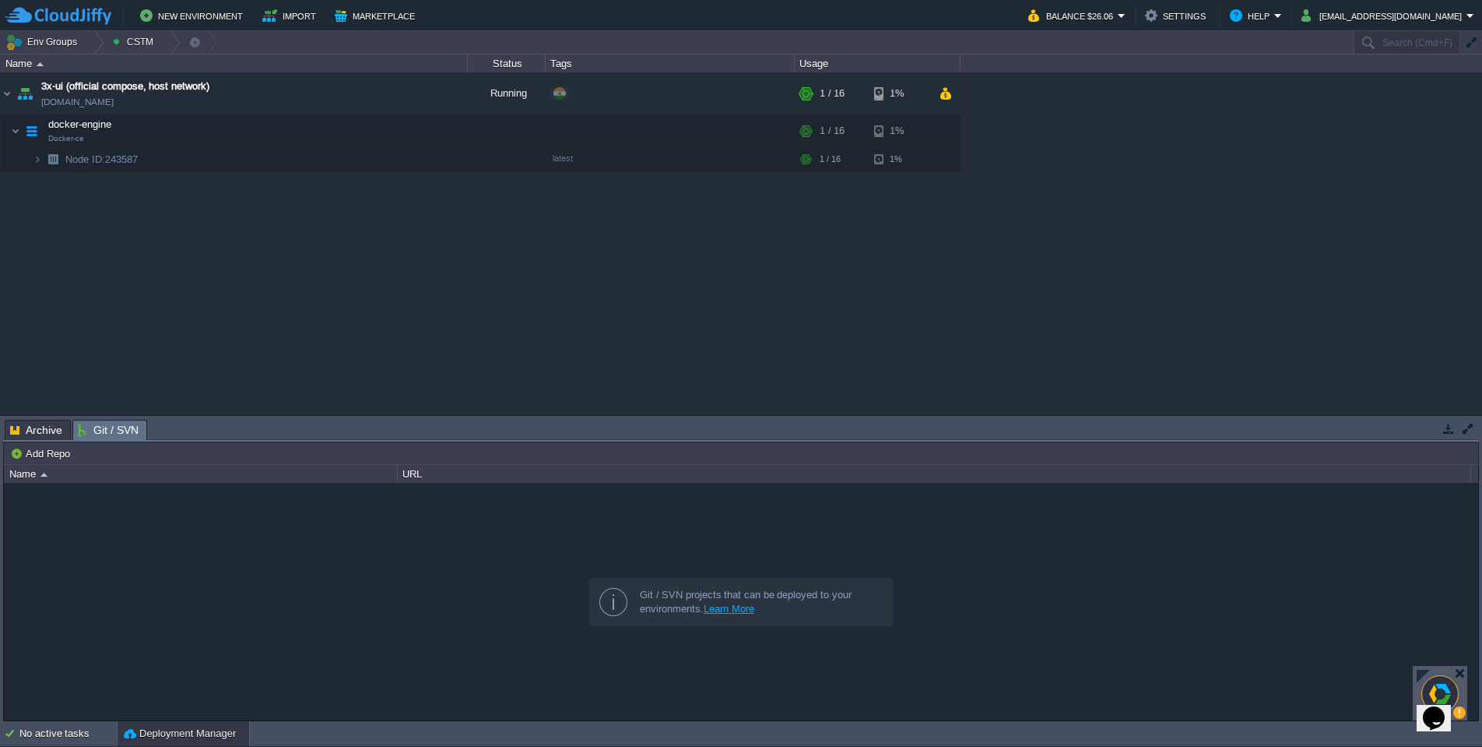
click at [1424, 671] on div at bounding box center [1423, 675] width 13 height 13
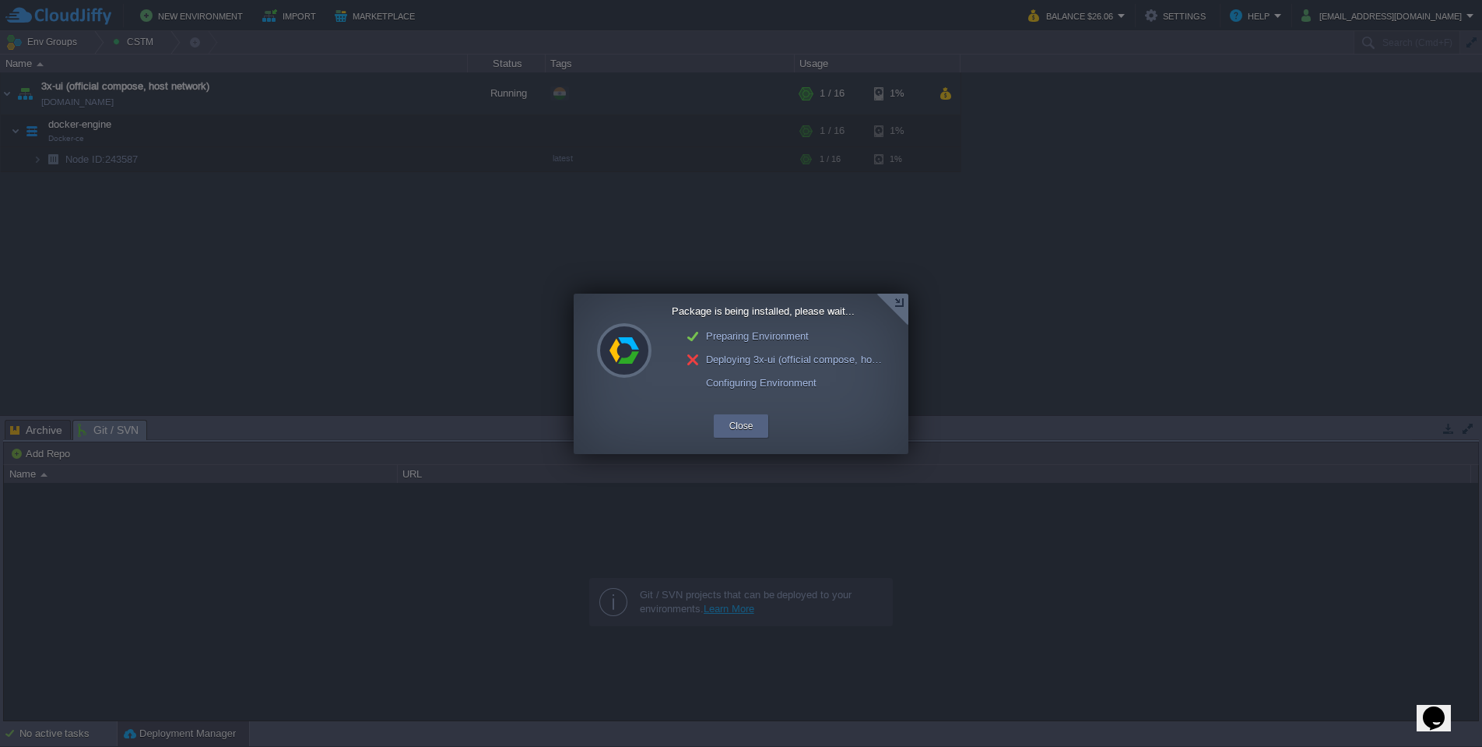
click at [776, 368] on div "Deploying 3x-ui (official compose, host network)" at bounding box center [786, 359] width 198 height 23
click at [735, 427] on button "Close" at bounding box center [741, 426] width 24 height 16
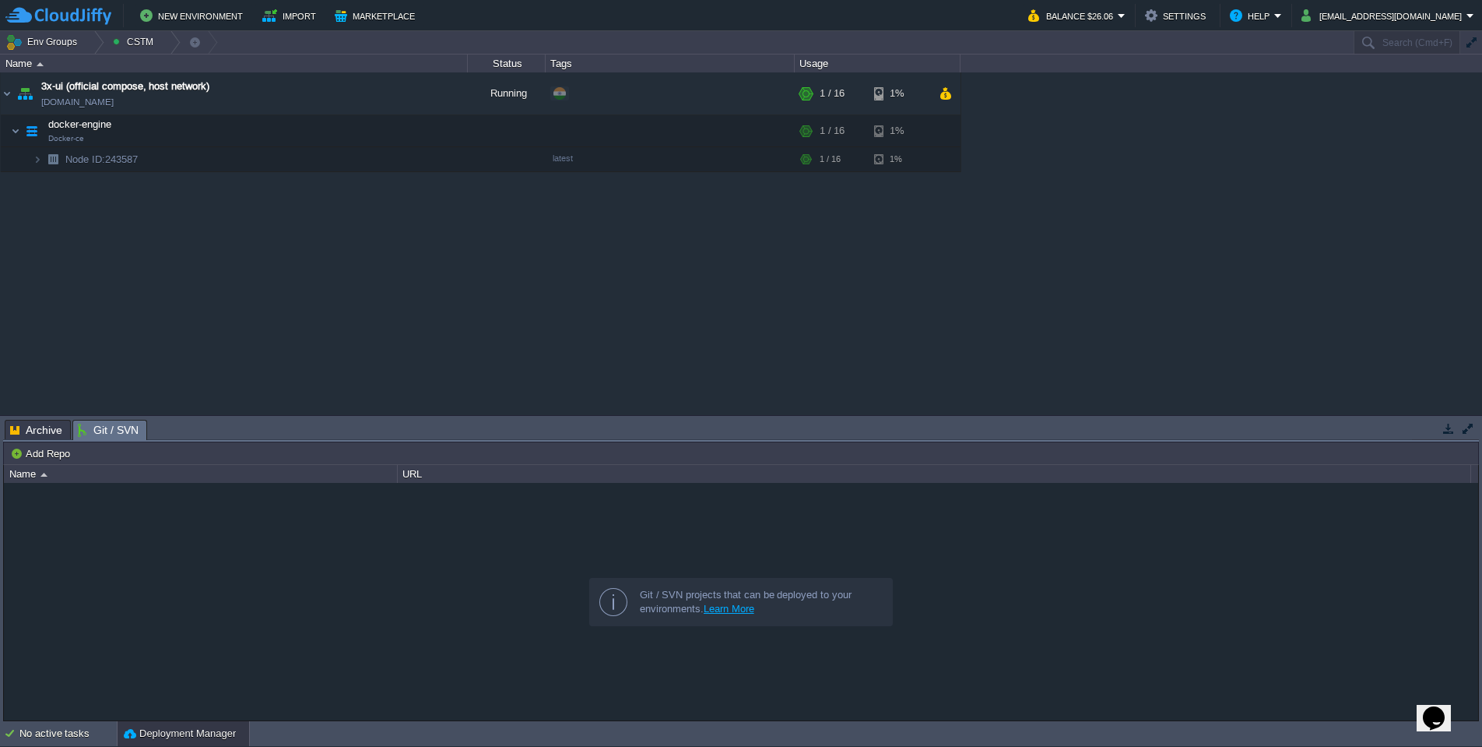
click at [550, 242] on div "3x-ui (official compose, host network) [DOMAIN_NAME] Running Edit RAM 5% CPU 1%…" at bounding box center [741, 243] width 1482 height 342
click at [444, 227] on div "3x-ui (official compose, host network) [DOMAIN_NAME] Running Edit RAM 5% CPU 1%…" at bounding box center [741, 243] width 1482 height 342
click at [351, 130] on button "button" at bounding box center [351, 131] width 14 height 14
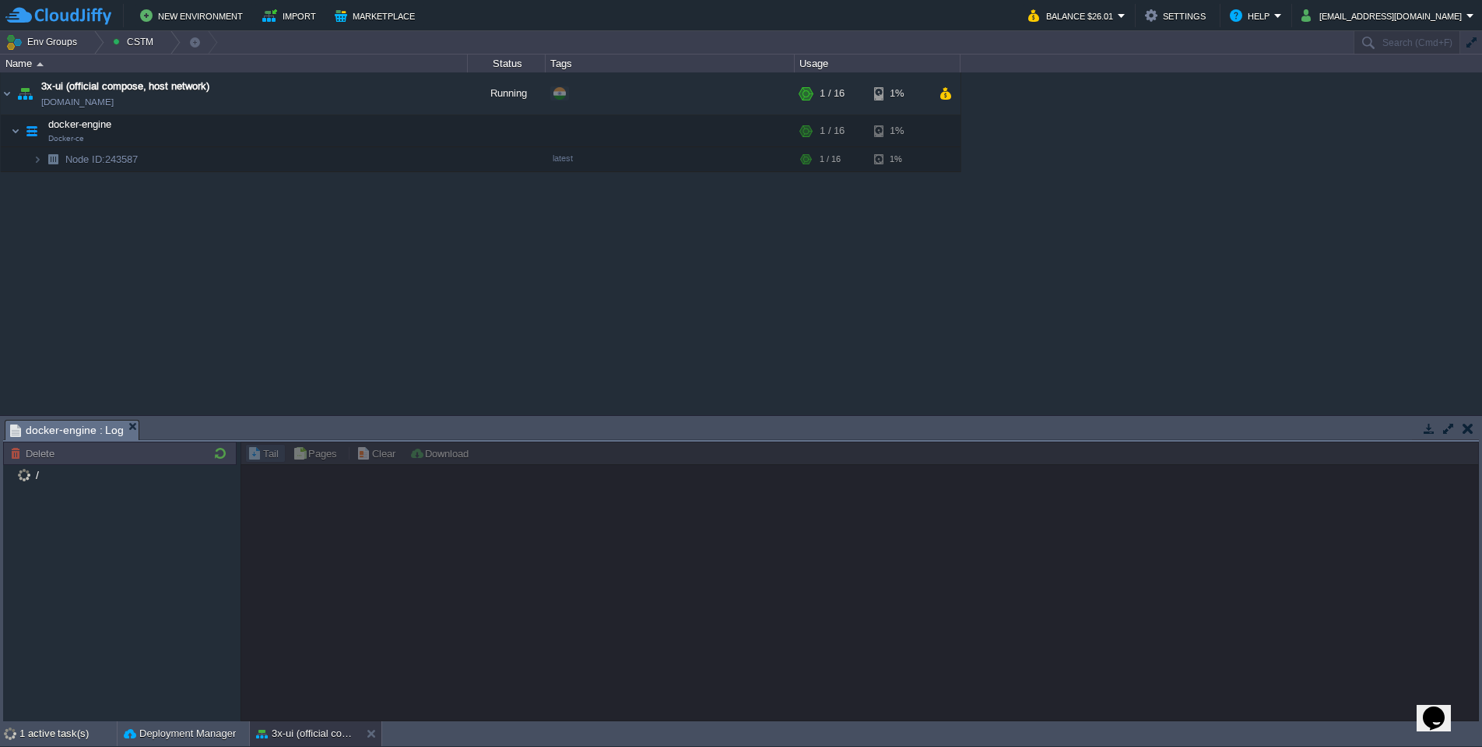
click at [372, 416] on div "Tasks Activity Log Archive Git / SVN docker-engine : Log Upload Delete Deploy t…" at bounding box center [741, 568] width 1482 height 305
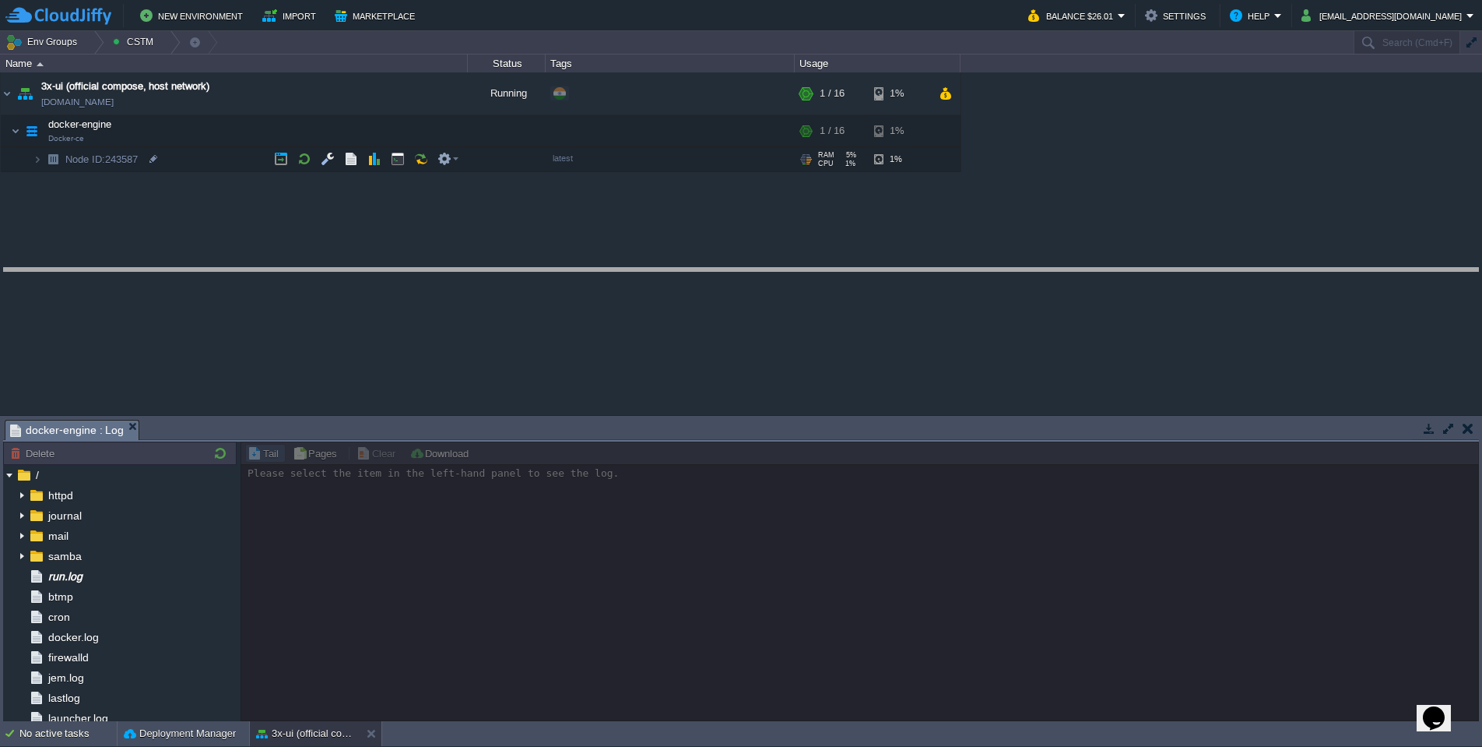
drag, startPoint x: 390, startPoint y: 441, endPoint x: 412, endPoint y: 289, distance: 153.3
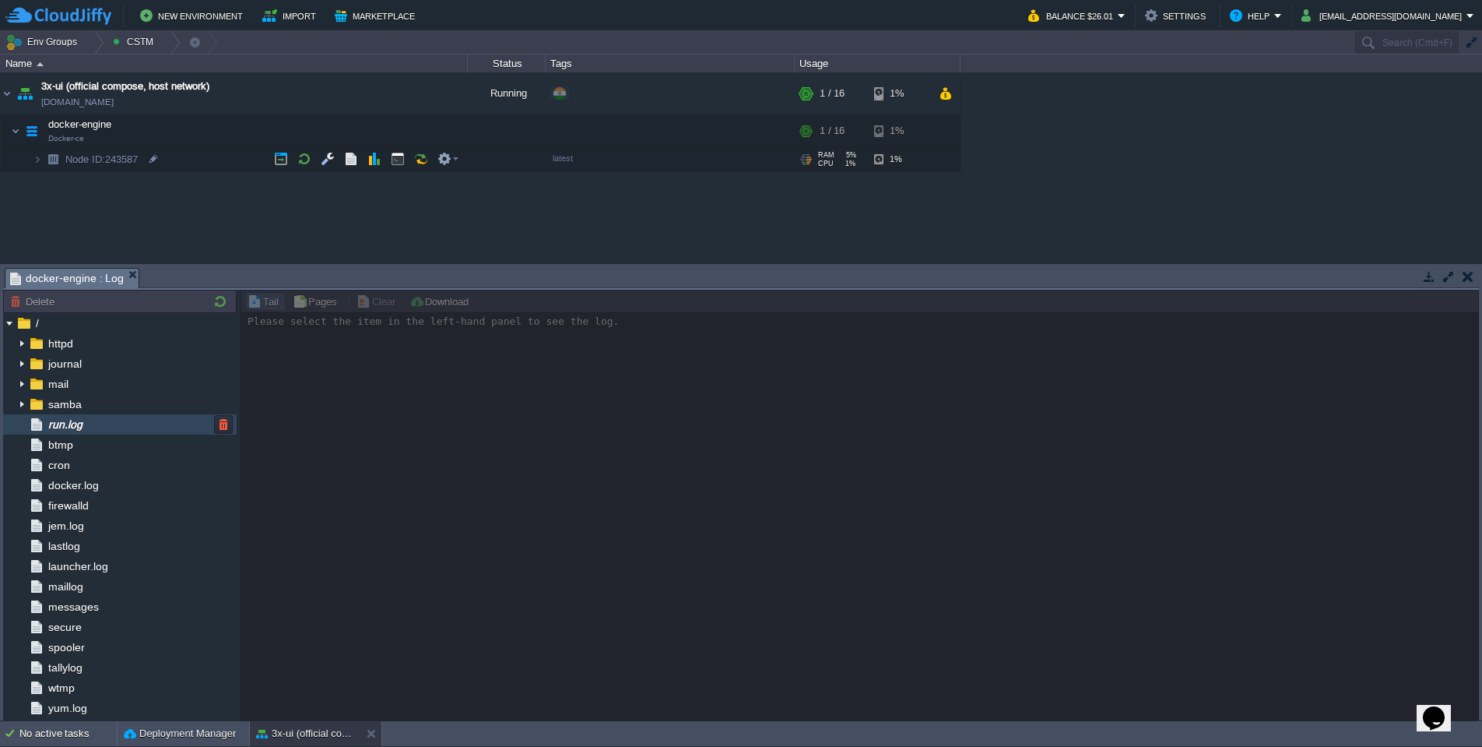
click at [132, 433] on div "run.log" at bounding box center [120, 424] width 234 height 20
